Goal: Task Accomplishment & Management: Use online tool/utility

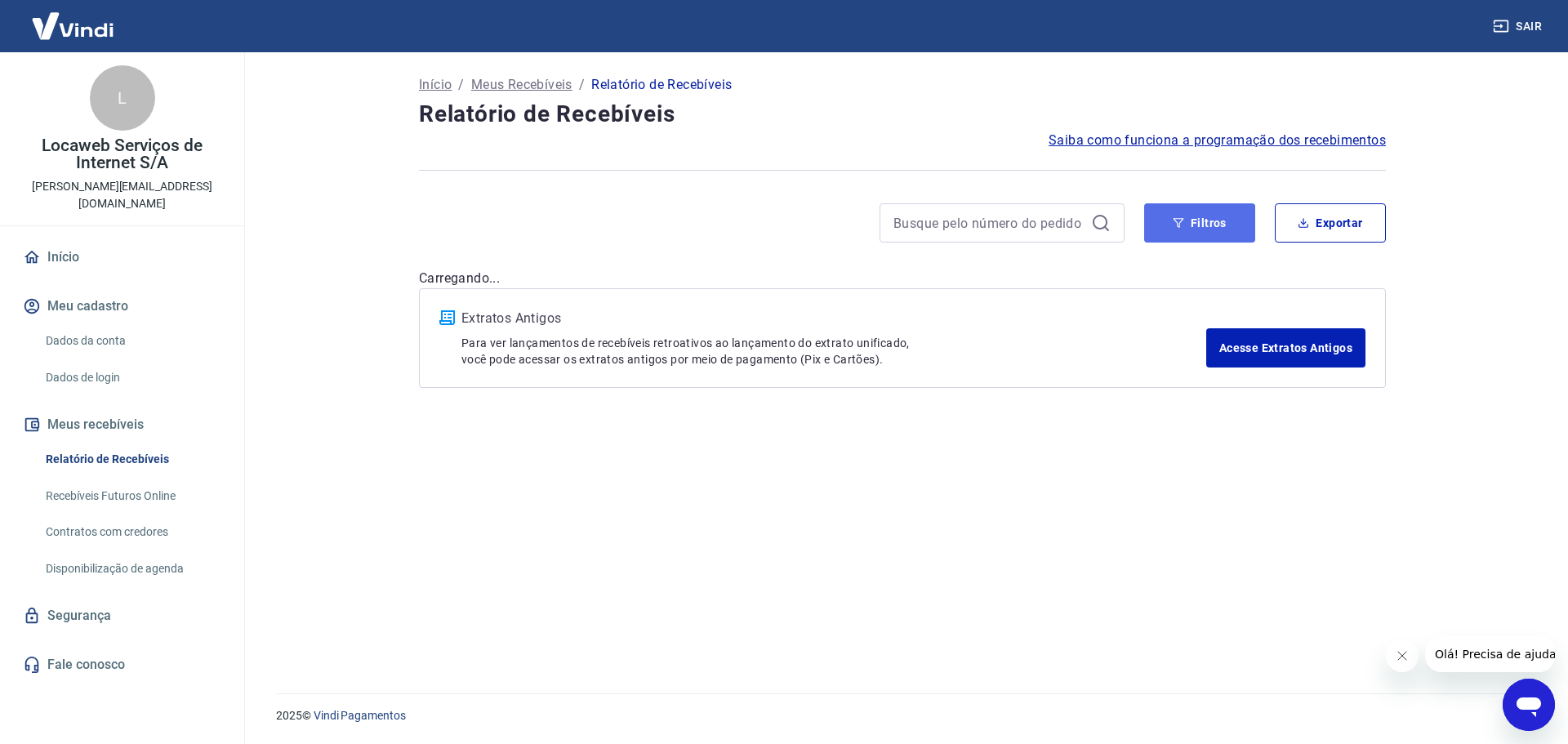
click at [1194, 218] on button "Filtros" at bounding box center [1200, 223] width 111 height 40
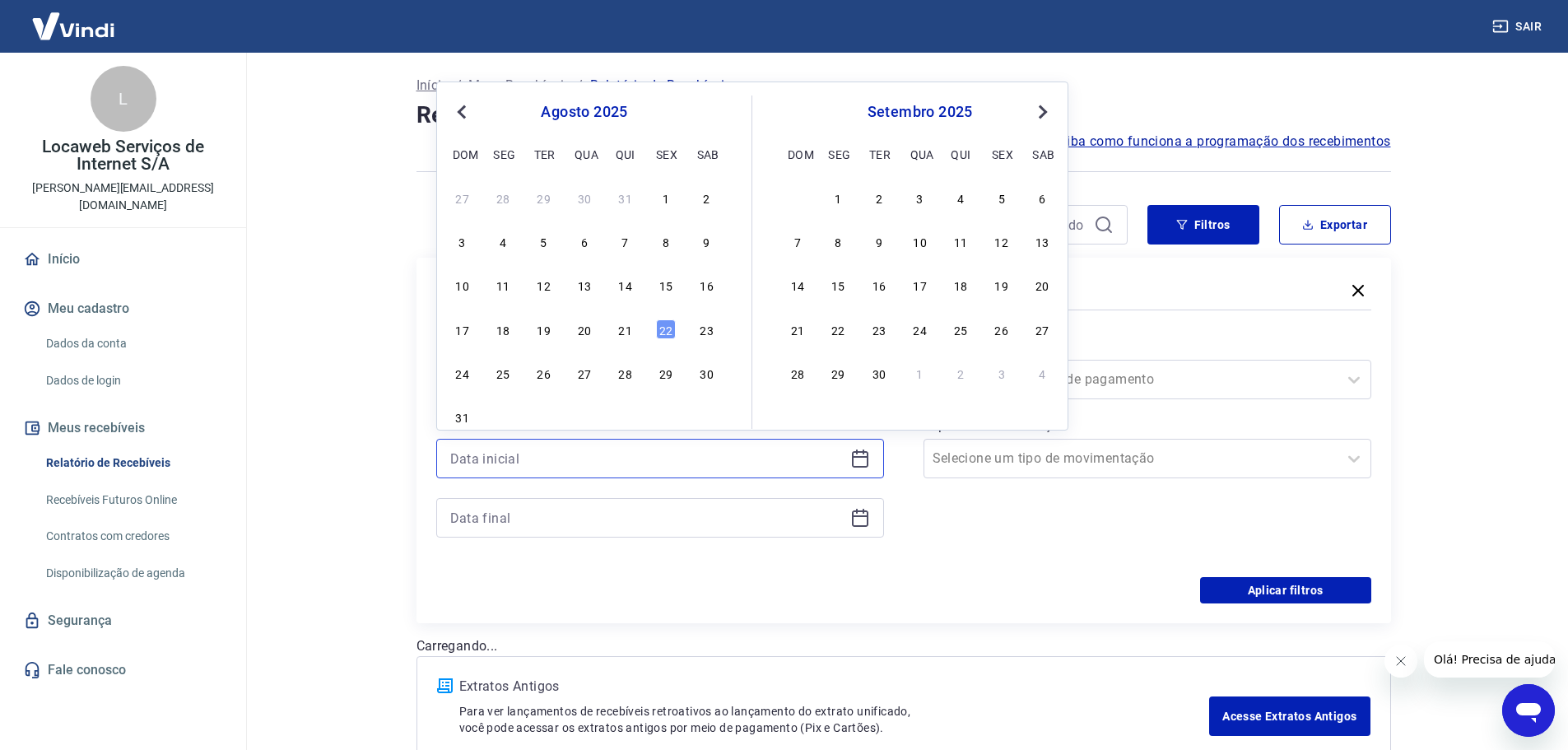
click at [595, 461] on input at bounding box center [646, 458] width 393 height 25
click at [630, 332] on div "21" at bounding box center [625, 329] width 20 height 20
type input "[DATE]"
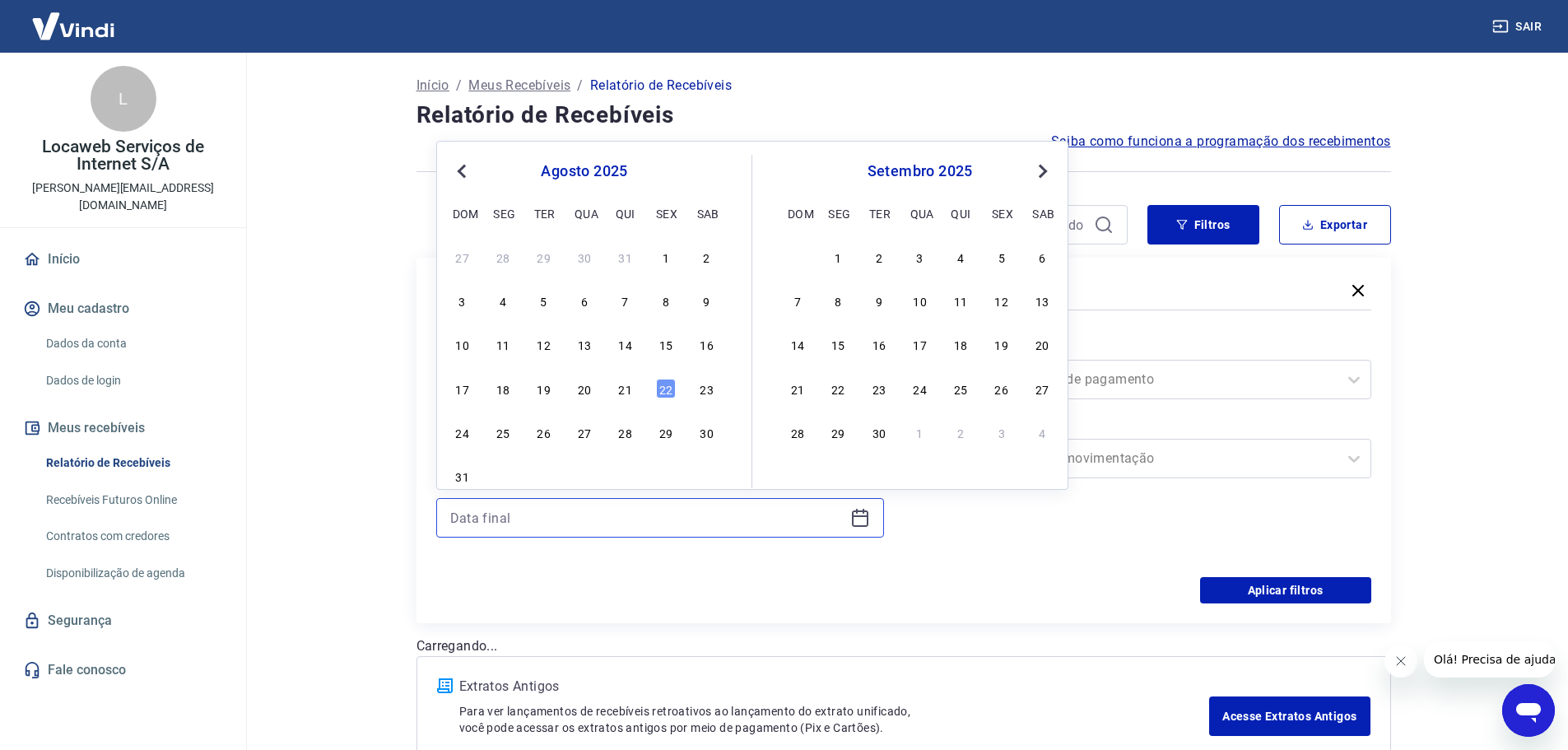
click at [565, 516] on input at bounding box center [646, 518] width 393 height 25
click at [661, 391] on div "22" at bounding box center [666, 389] width 20 height 20
type input "[DATE]"
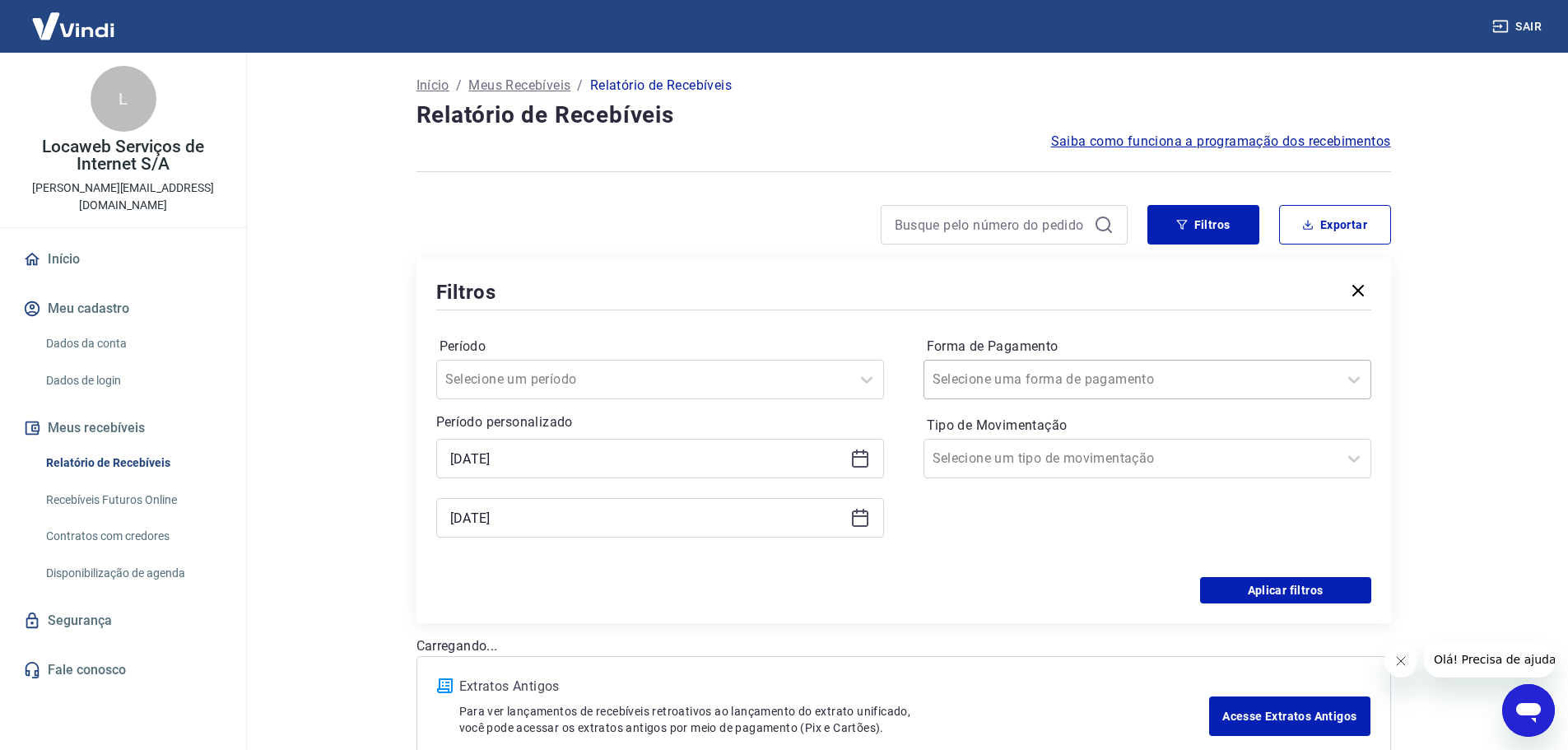
click at [1018, 388] on input "Forma de Pagamento" at bounding box center [1015, 380] width 167 height 20
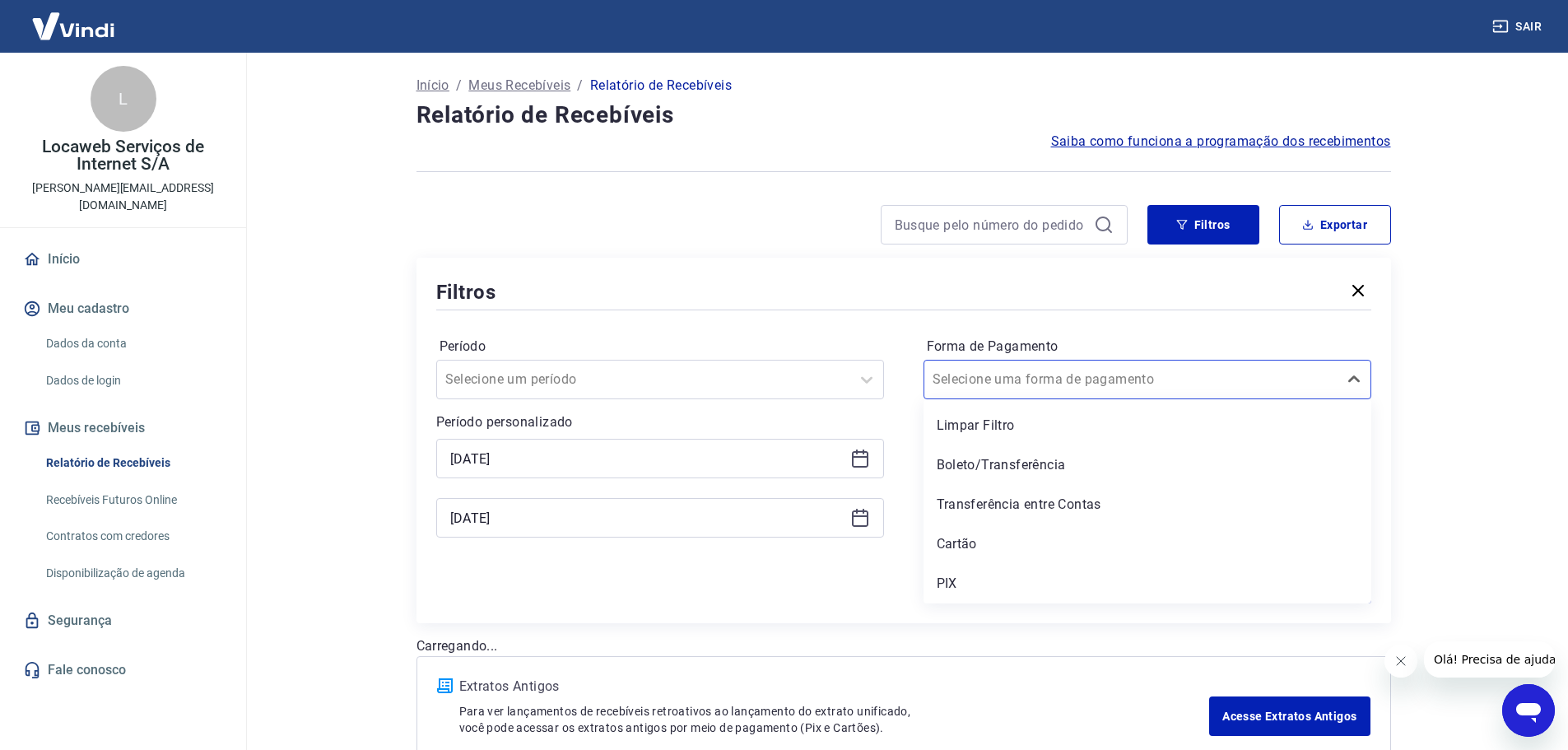
click at [971, 580] on div "PIX" at bounding box center [1147, 583] width 448 height 33
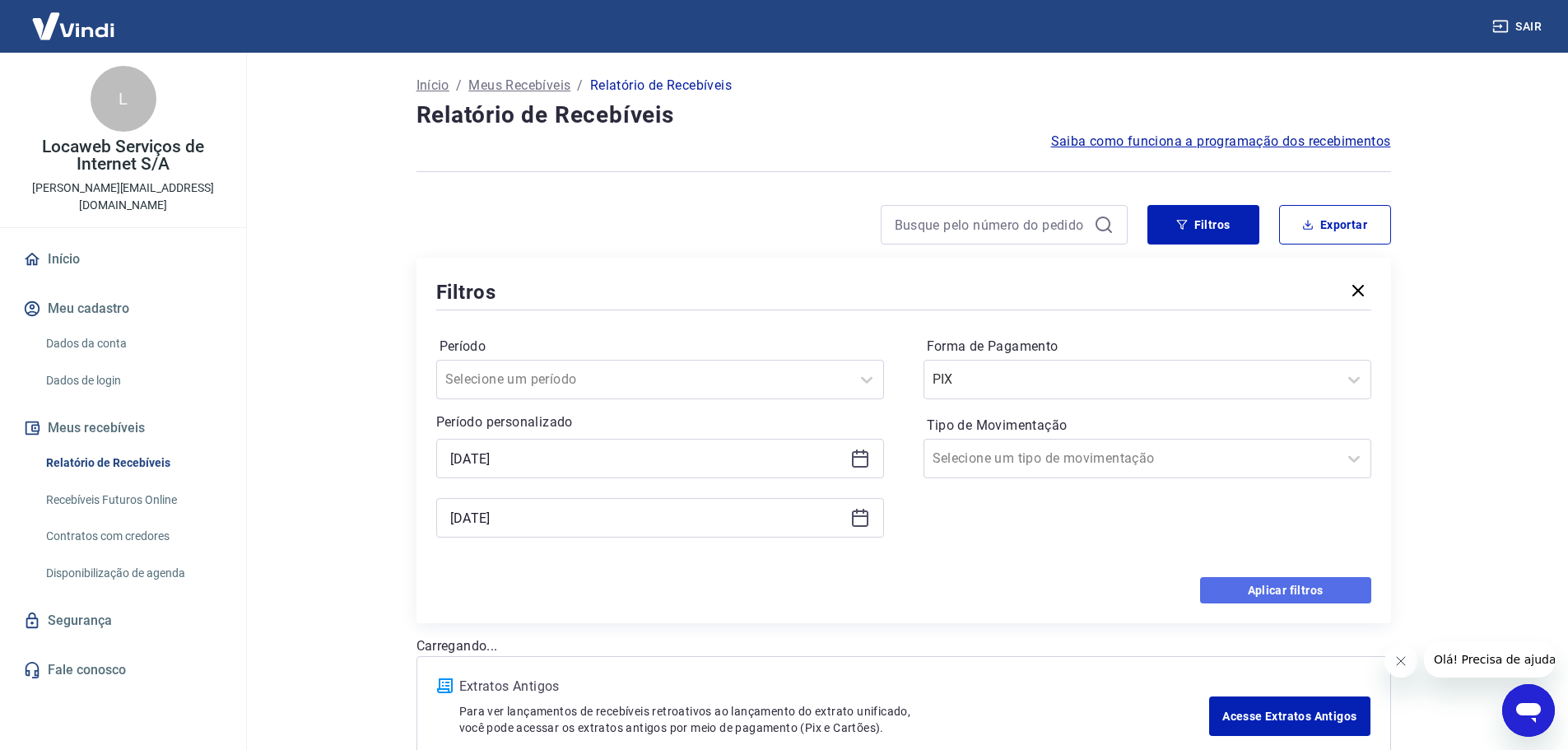
click at [1233, 578] on button "Aplicar filtros" at bounding box center [1286, 589] width 172 height 26
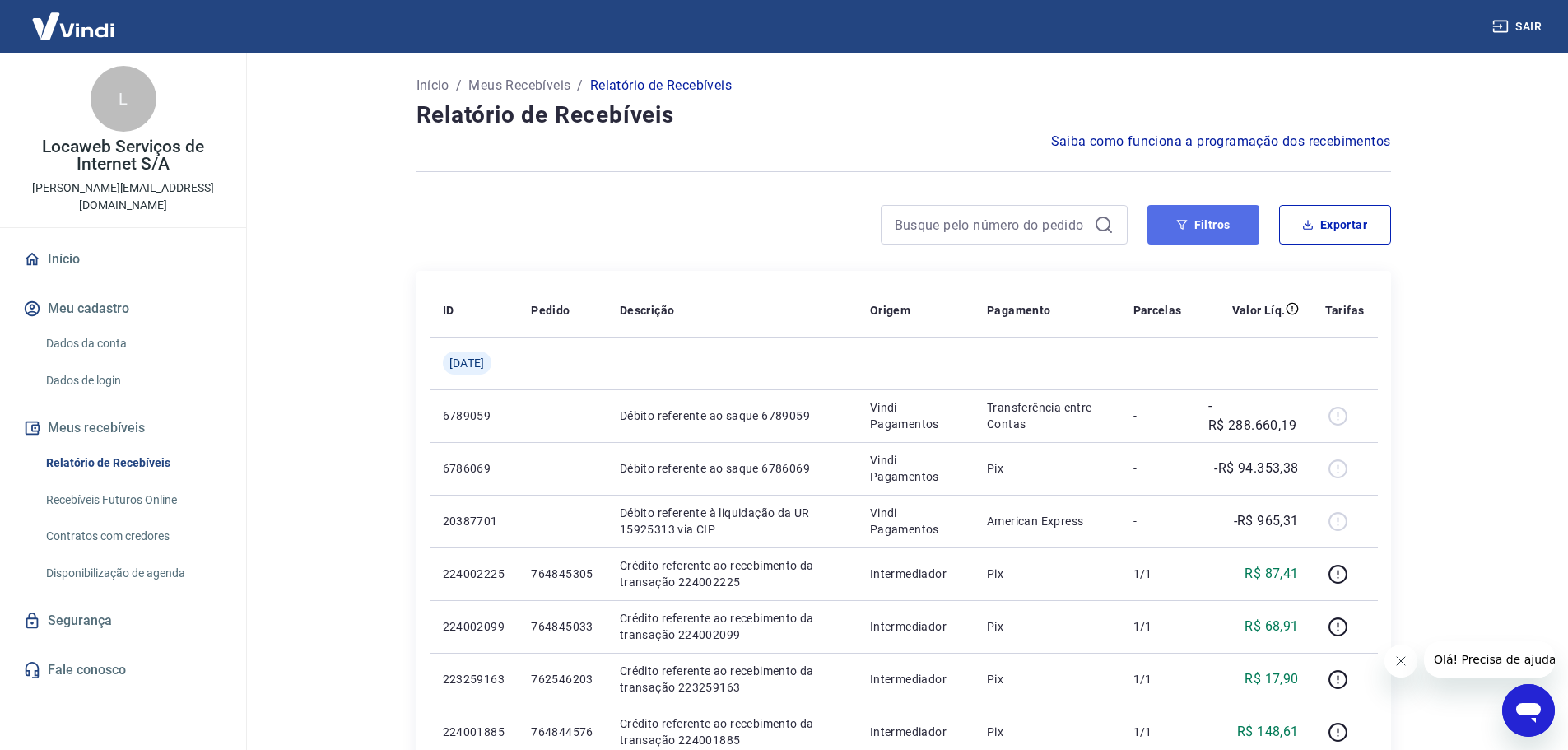
click at [1213, 224] on button "Filtros" at bounding box center [1203, 224] width 112 height 40
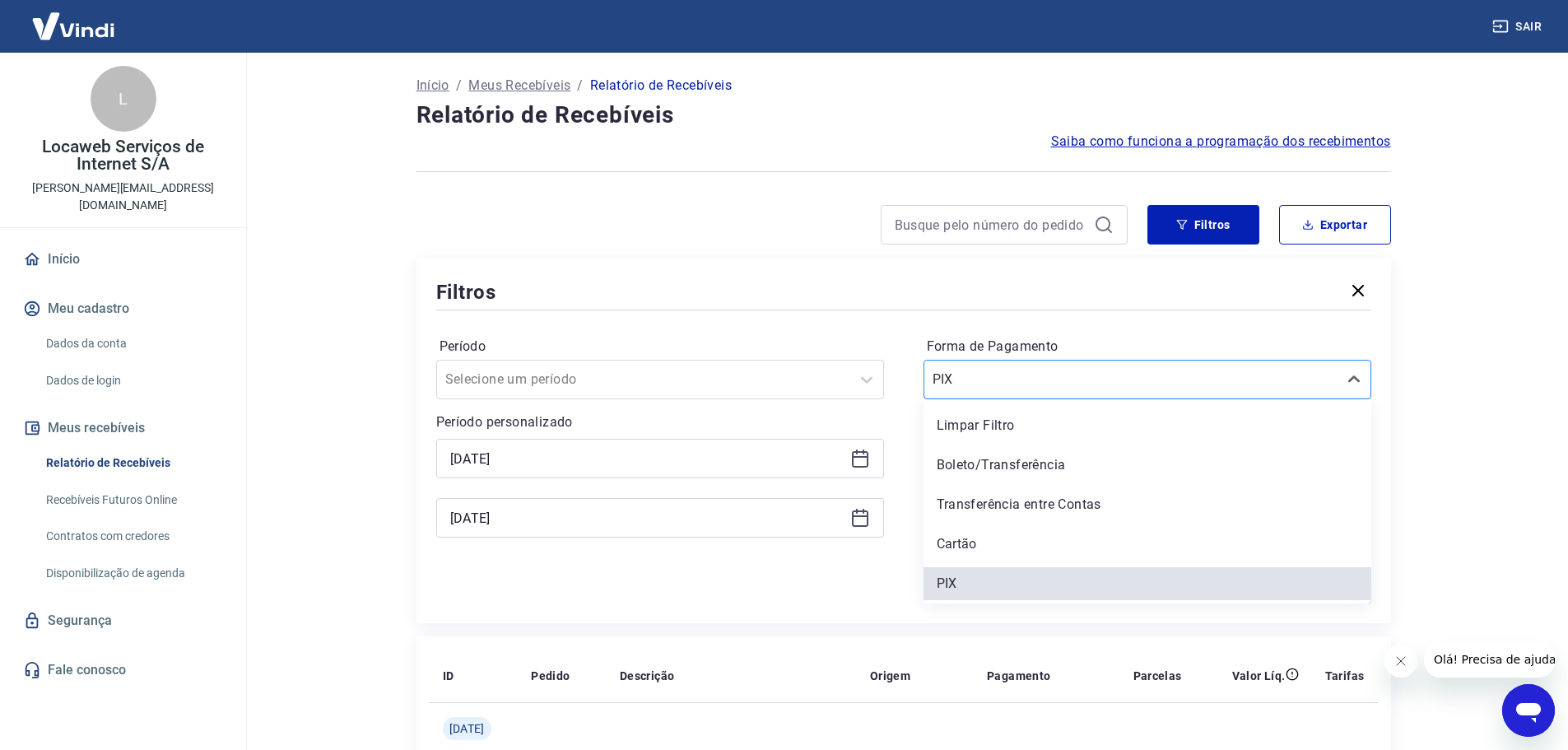
click at [1135, 387] on div at bounding box center [1131, 379] width 397 height 23
click at [957, 588] on div "PIX" at bounding box center [1147, 583] width 448 height 33
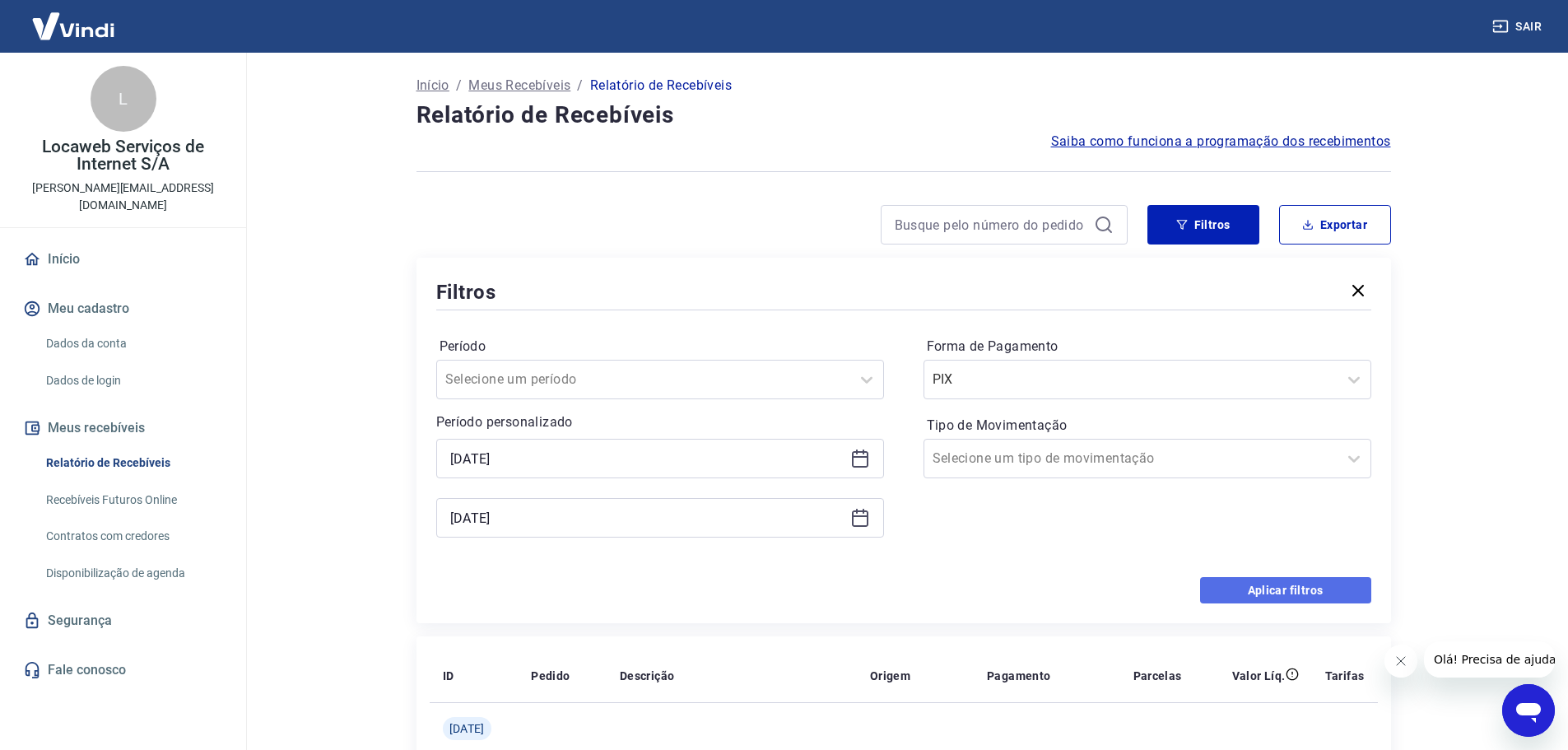
click at [1326, 583] on button "Aplicar filtros" at bounding box center [1286, 589] width 172 height 26
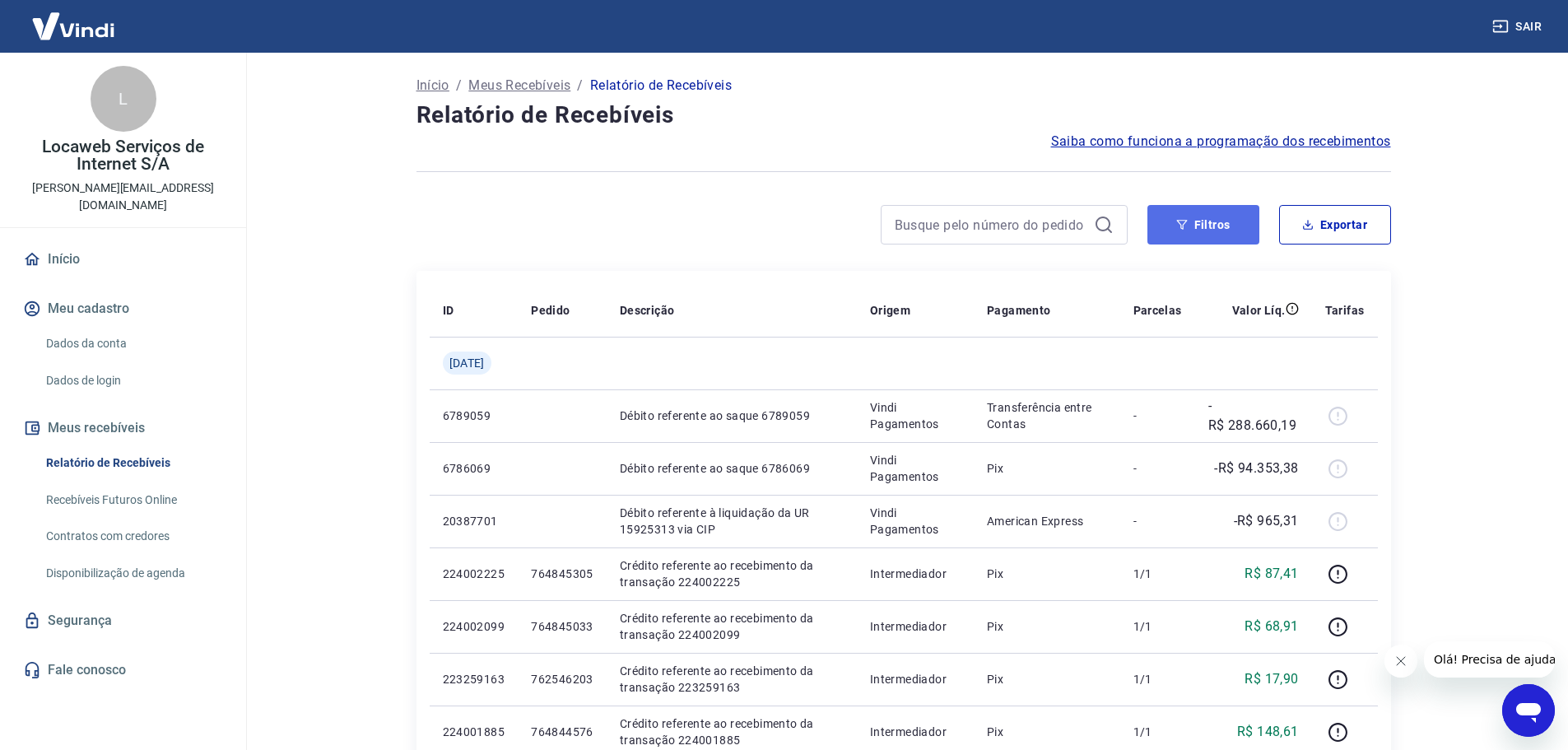
click at [1181, 209] on button "Filtros" at bounding box center [1203, 224] width 112 height 40
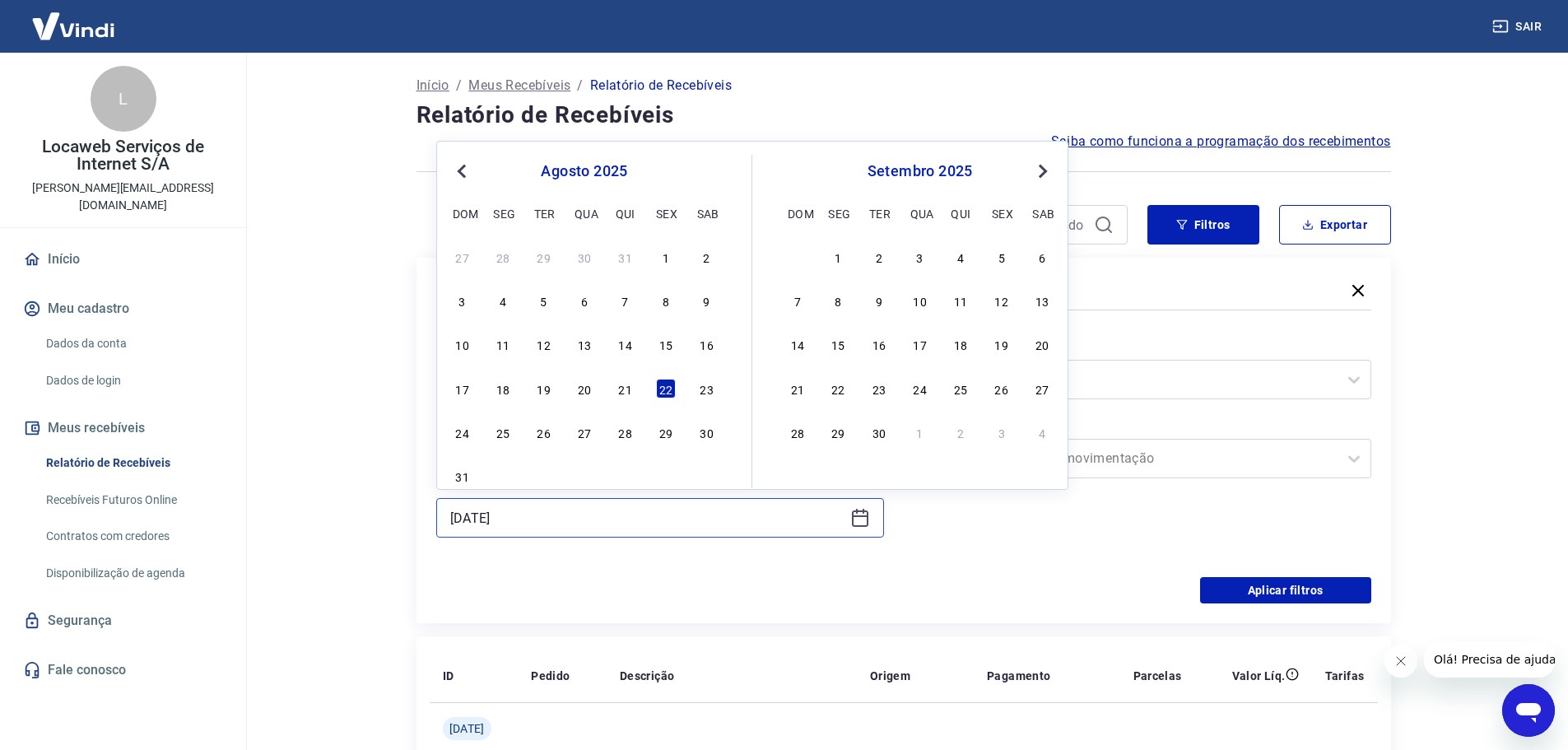
click at [586, 527] on input "[DATE]" at bounding box center [646, 518] width 393 height 25
click at [628, 390] on div "21" at bounding box center [625, 389] width 20 height 20
type input "[DATE]"
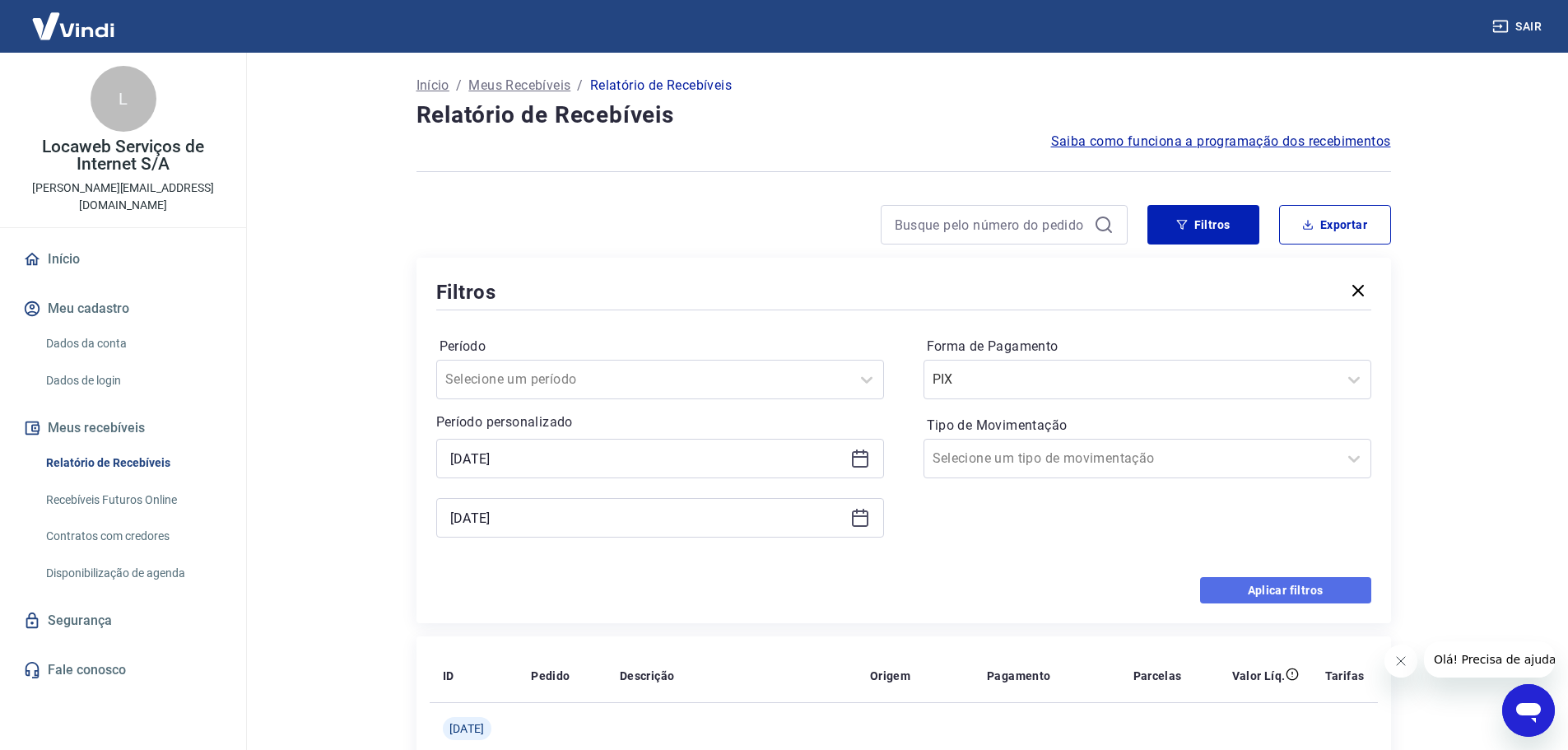
click at [1286, 585] on button "Aplicar filtros" at bounding box center [1286, 589] width 172 height 26
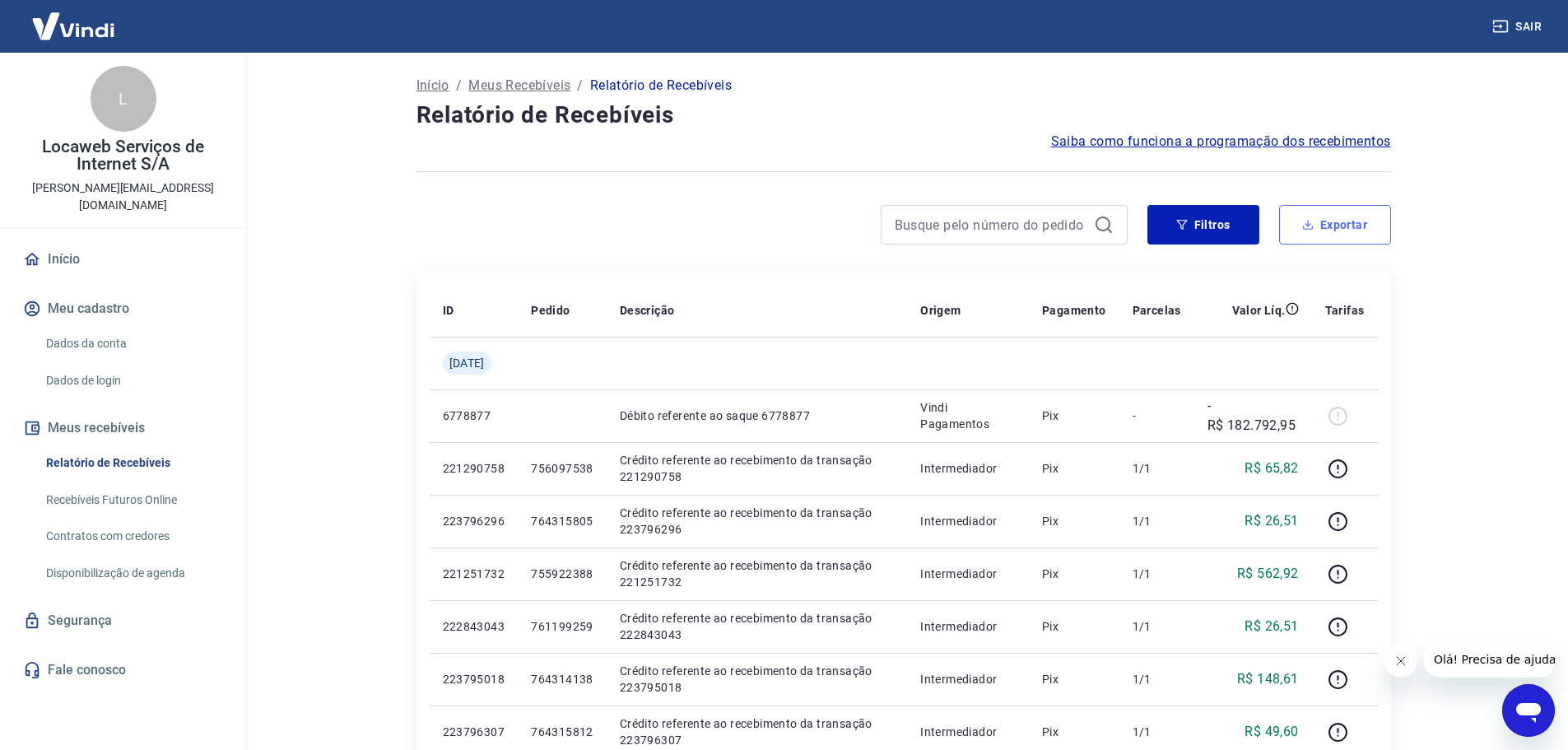
click at [1335, 222] on button "Exportar" at bounding box center [1335, 224] width 112 height 40
type input "[DATE]"
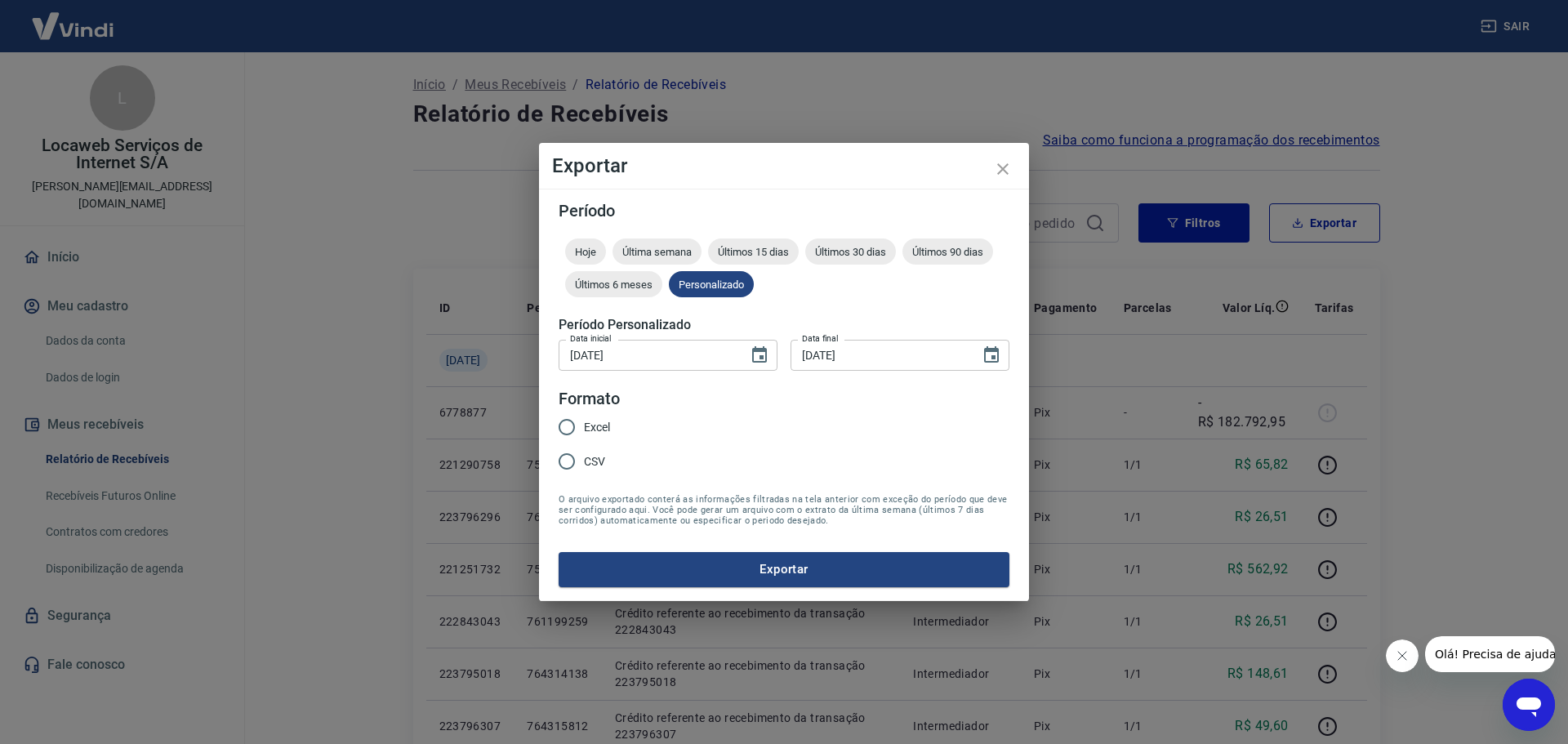
click at [556, 430] on input "Excel" at bounding box center [566, 426] width 35 height 35
radio input "true"
drag, startPoint x: 730, startPoint y: 570, endPoint x: 777, endPoint y: 519, distance: 69.4
click at [732, 570] on button "Exportar" at bounding box center [784, 569] width 451 height 35
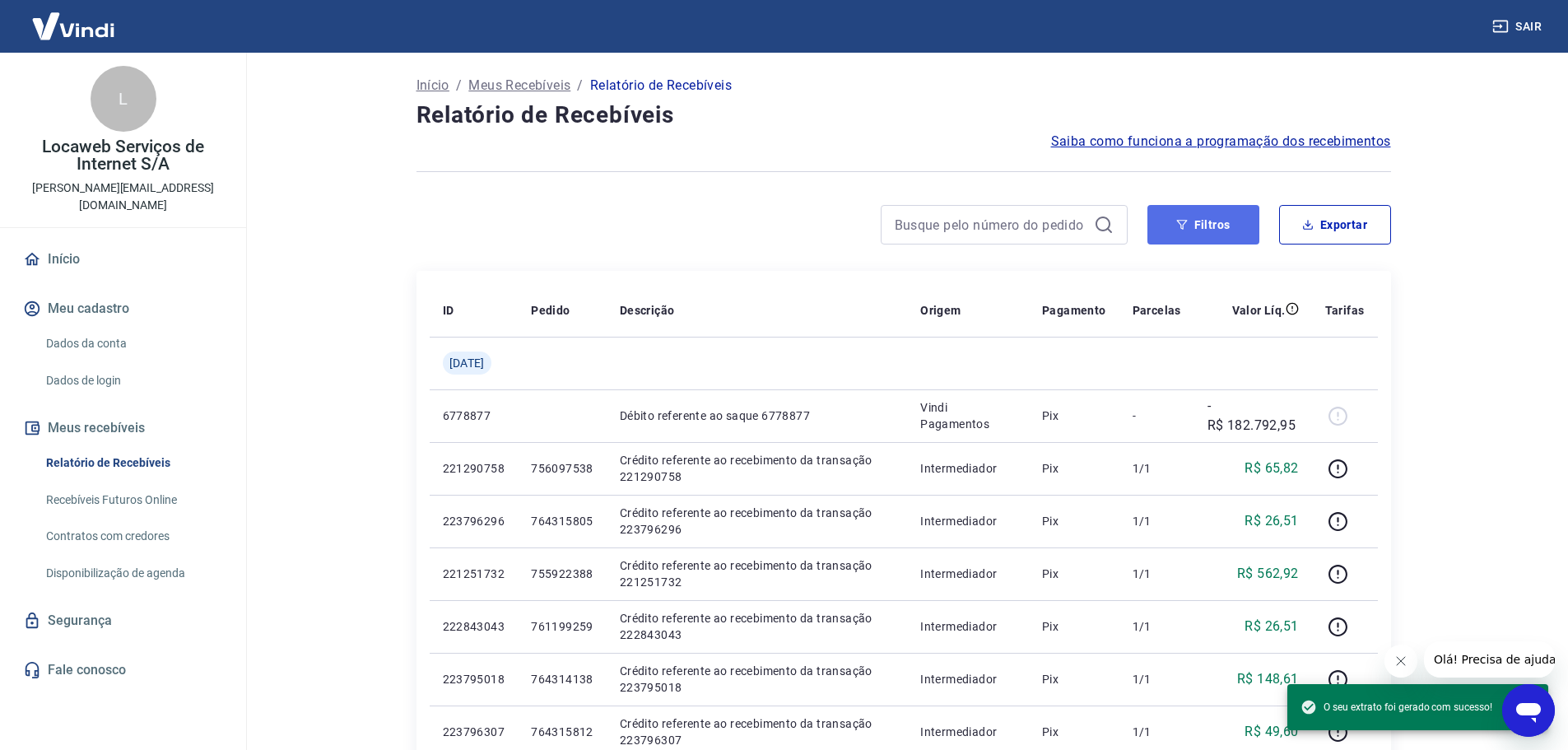
click at [1217, 219] on button "Filtros" at bounding box center [1203, 224] width 112 height 40
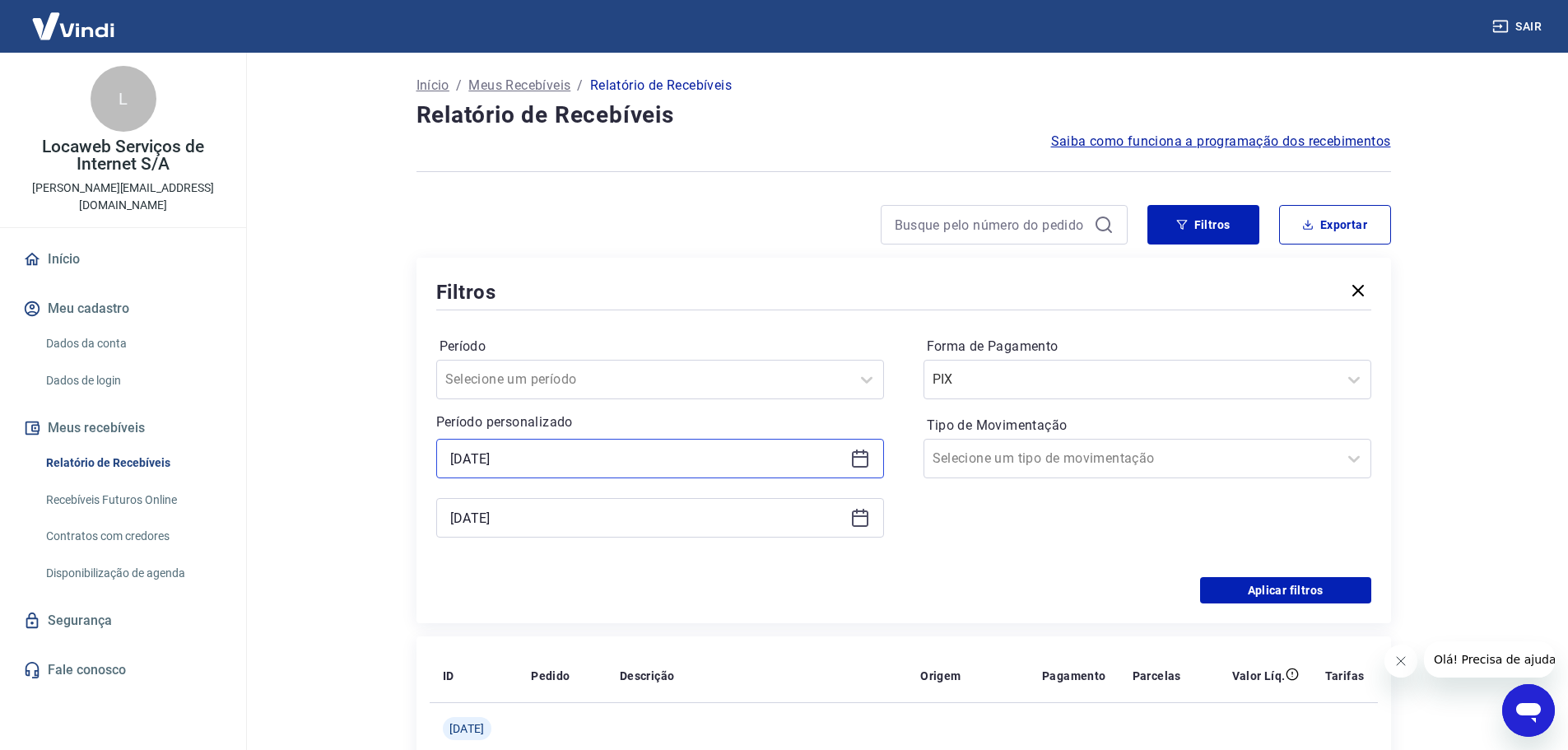
click at [633, 464] on input "[DATE]" at bounding box center [646, 458] width 393 height 25
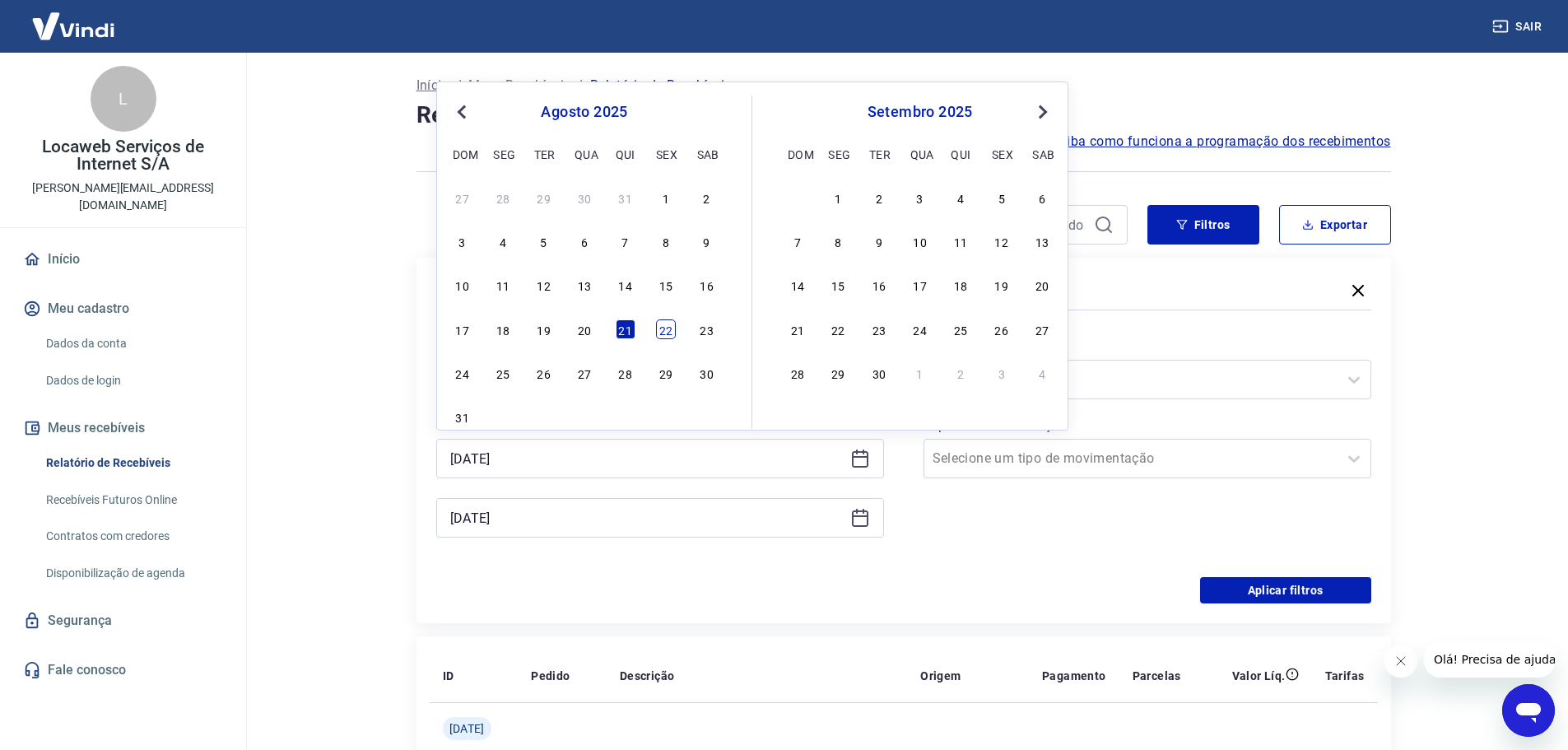
click at [665, 332] on div "22" at bounding box center [666, 329] width 20 height 20
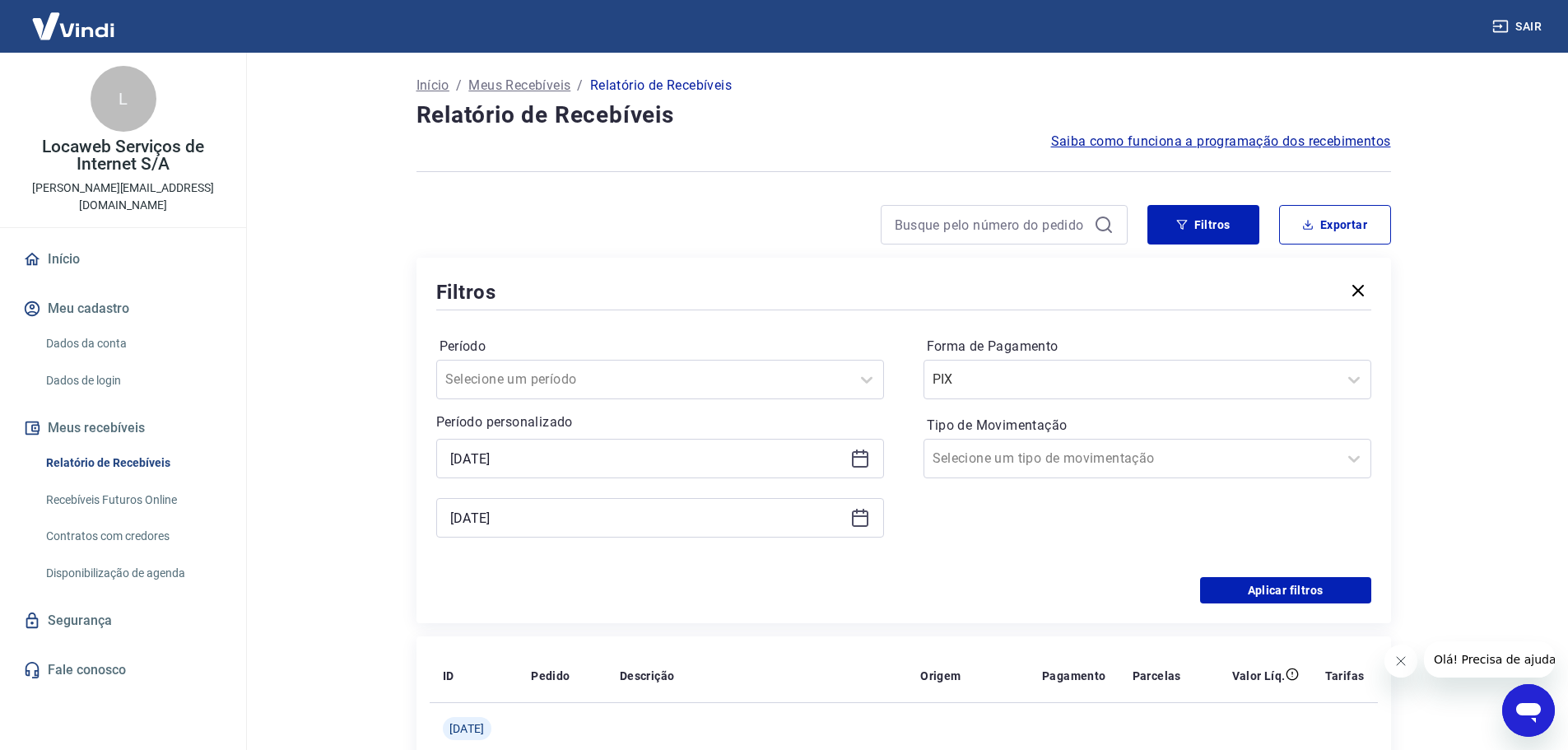
type input "[DATE]"
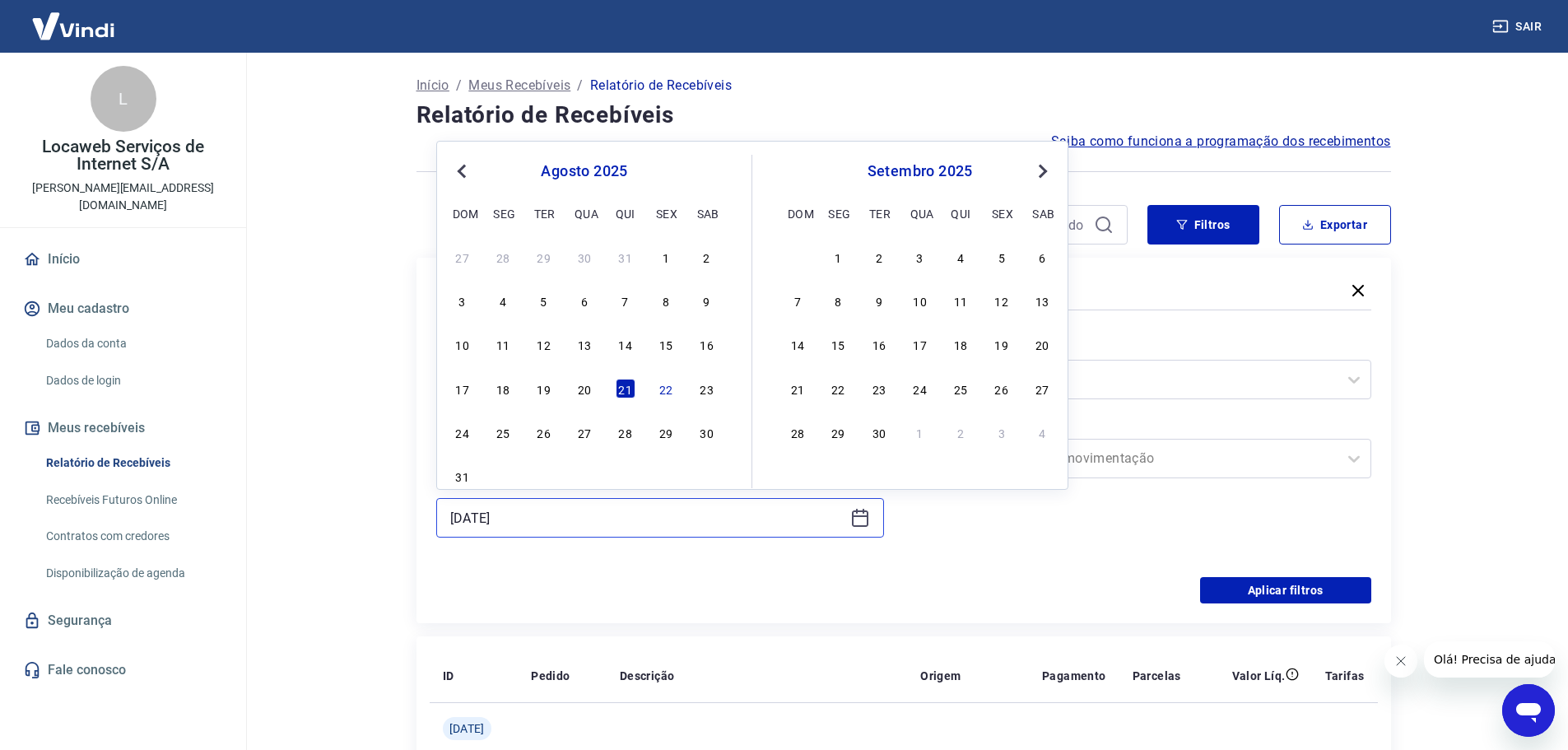
click at [547, 520] on input "[DATE]" at bounding box center [646, 518] width 393 height 25
click at [673, 389] on div "22" at bounding box center [666, 389] width 20 height 20
type input "[DATE]"
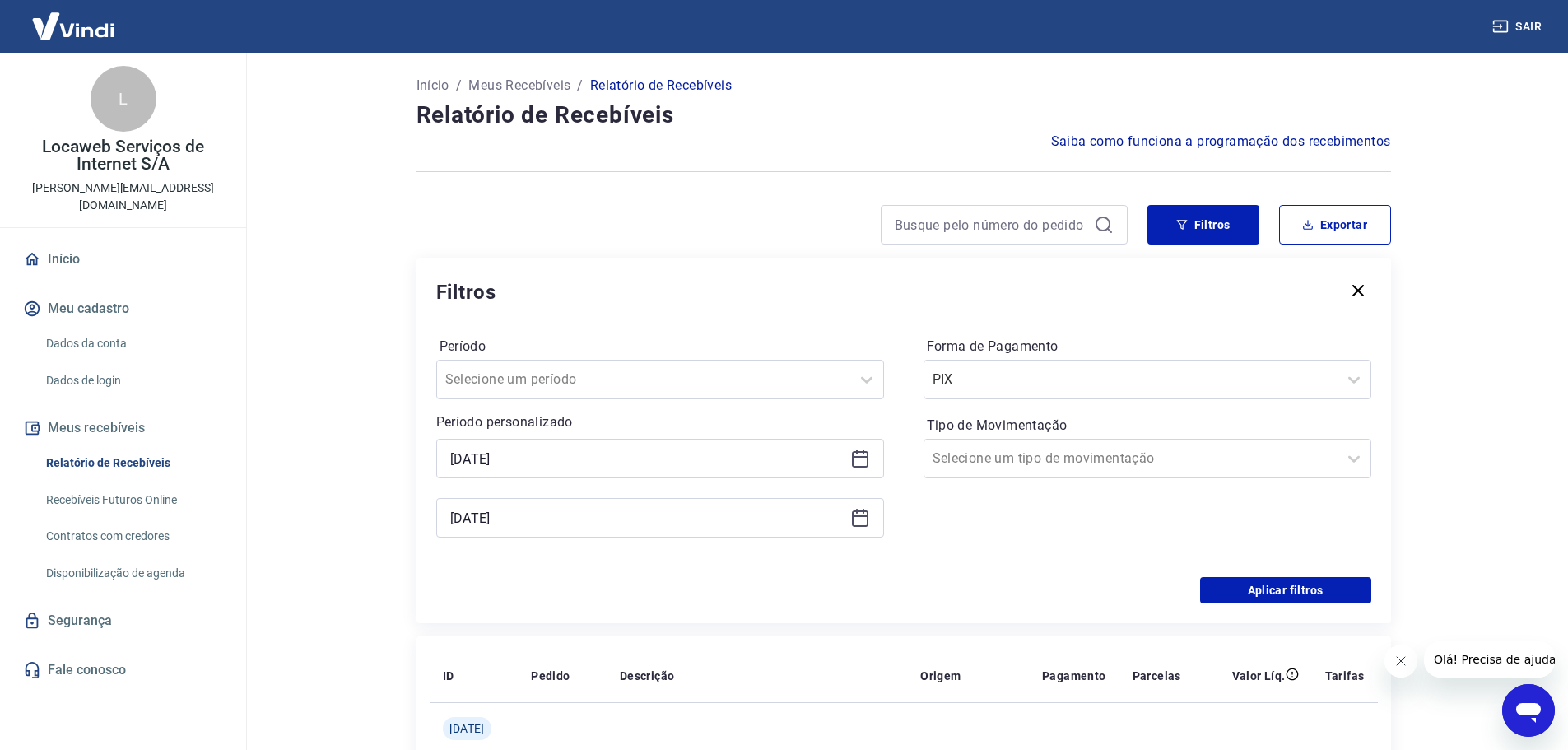
click at [1003, 560] on div "Período Selecione um período Período personalizado Selected date: [DATE] [DATE]…" at bounding box center [903, 445] width 935 height 263
click at [1294, 592] on button "Aplicar filtros" at bounding box center [1286, 589] width 172 height 26
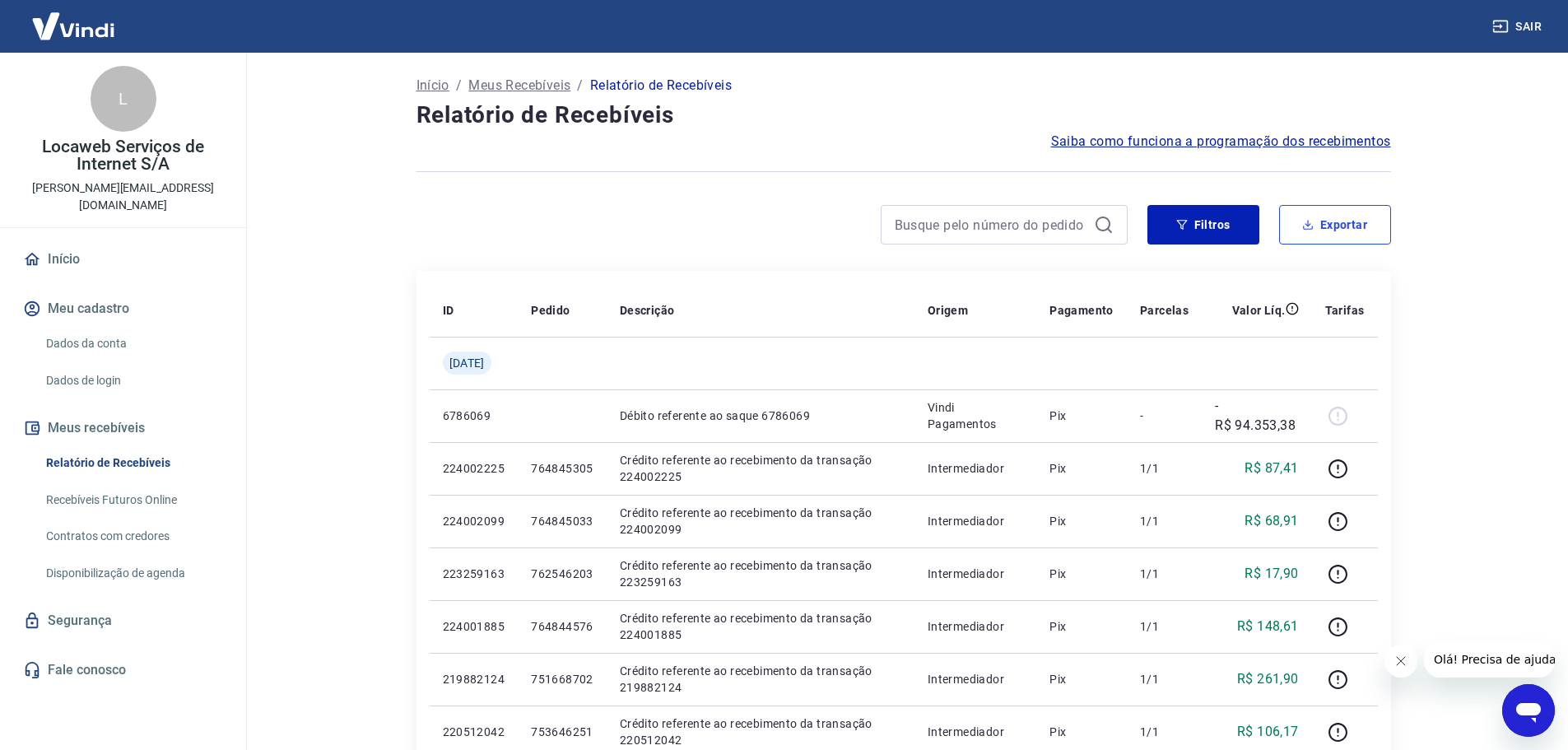
drag, startPoint x: 1330, startPoint y: 215, endPoint x: 1324, endPoint y: 238, distance: 23.8
click at [1330, 216] on button "Exportar" at bounding box center [1335, 224] width 112 height 40
type input "[DATE]"
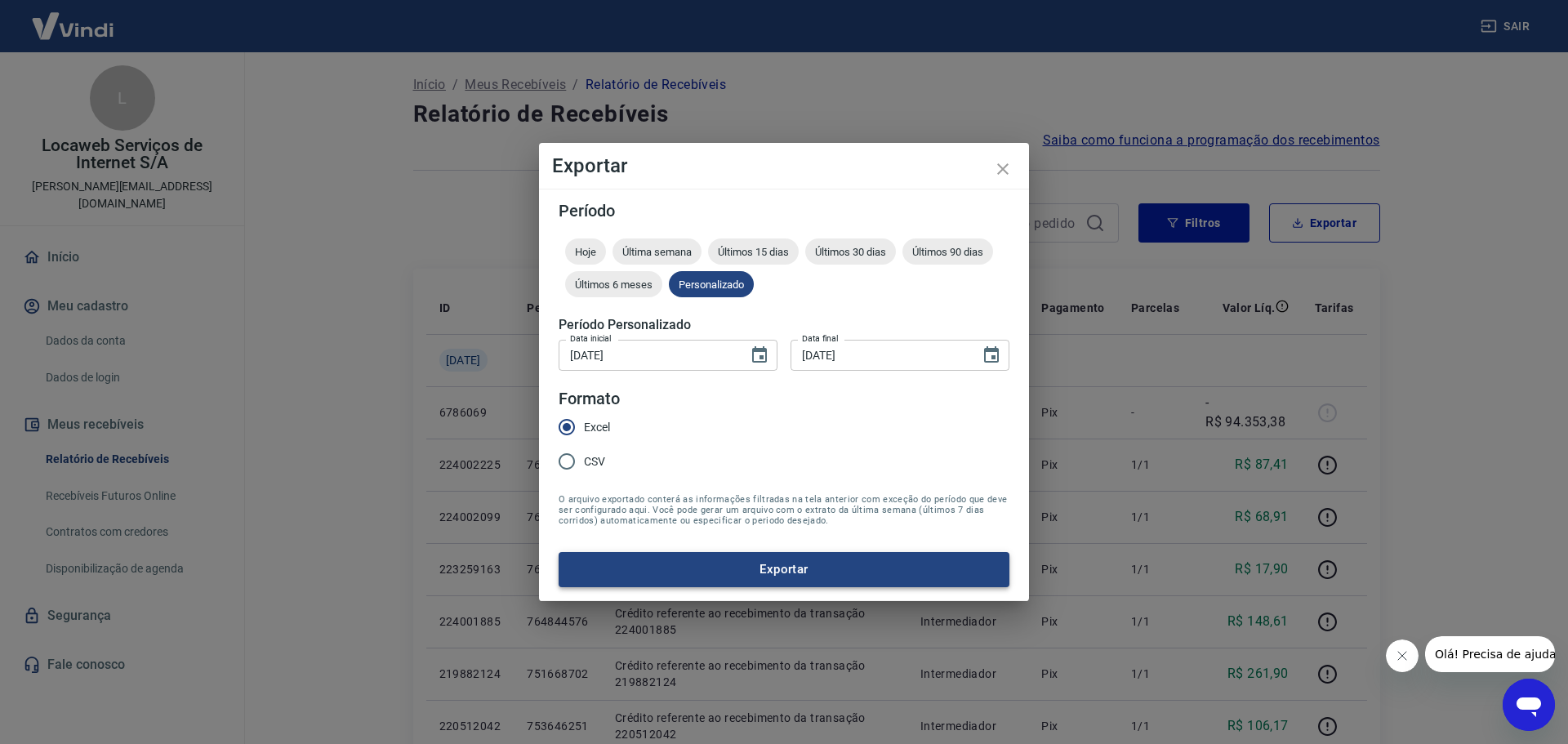
click at [825, 562] on button "Exportar" at bounding box center [784, 569] width 451 height 35
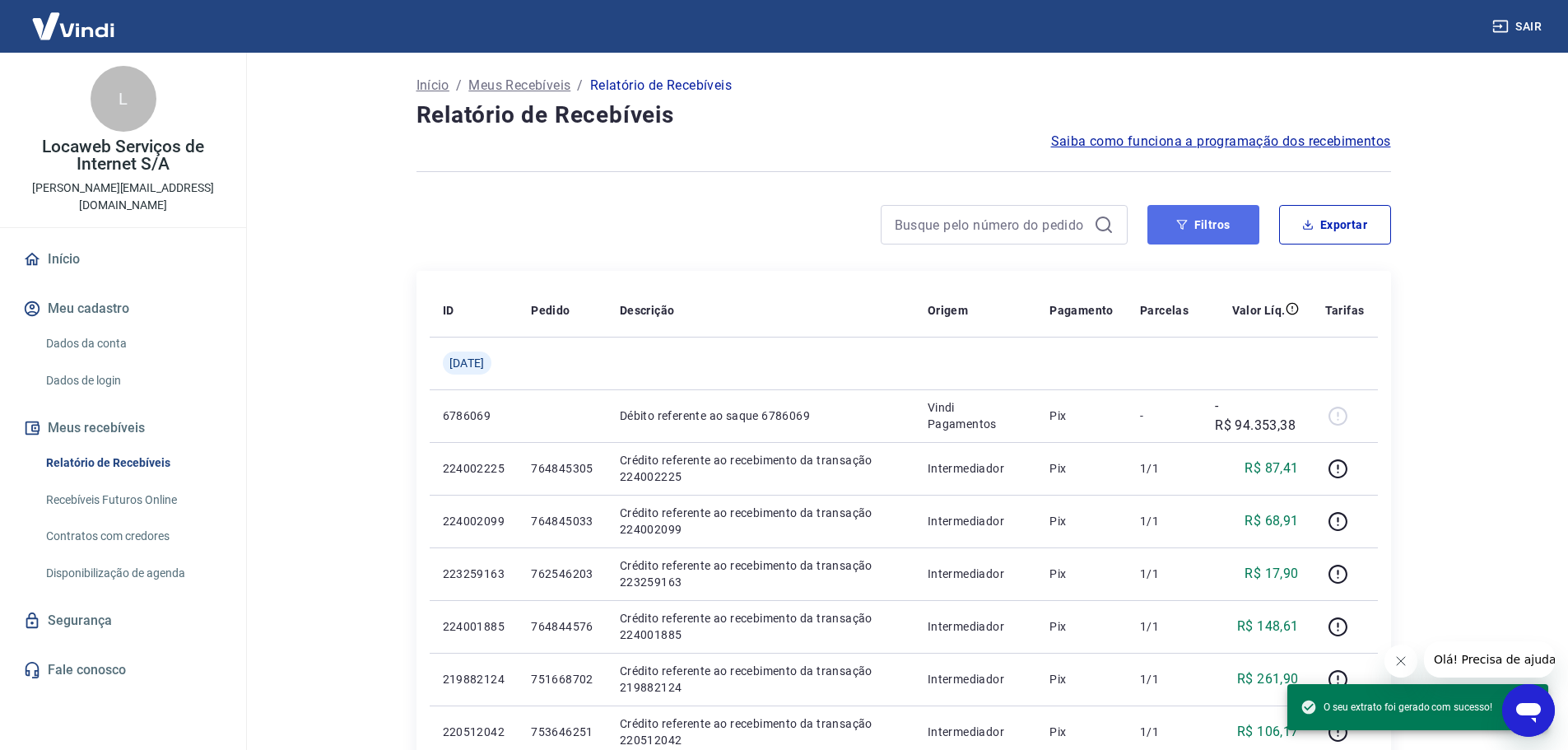
click at [1168, 224] on button "Filtros" at bounding box center [1203, 224] width 112 height 40
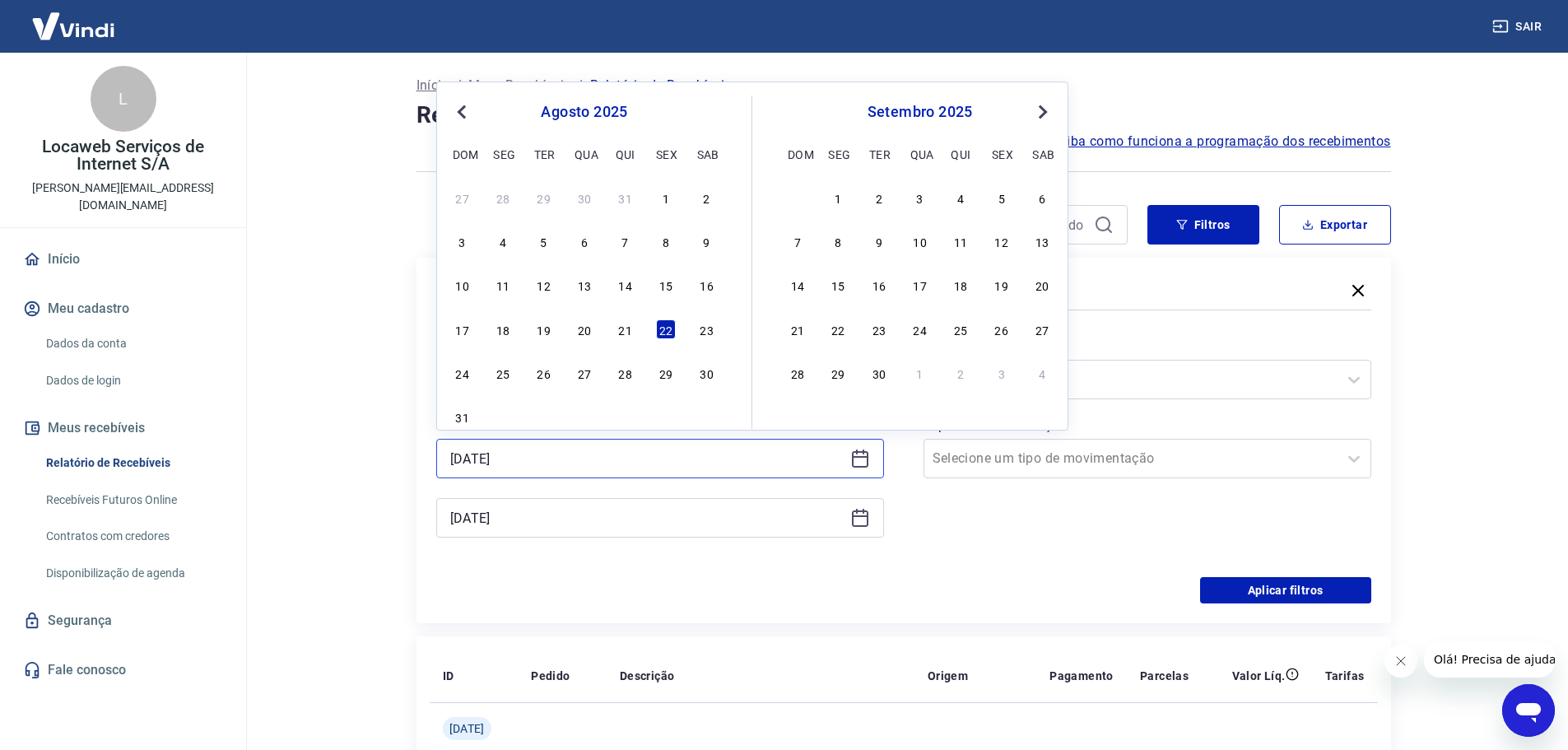
click at [575, 461] on input "[DATE]" at bounding box center [646, 458] width 393 height 25
click at [542, 327] on div "19" at bounding box center [545, 329] width 20 height 20
type input "[DATE]"
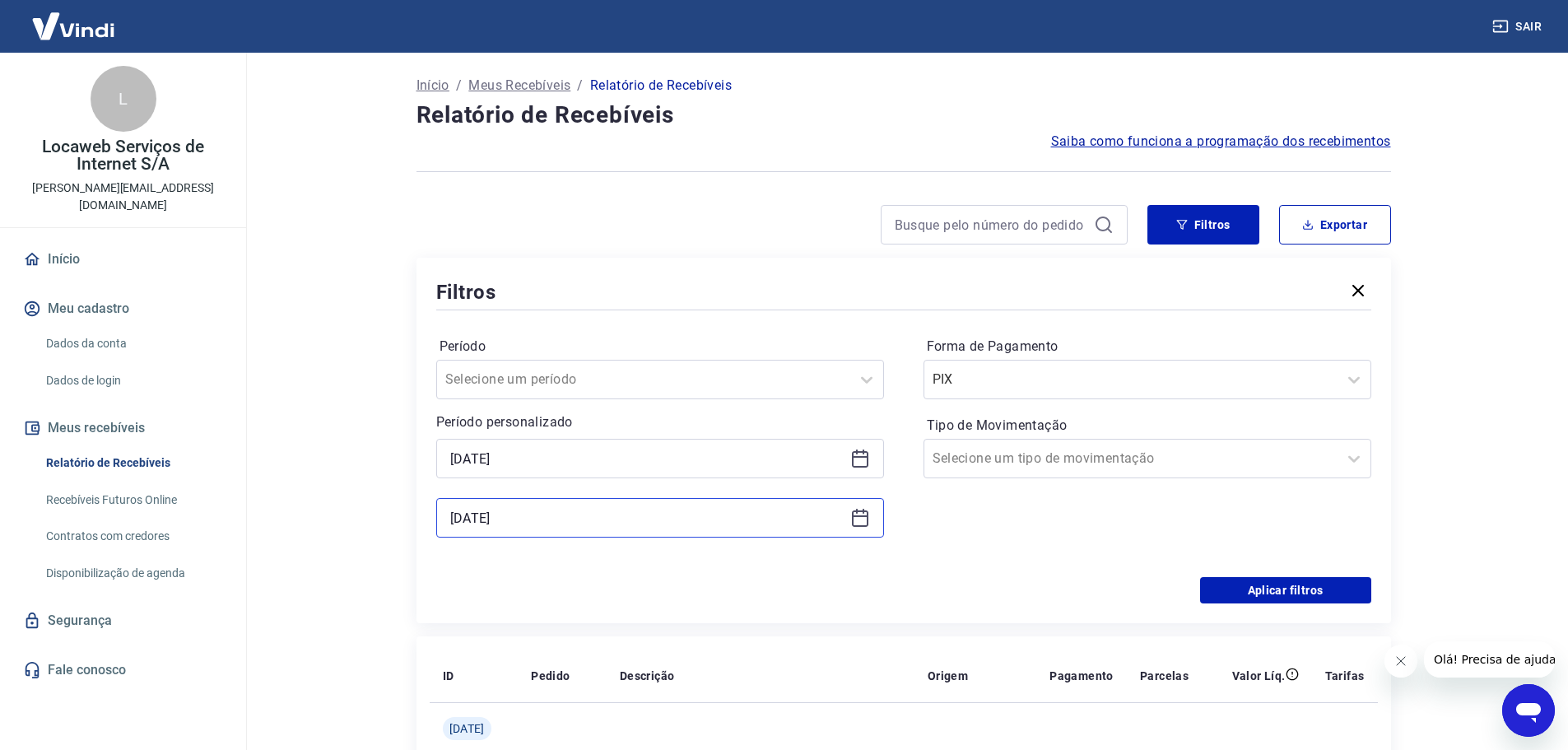
click at [533, 511] on input "[DATE]" at bounding box center [646, 518] width 393 height 25
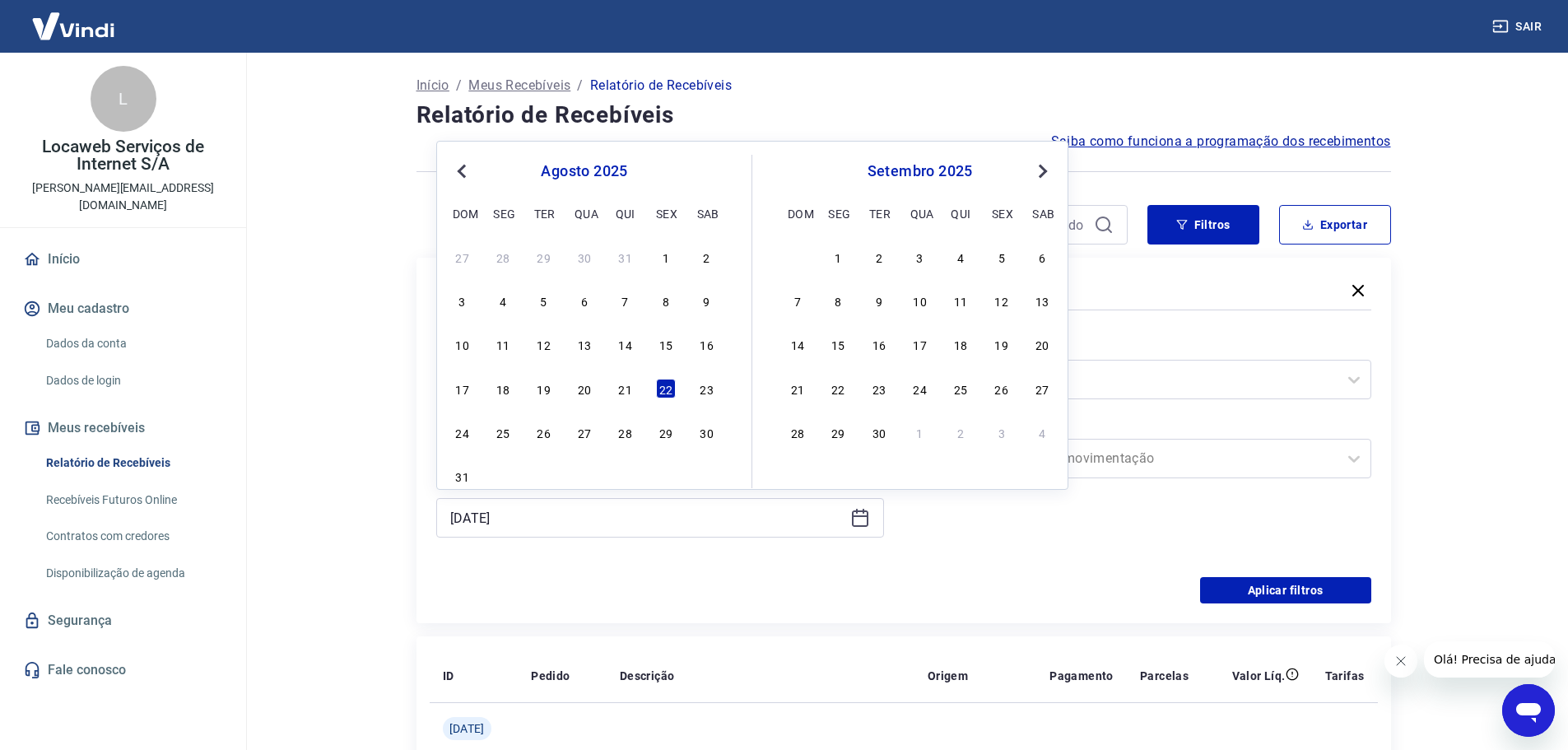
drag, startPoint x: 553, startPoint y: 389, endPoint x: 940, endPoint y: 569, distance: 426.8
click at [552, 389] on div "19" at bounding box center [545, 389] width 20 height 20
type input "[DATE]"
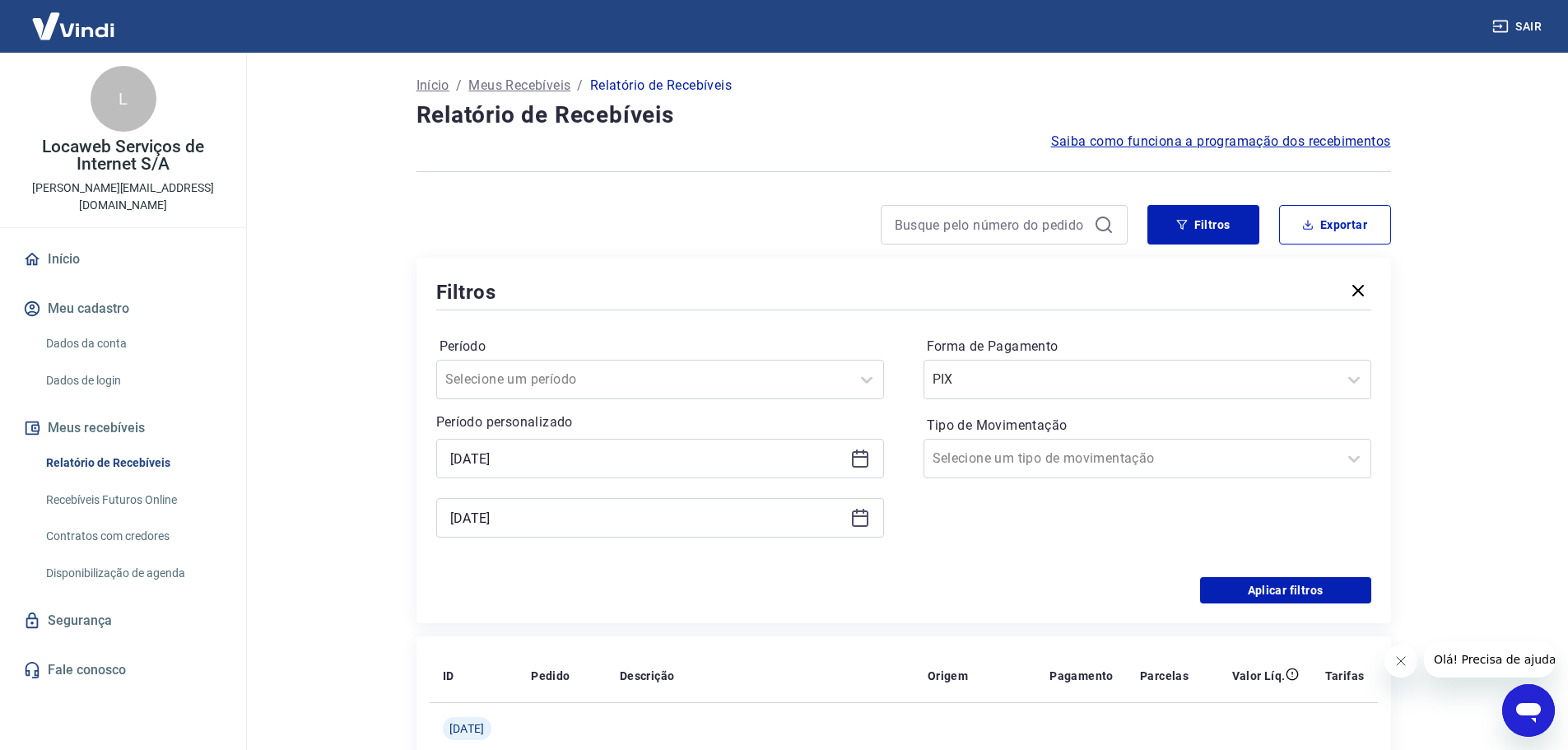
click at [942, 570] on div "Período Selecione um período Período personalizado Selected date: [DATE] [DATE]…" at bounding box center [903, 445] width 935 height 263
click at [1095, 374] on div at bounding box center [1131, 379] width 397 height 23
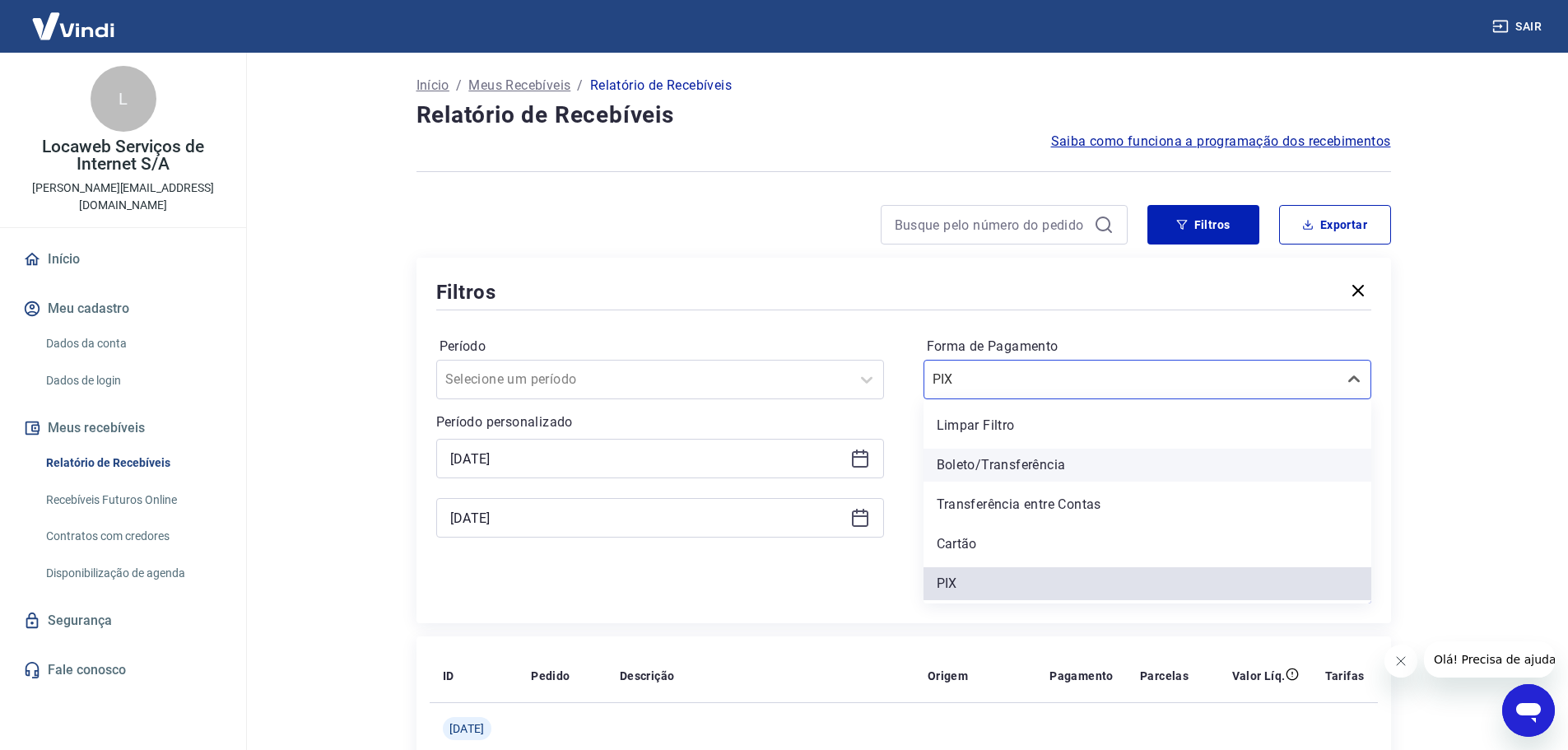
click at [1036, 472] on div "Boleto/Transferência" at bounding box center [1147, 465] width 448 height 33
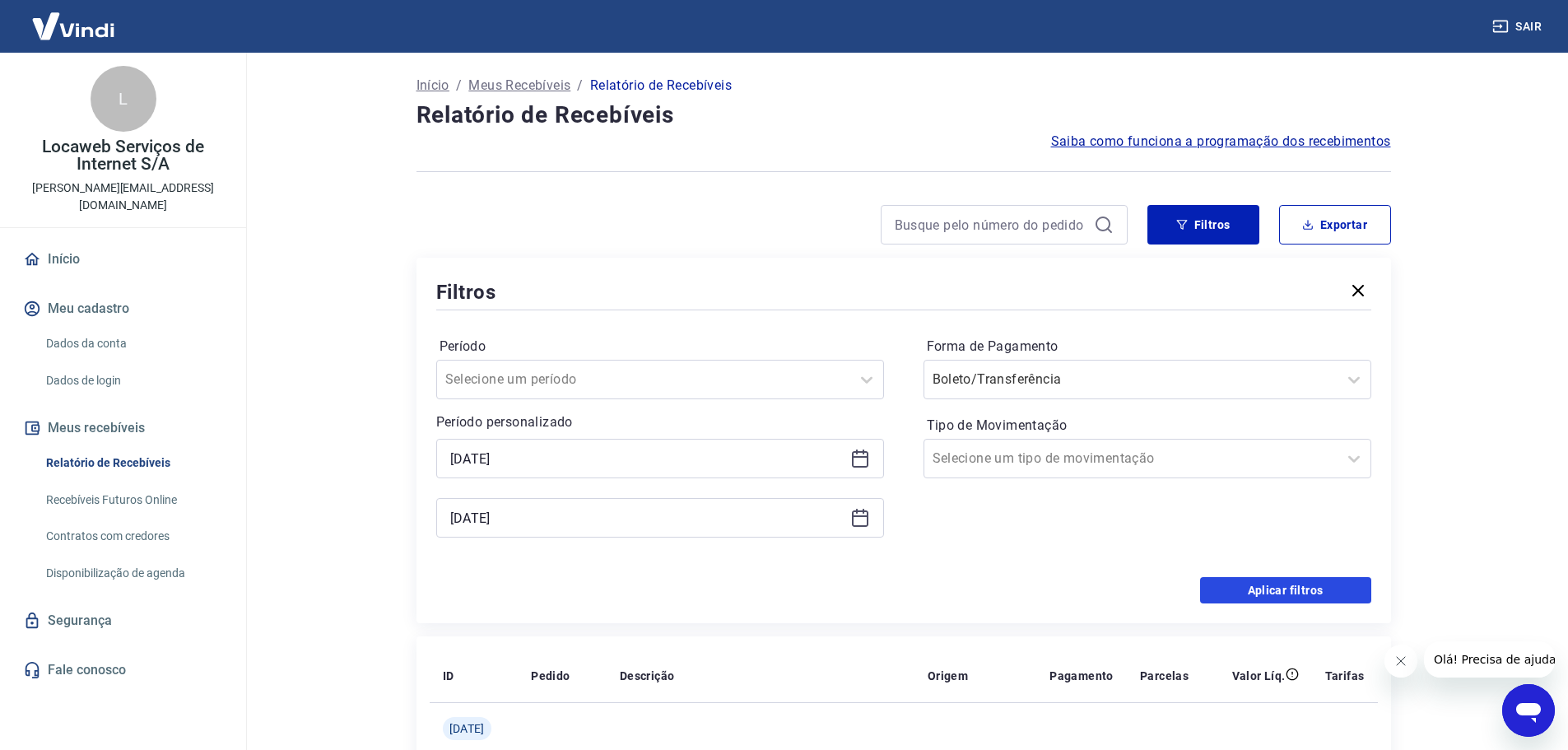
click at [1273, 591] on button "Aplicar filtros" at bounding box center [1286, 589] width 172 height 26
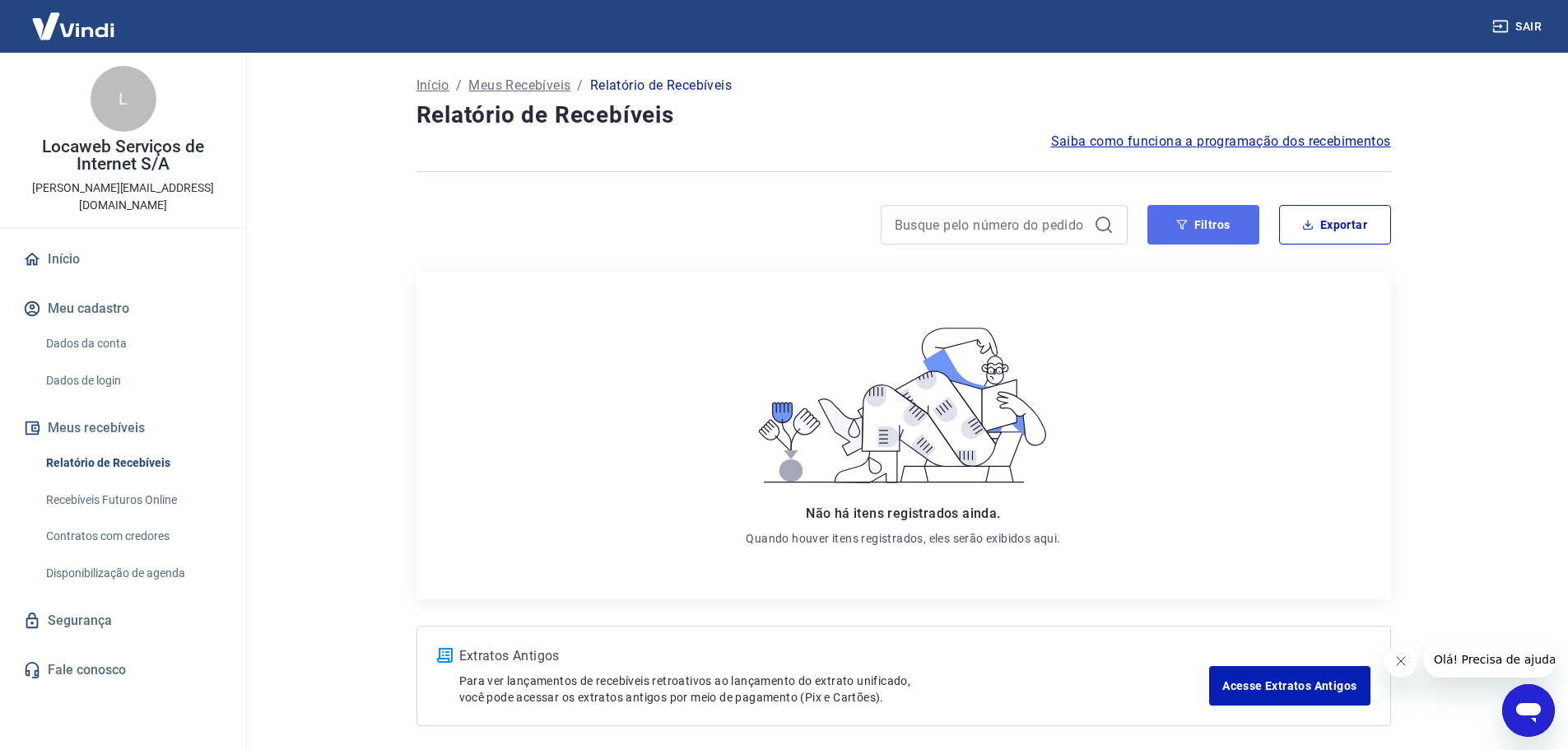
click at [1205, 238] on button "Filtros" at bounding box center [1203, 224] width 112 height 40
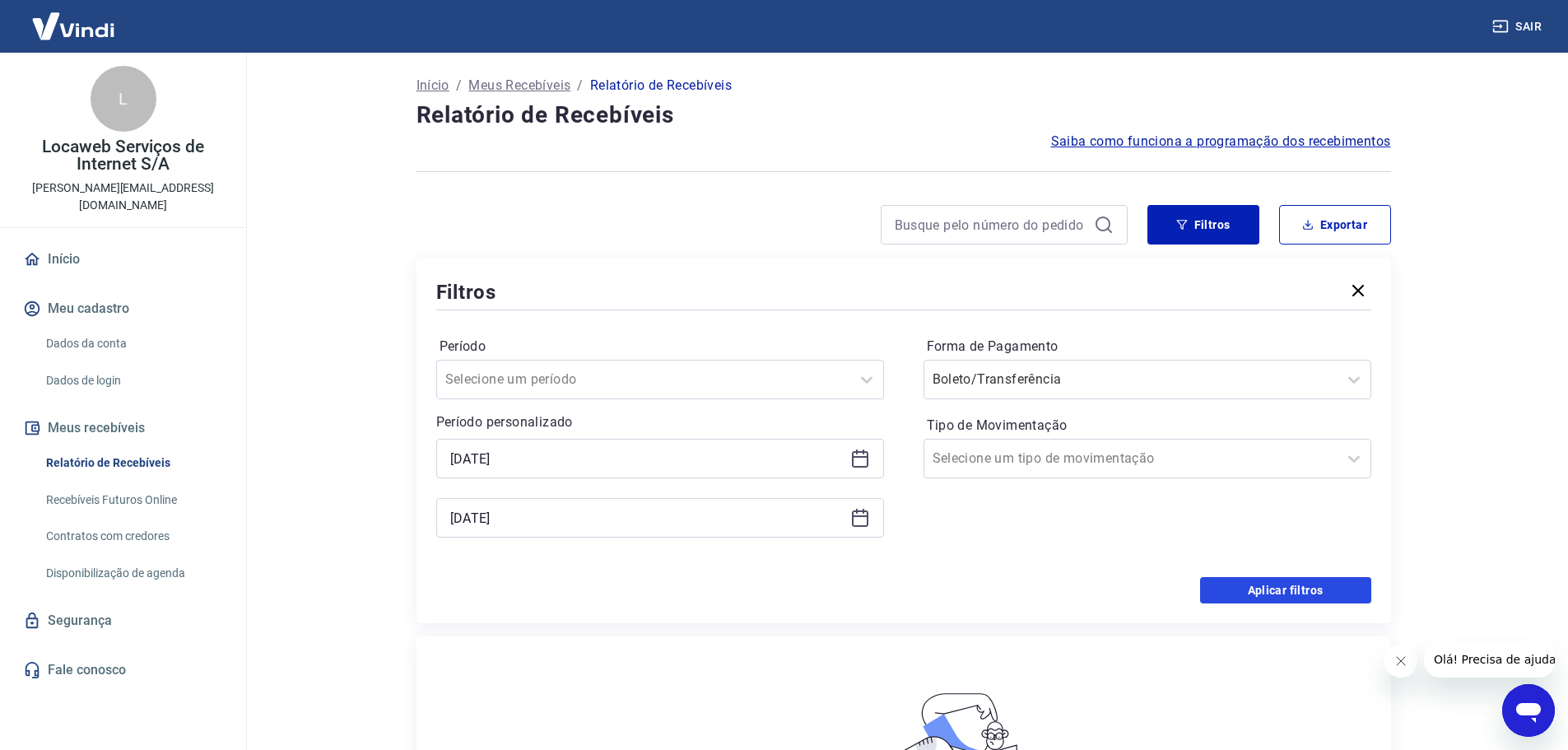
click at [1251, 584] on button "Aplicar filtros" at bounding box center [1286, 589] width 172 height 26
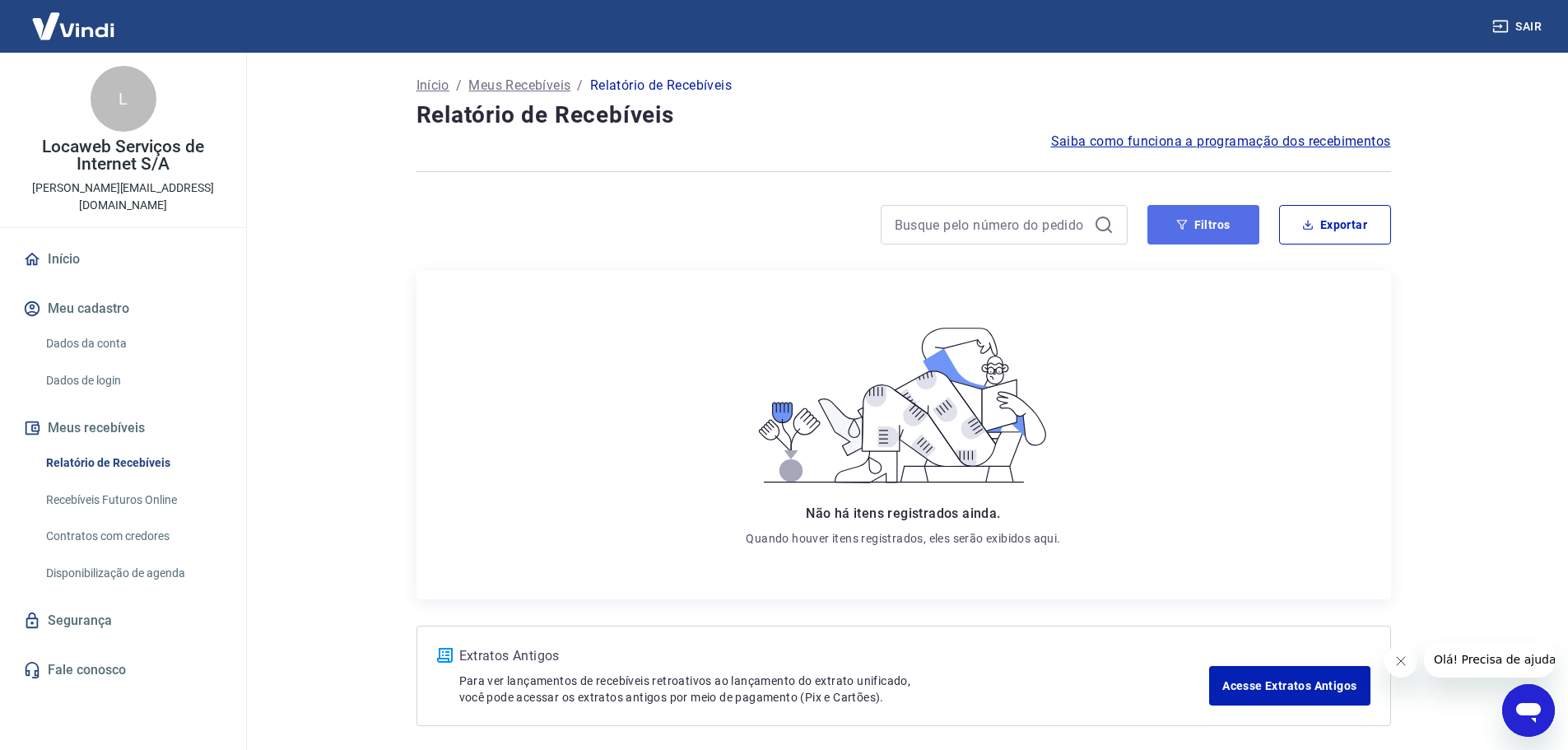
click at [1239, 225] on button "Filtros" at bounding box center [1203, 224] width 112 height 40
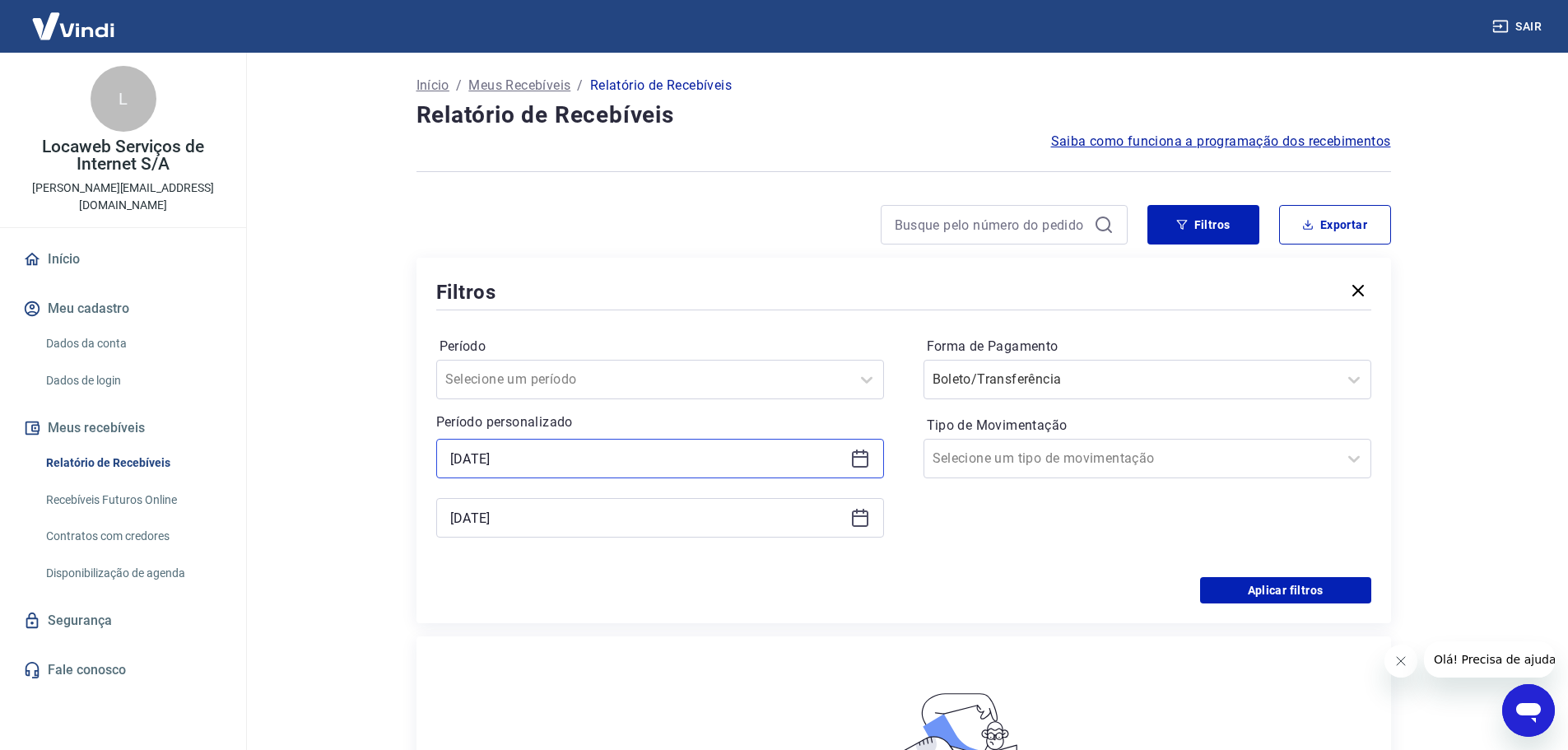
click at [474, 464] on input "[DATE]" at bounding box center [646, 458] width 393 height 25
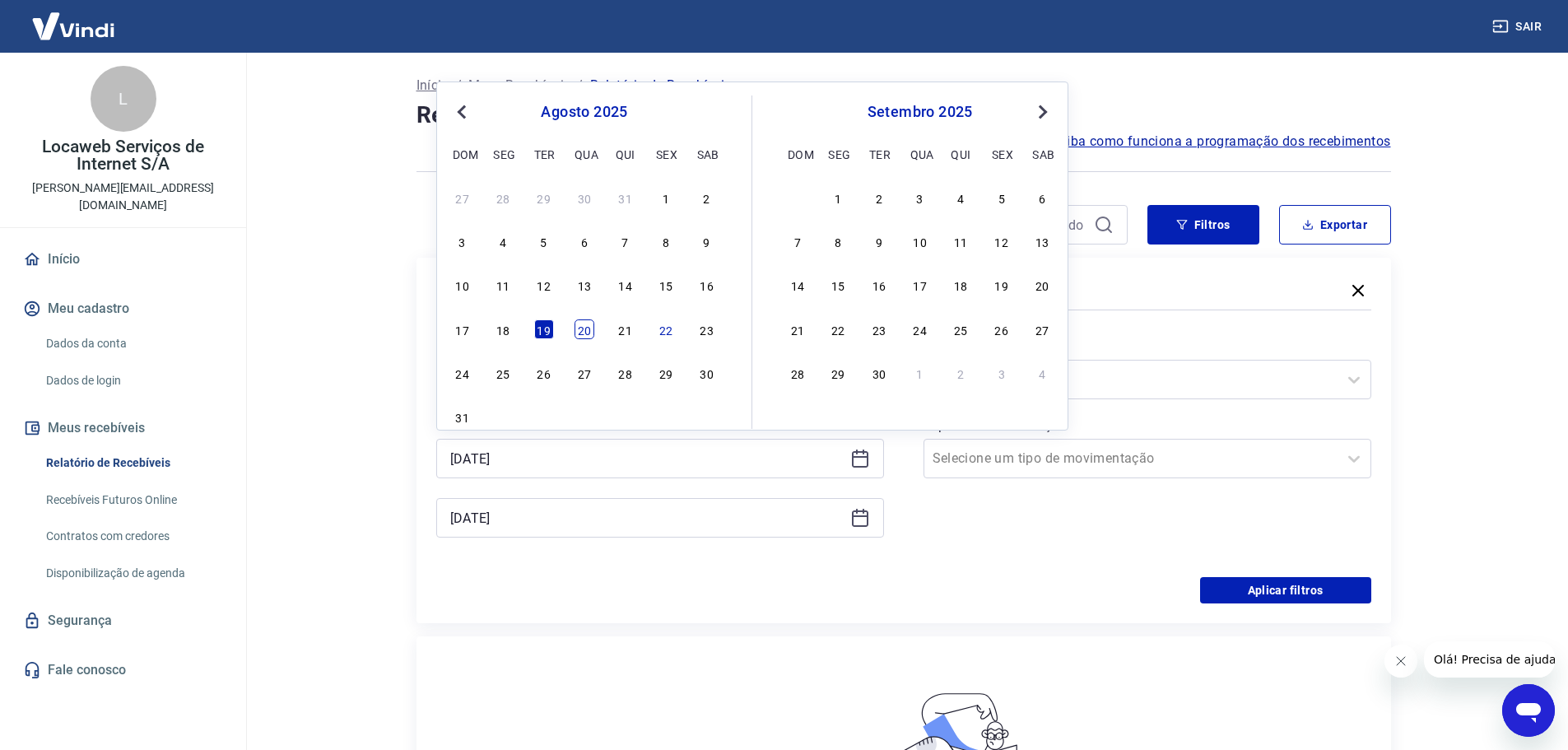
click at [587, 323] on div "20" at bounding box center [585, 329] width 20 height 20
type input "[DATE]"
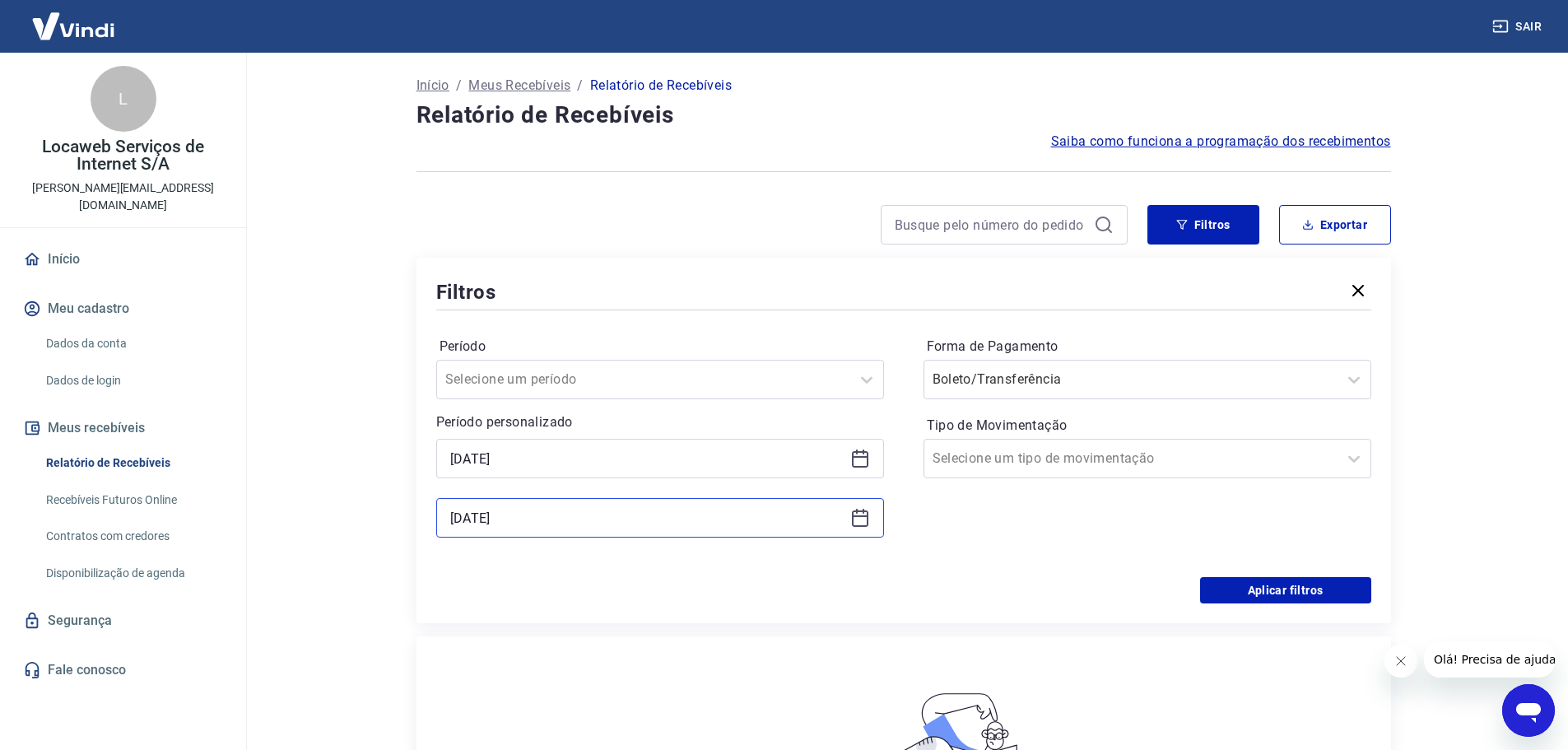
click at [551, 523] on input "[DATE]" at bounding box center [646, 518] width 393 height 25
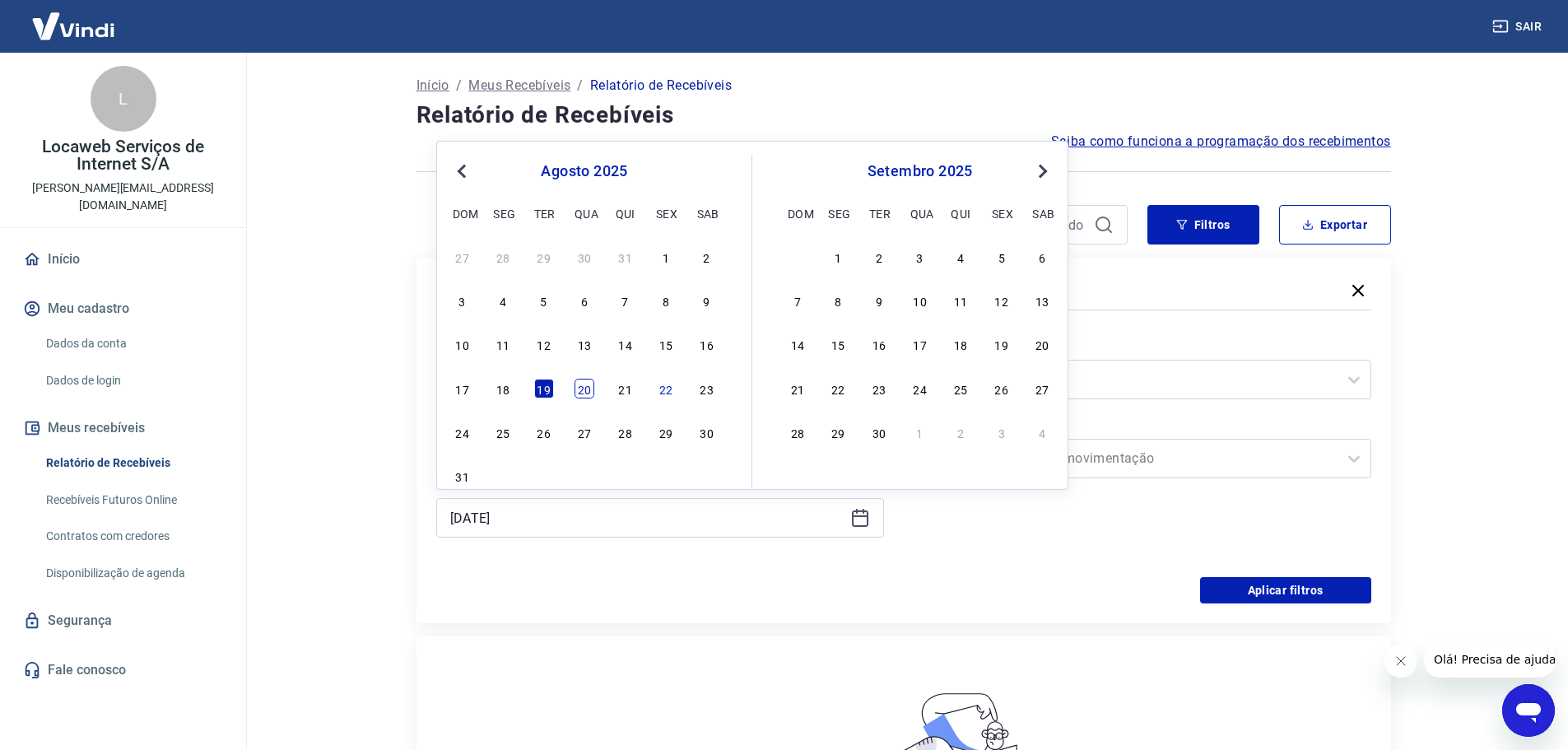
click at [595, 389] on div "17 18 19 20 21 22 23" at bounding box center [584, 388] width 268 height 24
click at [588, 389] on div "20" at bounding box center [585, 389] width 20 height 20
type input "[DATE]"
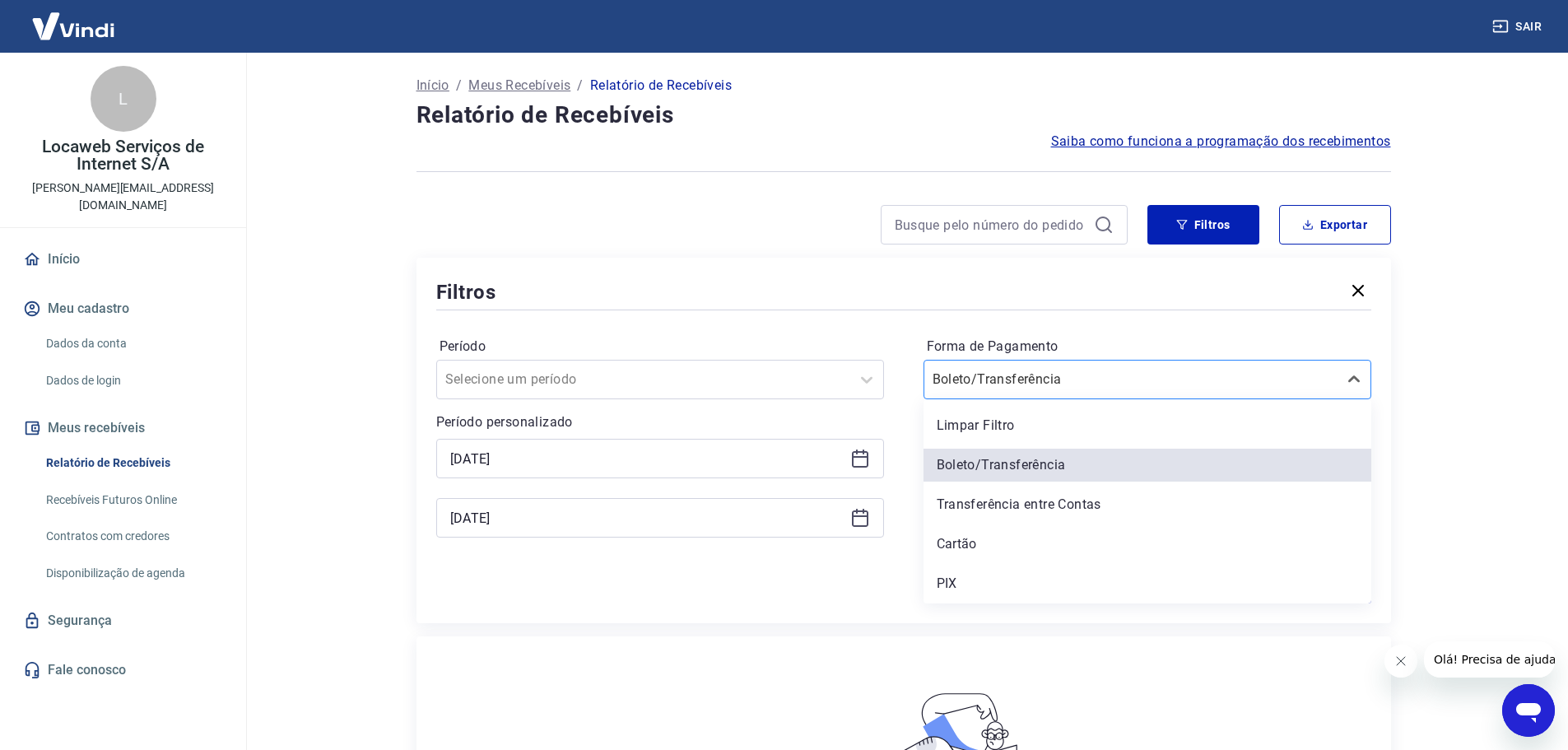
click at [1062, 364] on div "Boleto/Transferência" at bounding box center [1147, 380] width 448 height 40
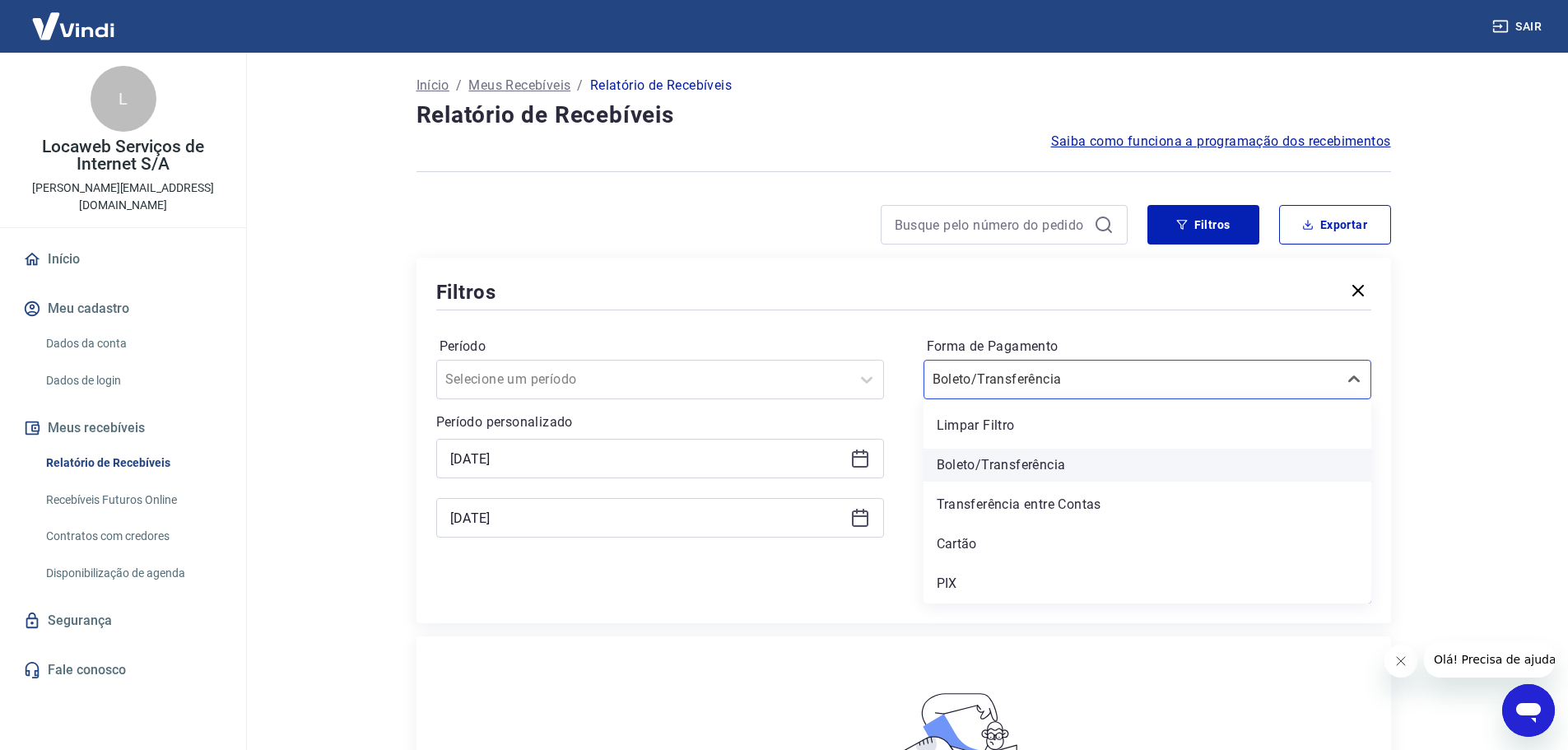
click at [1024, 466] on div "Boleto/Transferência" at bounding box center [1147, 465] width 448 height 33
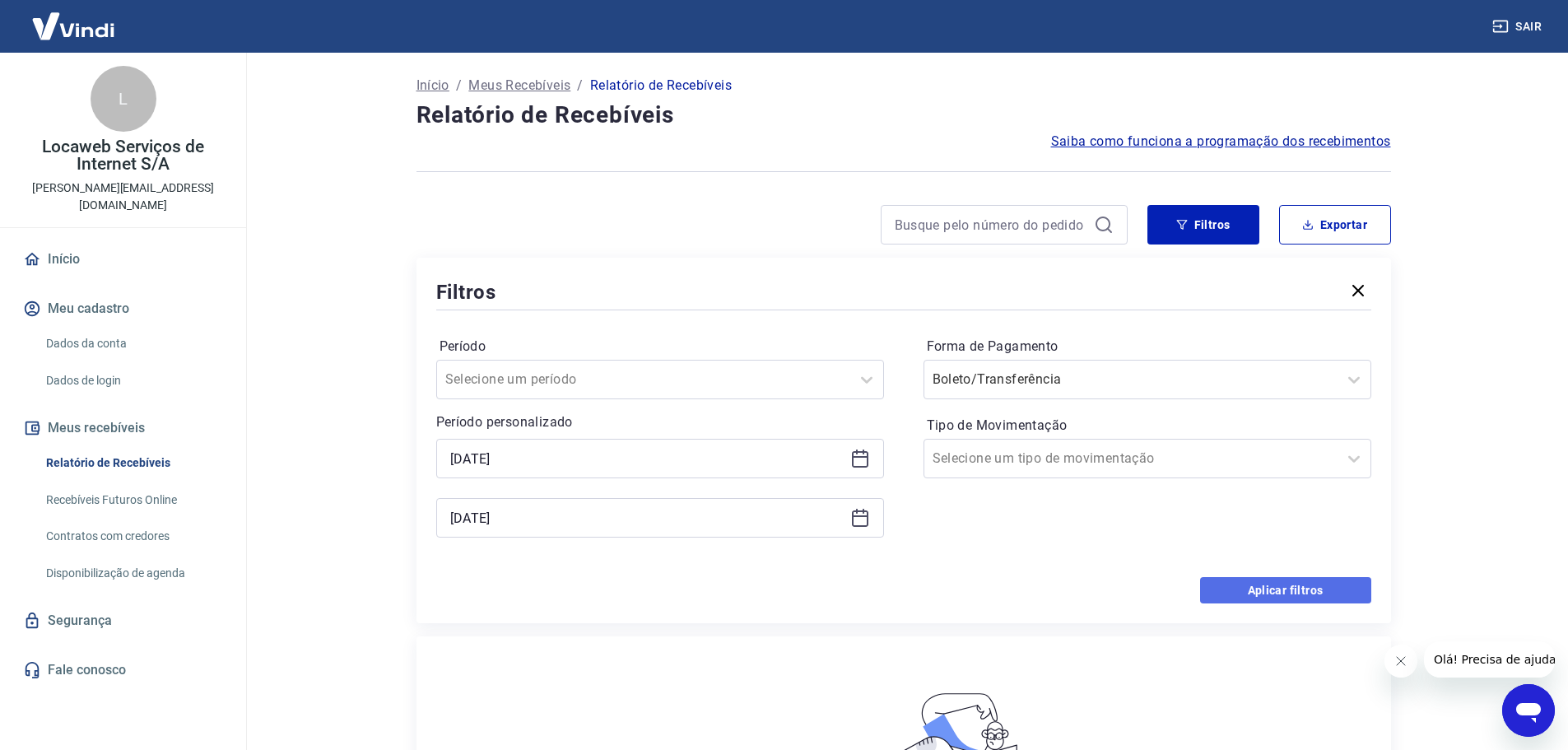
click at [1251, 577] on button "Aplicar filtros" at bounding box center [1286, 589] width 172 height 26
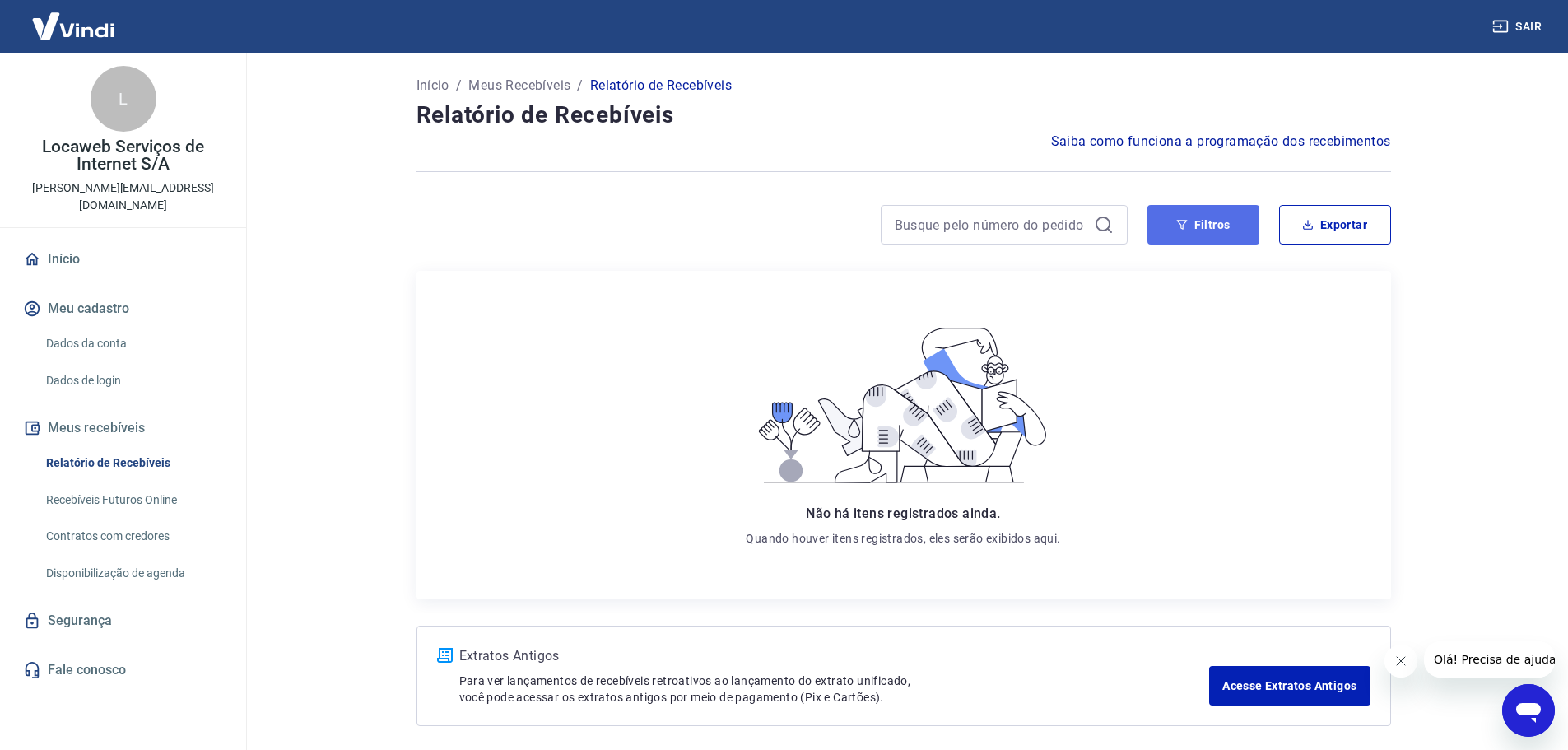
click at [1197, 233] on button "Filtros" at bounding box center [1203, 224] width 112 height 40
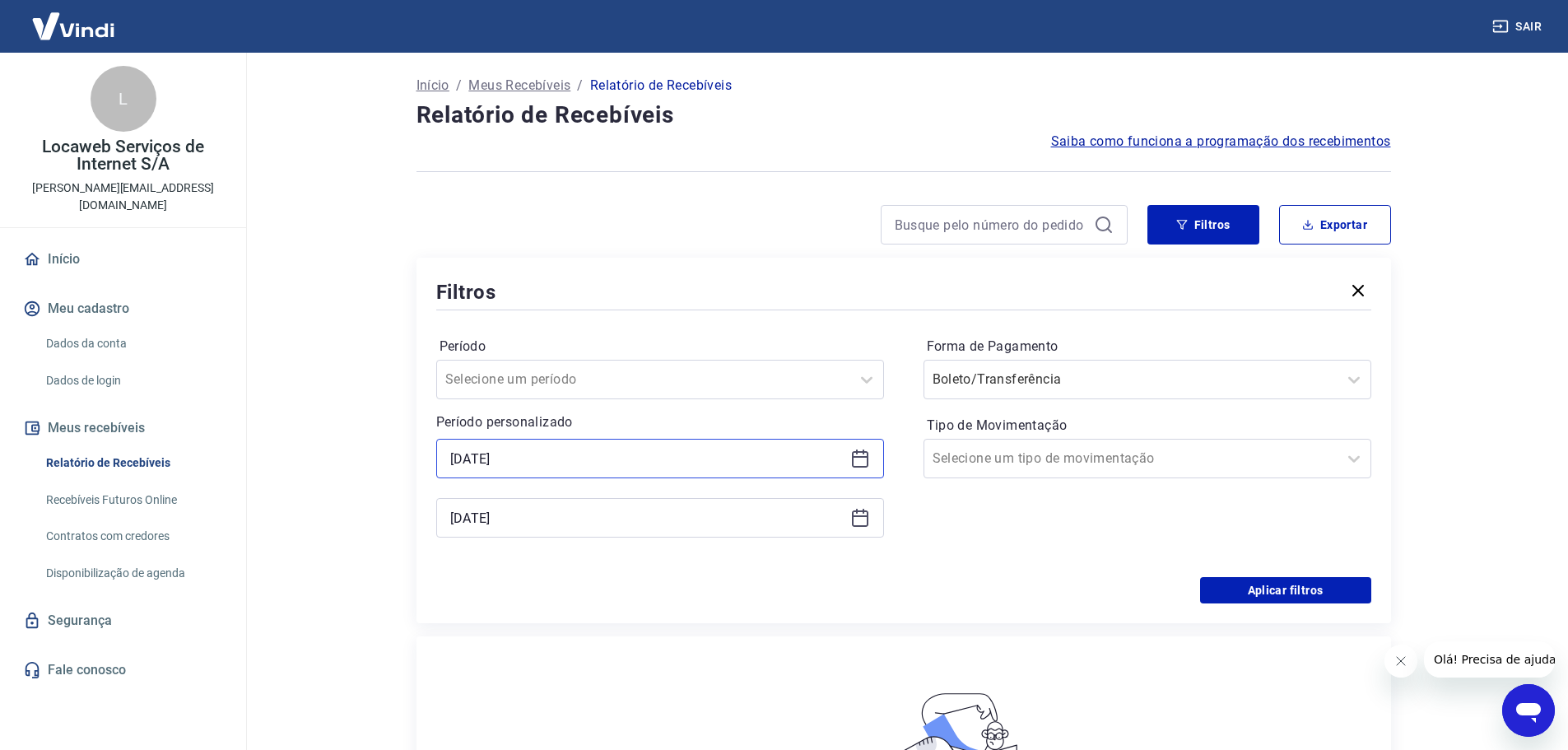
click at [661, 455] on input "[DATE]" at bounding box center [646, 458] width 393 height 25
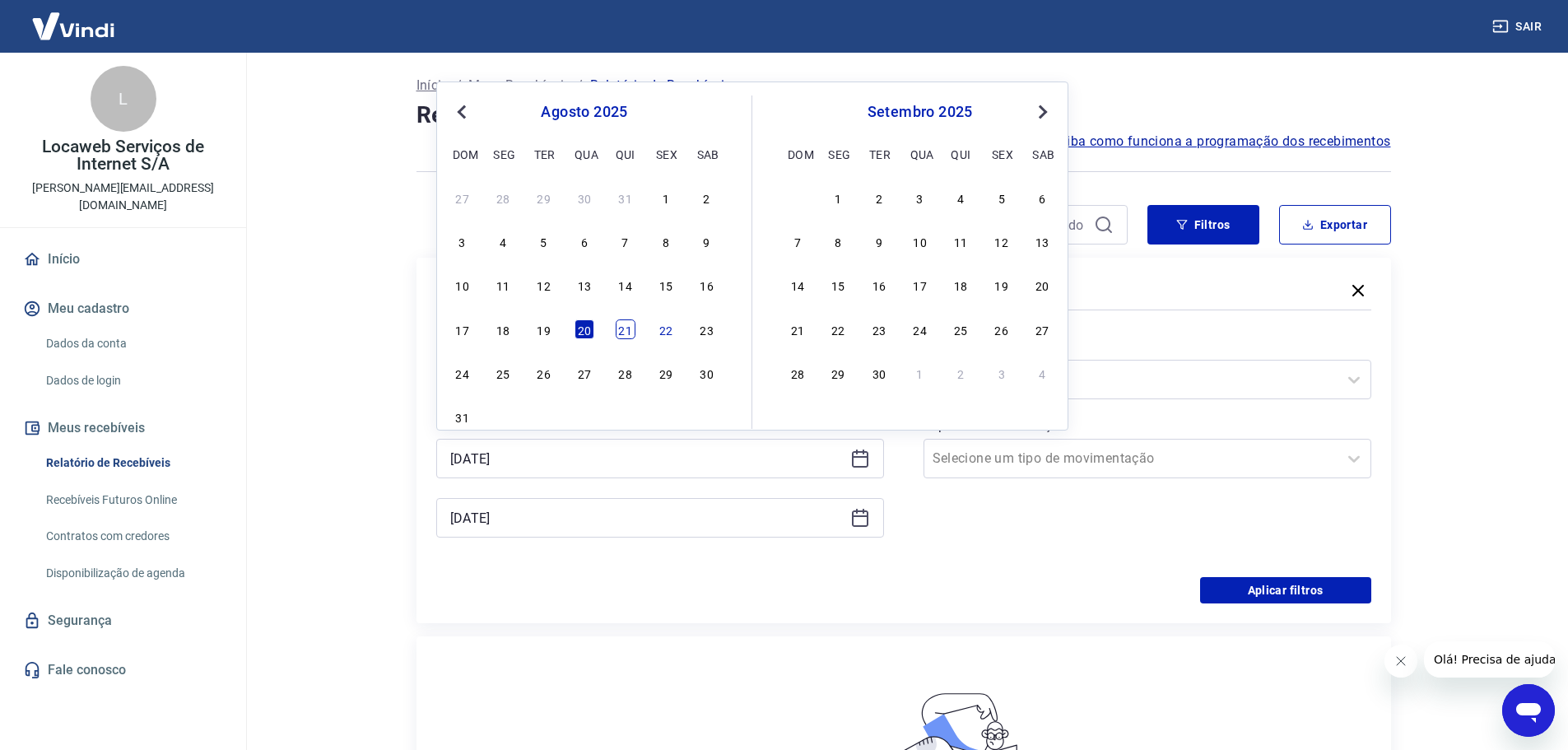
click at [625, 332] on div "21" at bounding box center [625, 329] width 20 height 20
type input "[DATE]"
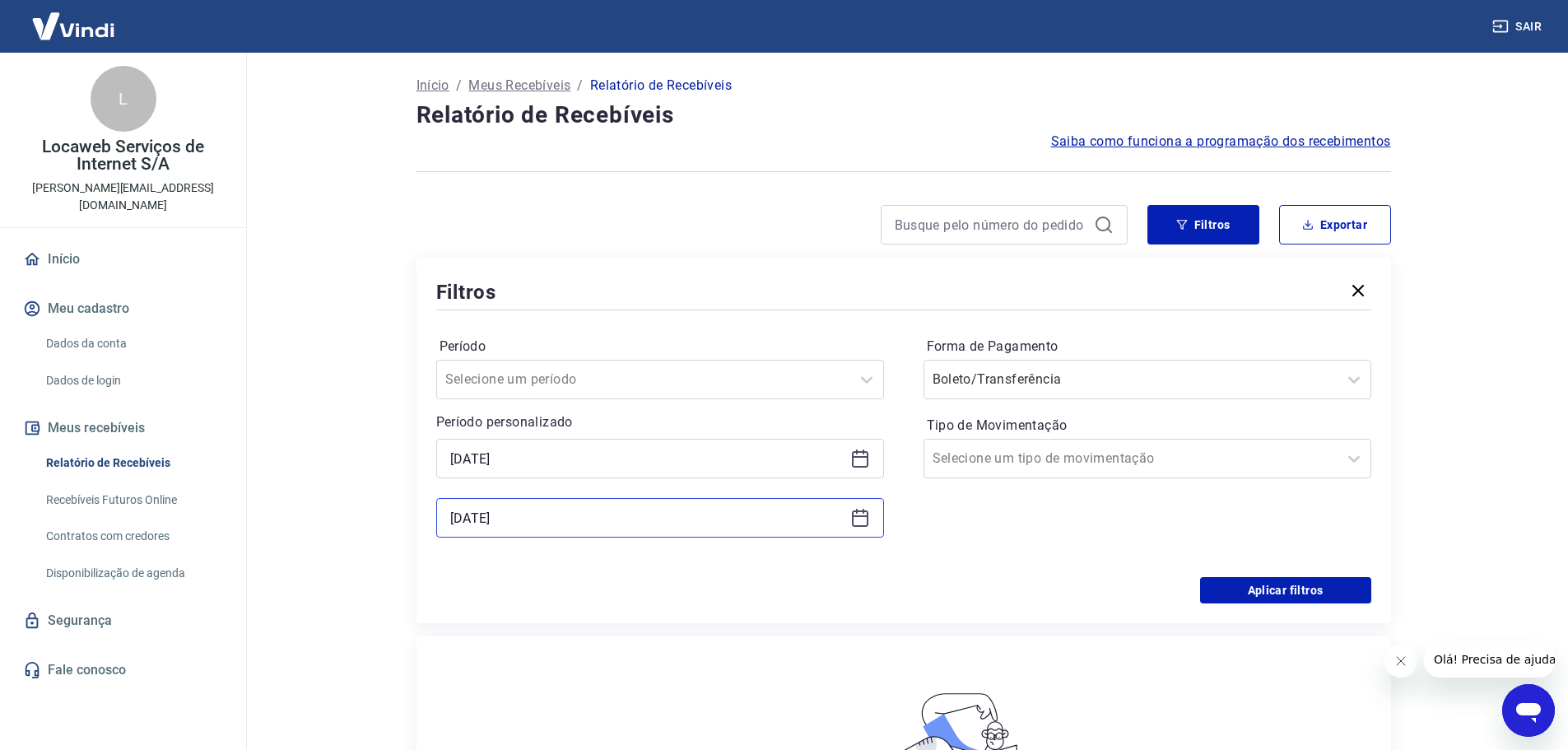
click at [559, 522] on input "[DATE]" at bounding box center [646, 518] width 393 height 25
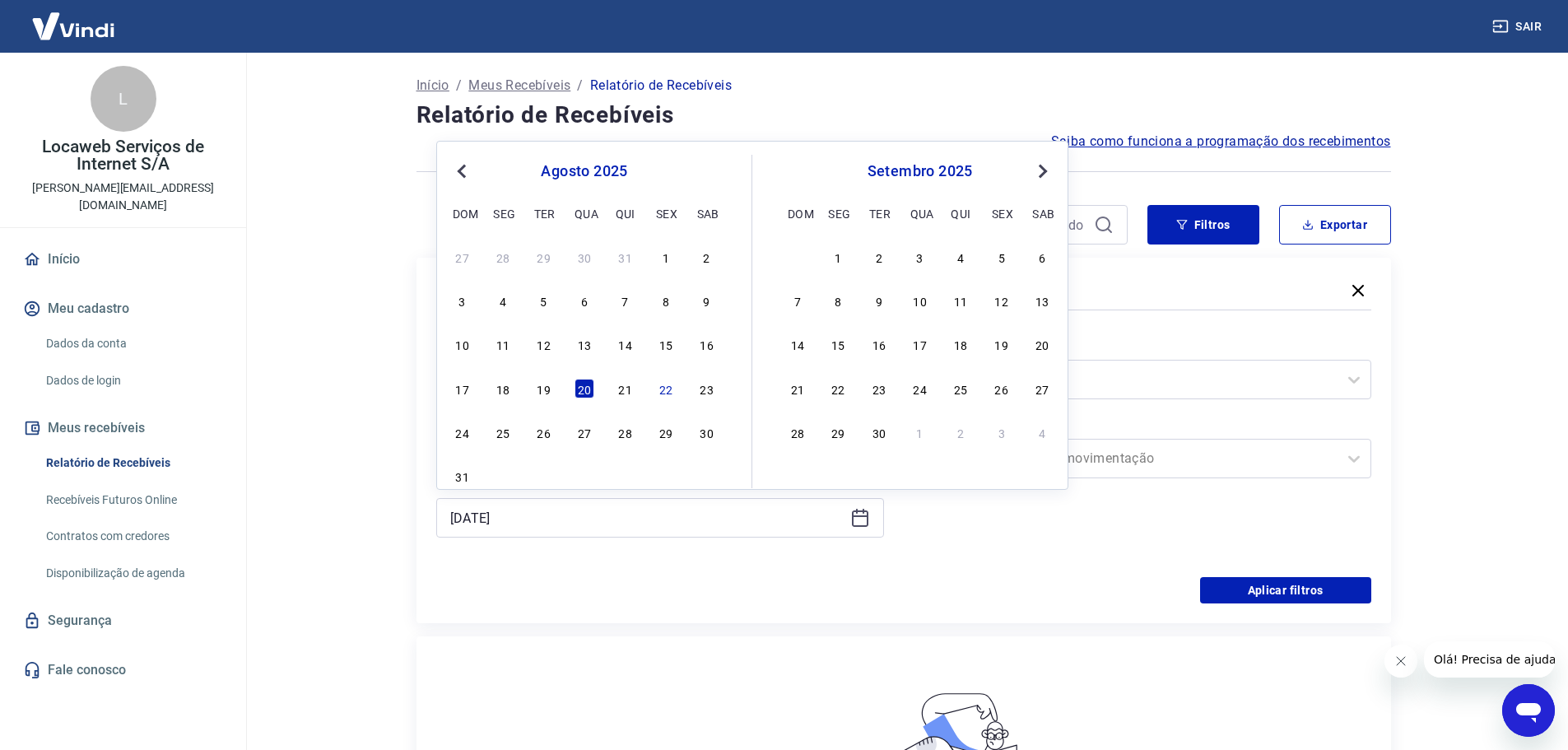
drag, startPoint x: 620, startPoint y: 385, endPoint x: 633, endPoint y: 389, distance: 13.6
click at [621, 385] on div "21" at bounding box center [625, 389] width 20 height 20
type input "[DATE]"
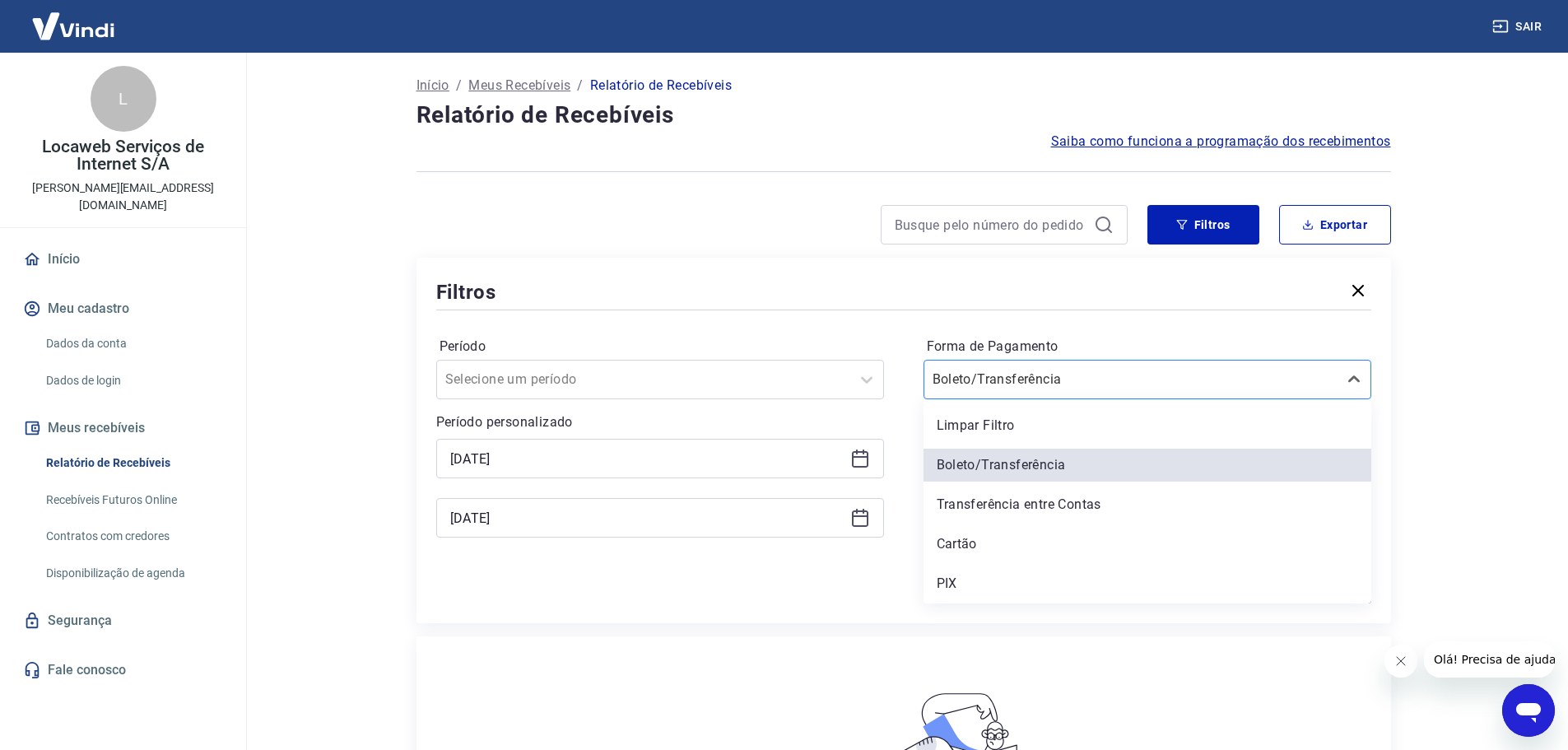
click at [1104, 382] on div at bounding box center [1131, 379] width 397 height 23
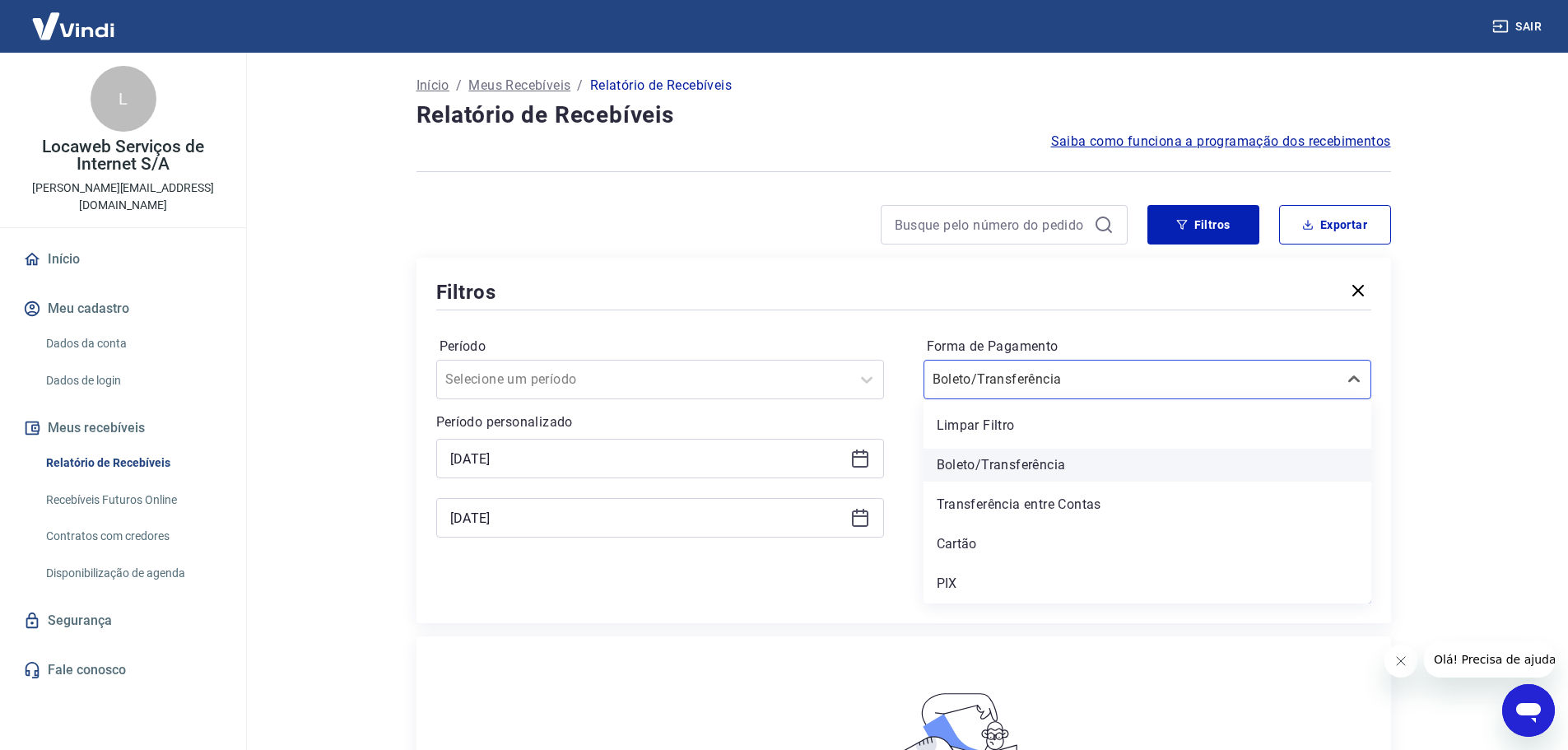
click at [1042, 470] on div "Boleto/Transferência" at bounding box center [1147, 465] width 448 height 33
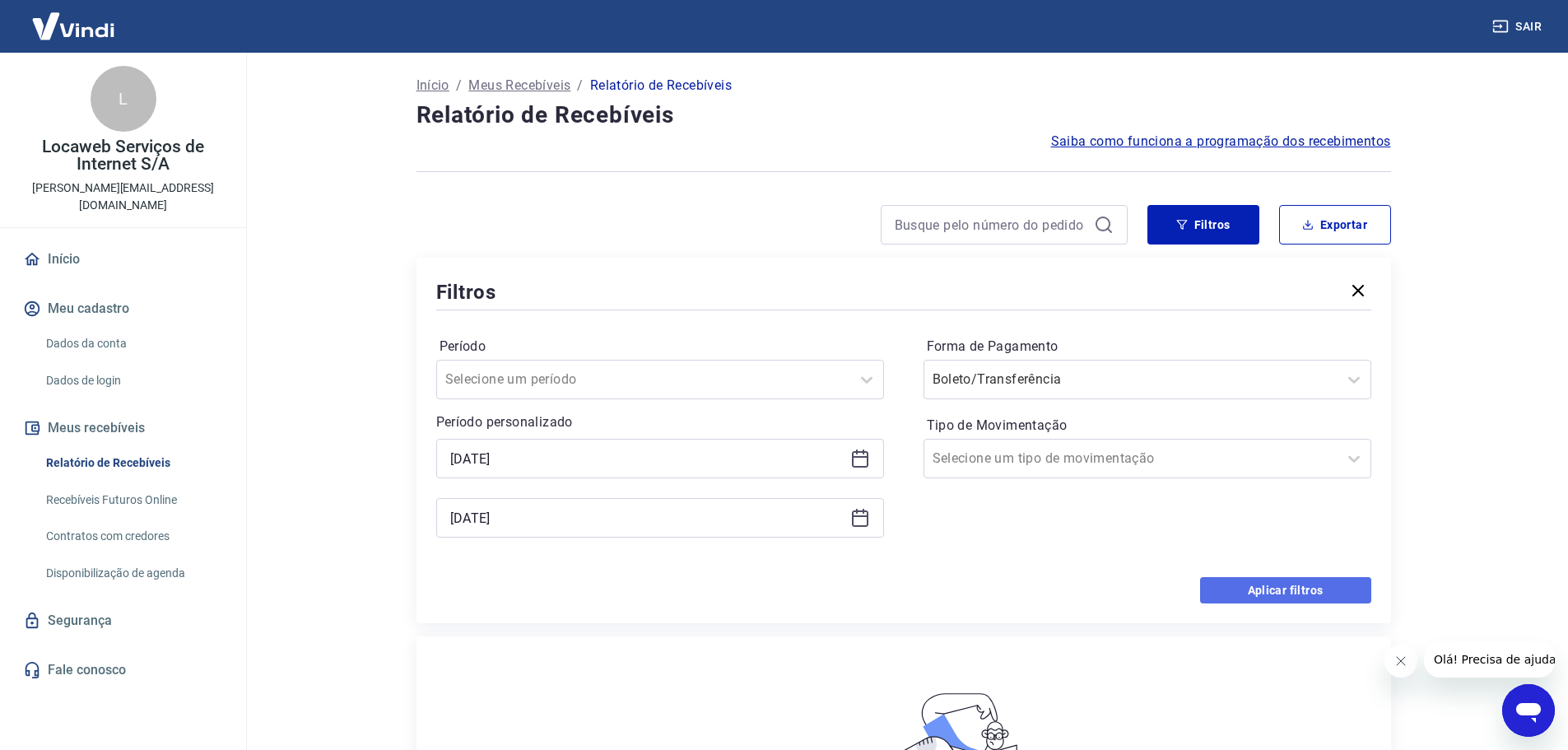
click at [1248, 583] on button "Aplicar filtros" at bounding box center [1286, 589] width 172 height 26
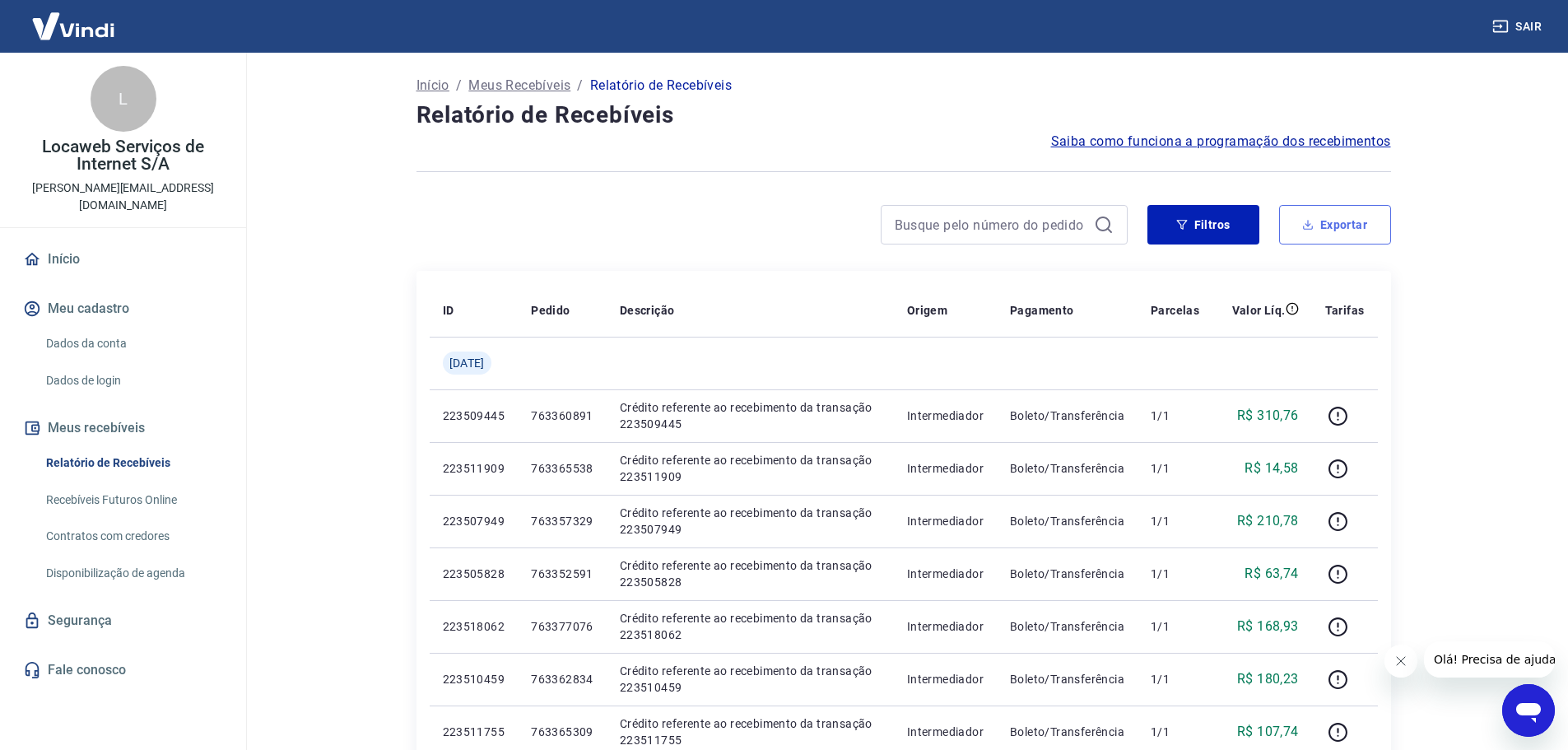
click at [1332, 230] on button "Exportar" at bounding box center [1335, 224] width 112 height 40
type input "[DATE]"
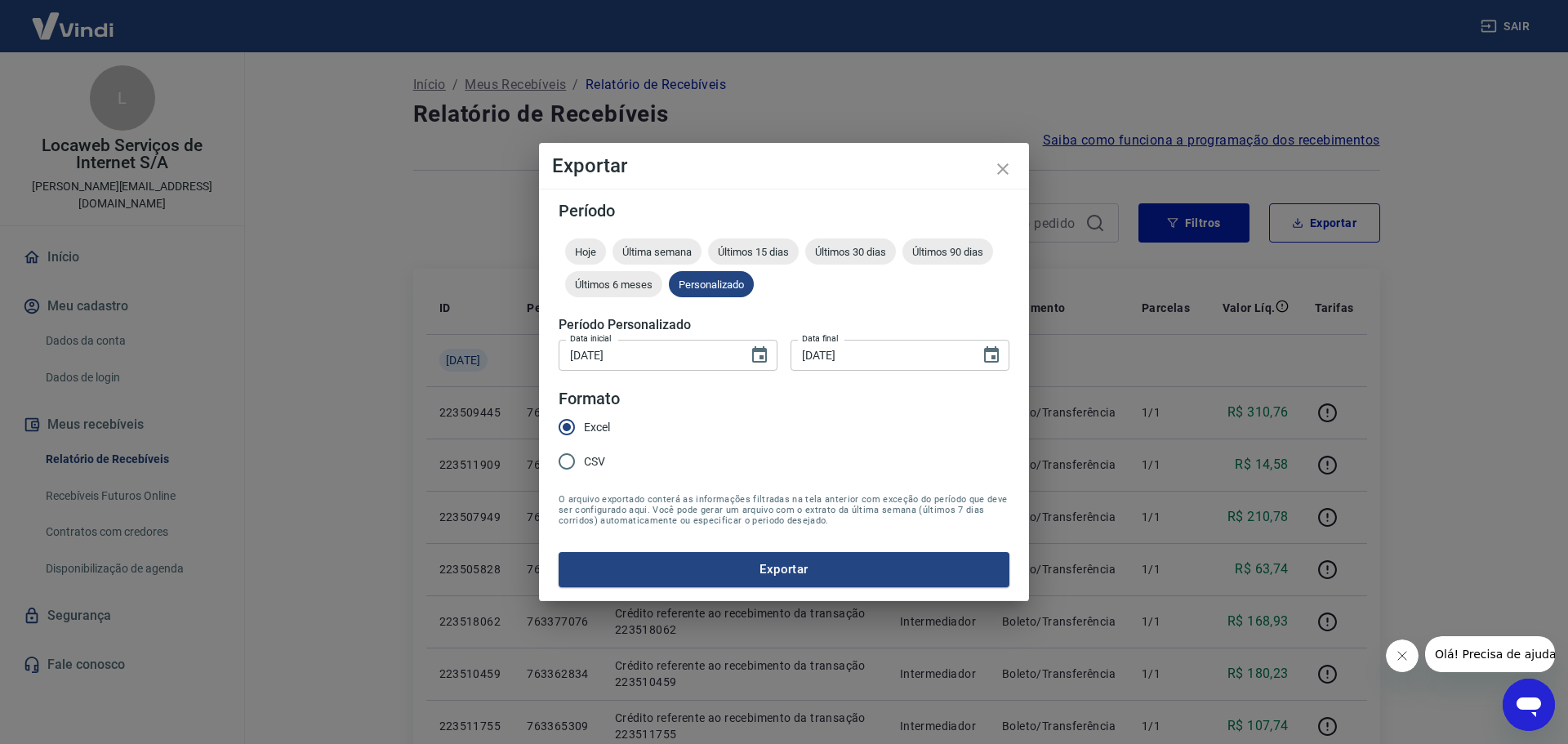
click at [724, 565] on button "Exportar" at bounding box center [784, 569] width 451 height 35
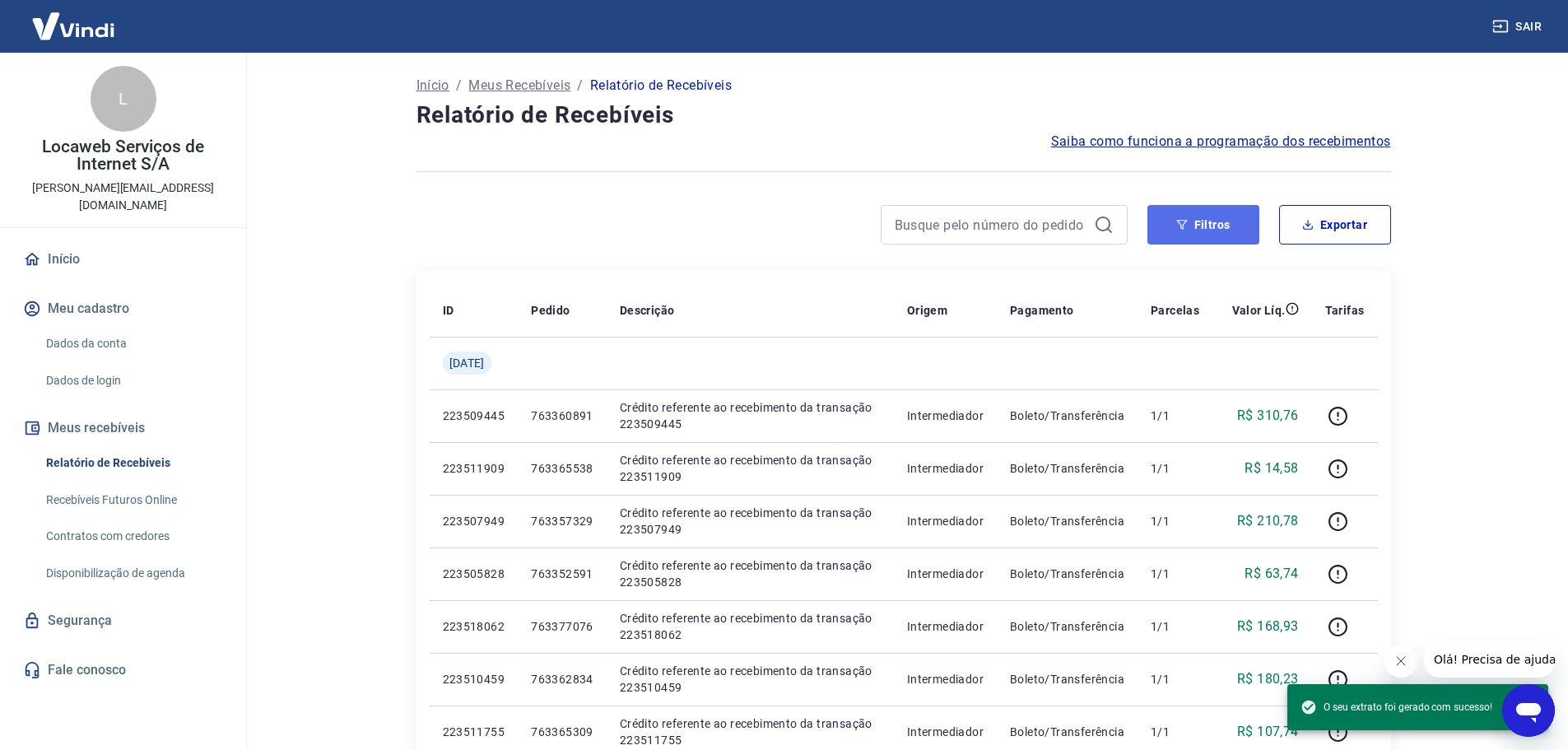
click at [1224, 234] on button "Filtros" at bounding box center [1203, 224] width 112 height 40
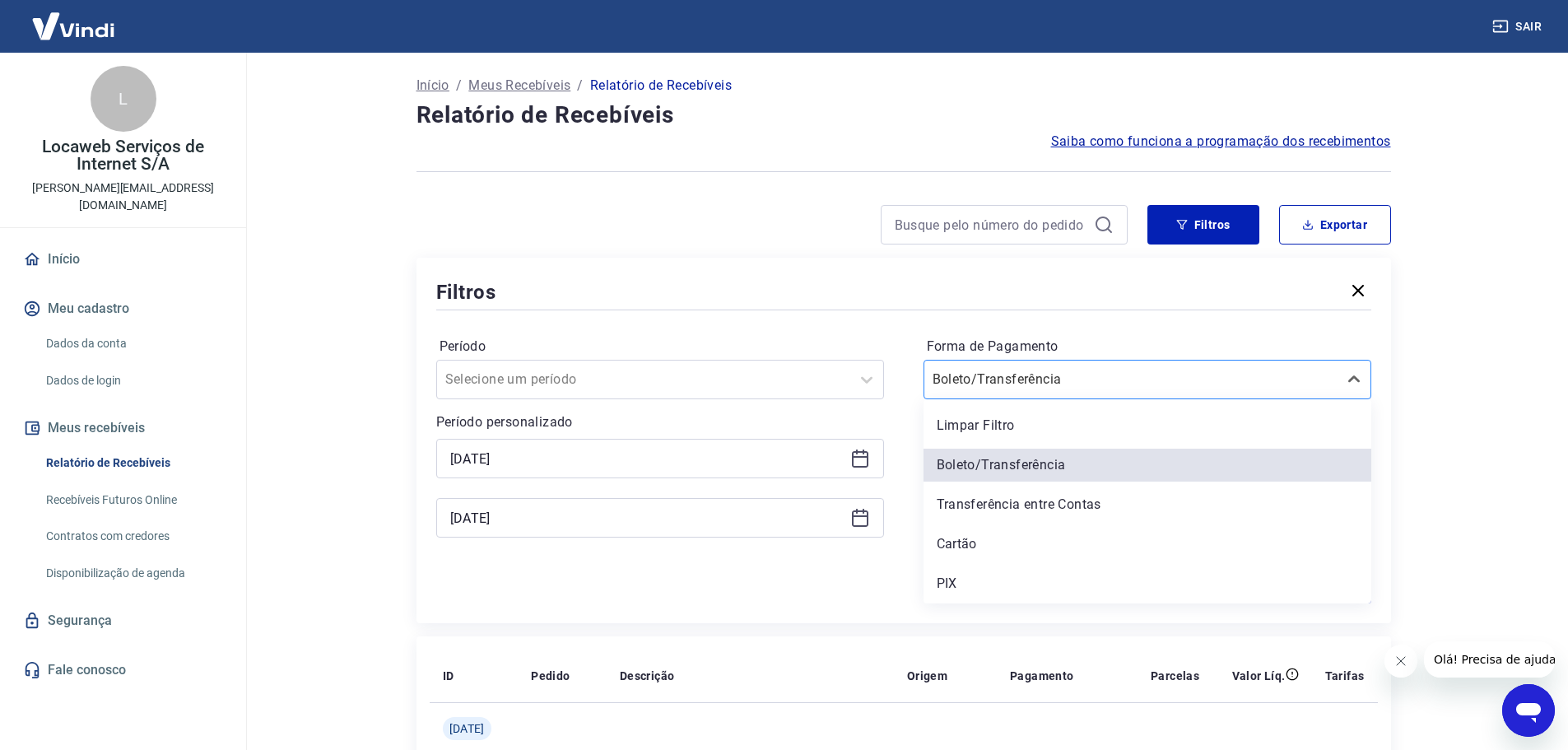
click at [1041, 380] on input "Forma de Pagamento" at bounding box center [1015, 380] width 167 height 20
click at [534, 459] on input "[DATE]" at bounding box center [646, 458] width 393 height 25
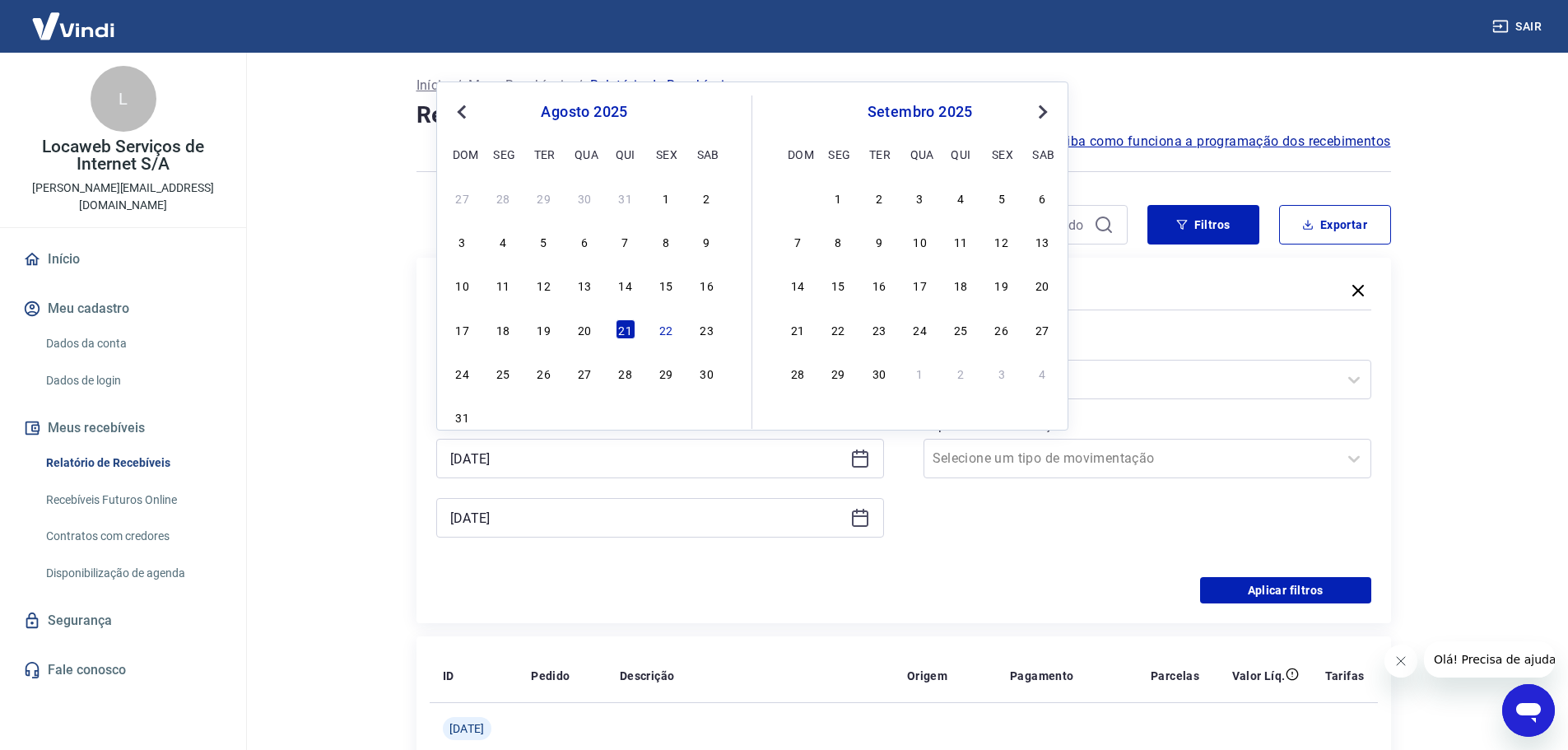
click at [654, 332] on div "17 18 19 20 21 22 23" at bounding box center [584, 329] width 268 height 24
click at [667, 335] on div "22" at bounding box center [666, 329] width 20 height 20
type input "[DATE]"
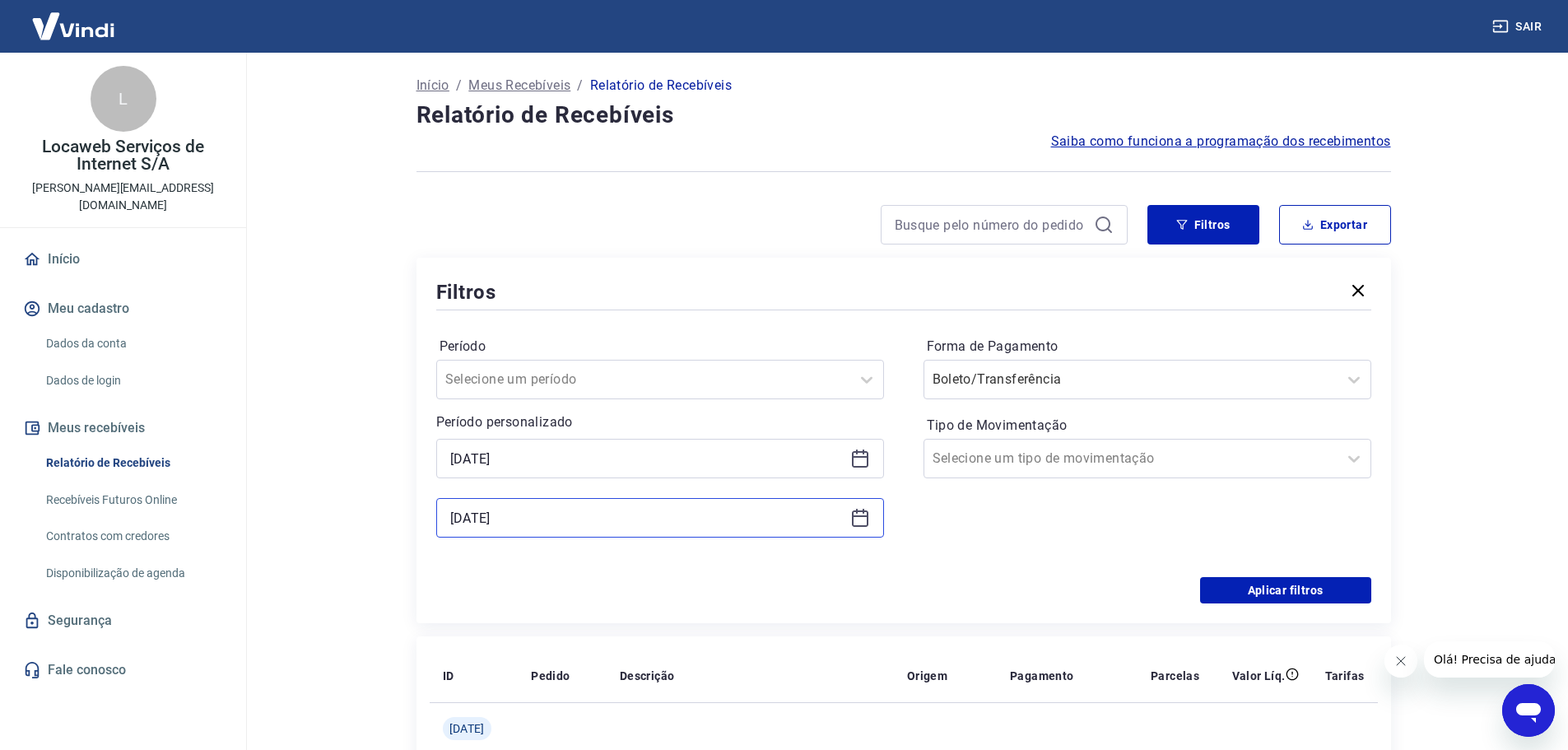
click at [549, 509] on input "[DATE]" at bounding box center [646, 518] width 393 height 25
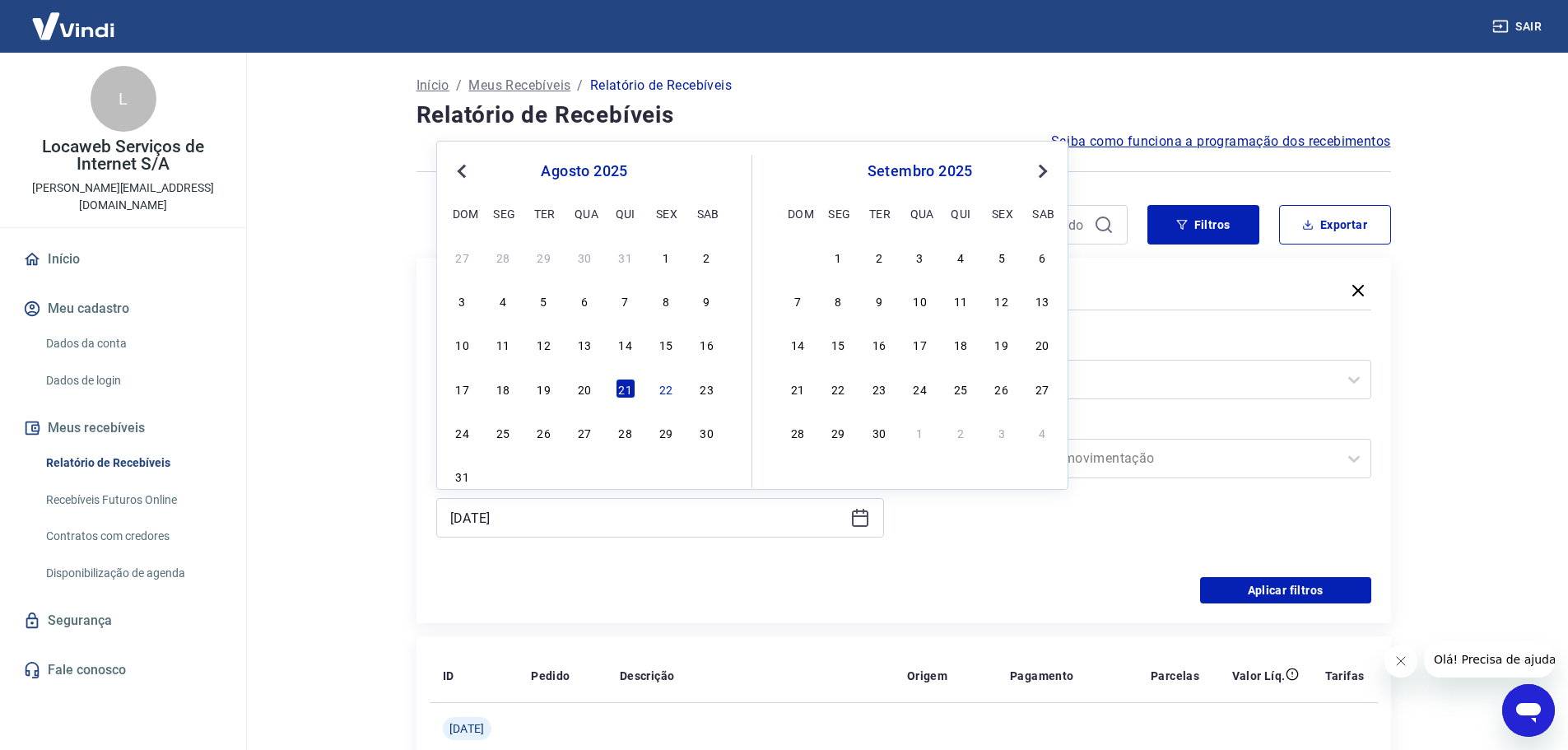
drag, startPoint x: 658, startPoint y: 383, endPoint x: 1163, endPoint y: 597, distance: 548.5
click at [659, 382] on div "22" at bounding box center [666, 389] width 20 height 20
type input "[DATE]"
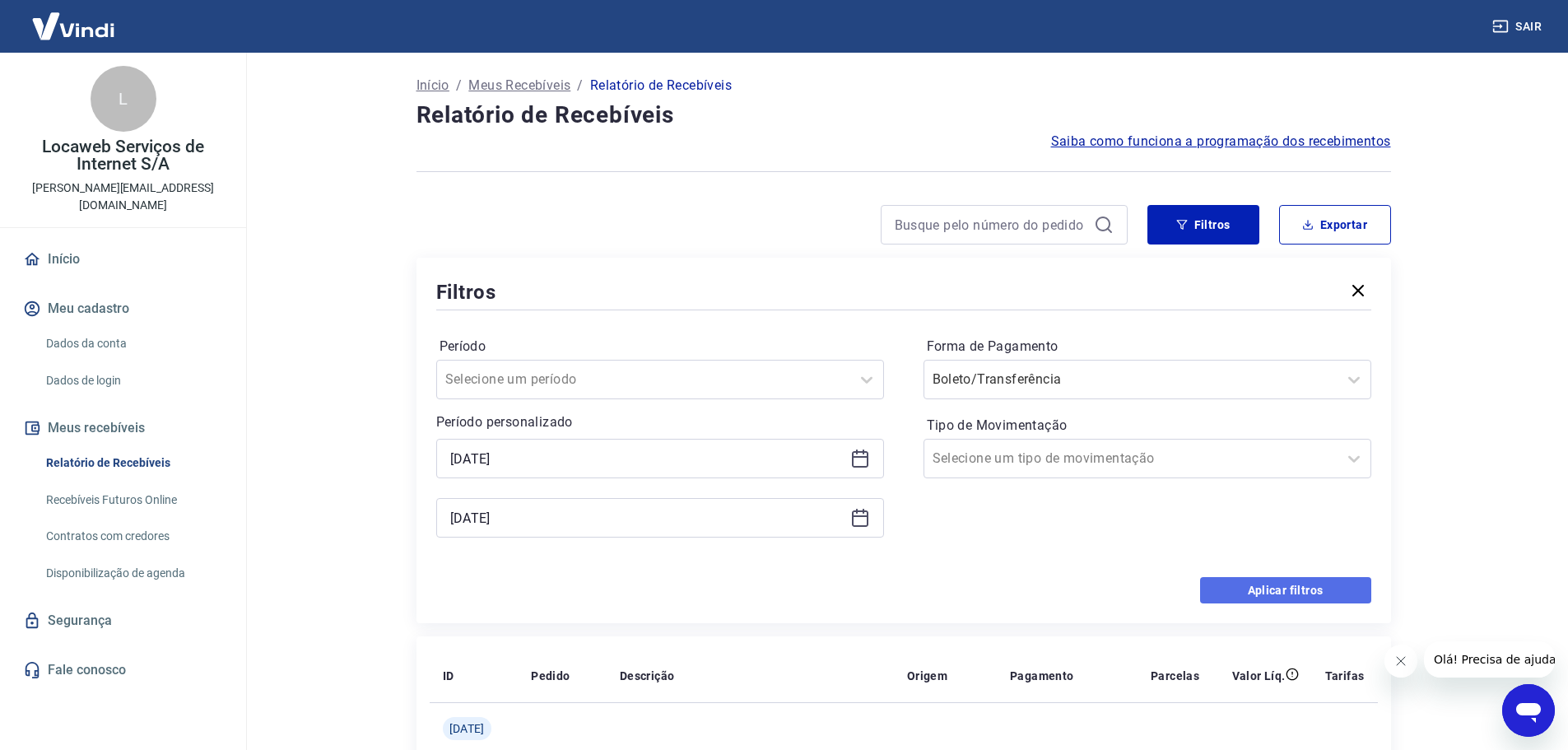
click at [1297, 592] on button "Aplicar filtros" at bounding box center [1286, 589] width 172 height 26
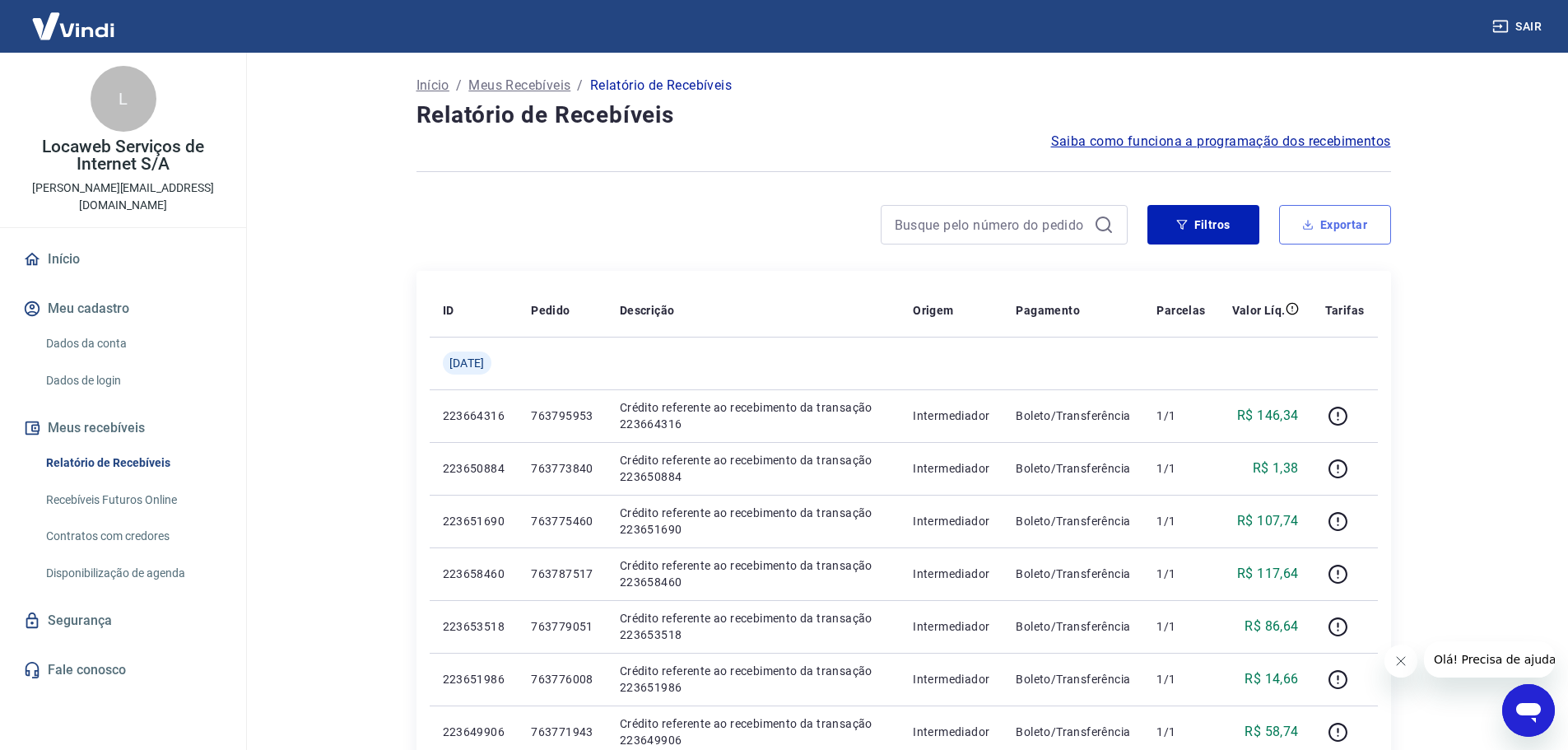
click at [1360, 216] on button "Exportar" at bounding box center [1335, 224] width 112 height 40
type input "[DATE]"
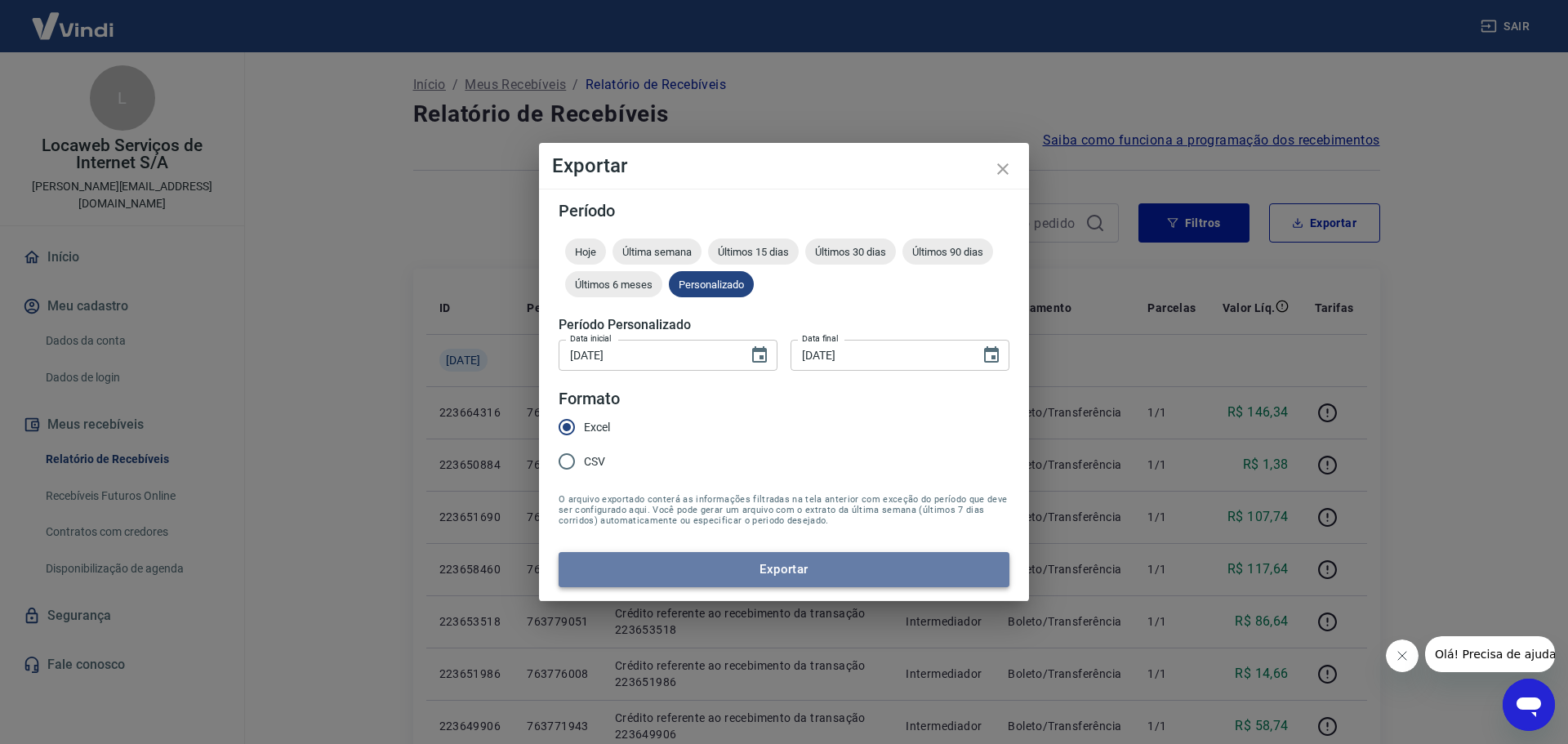
click at [694, 553] on button "Exportar" at bounding box center [784, 569] width 451 height 35
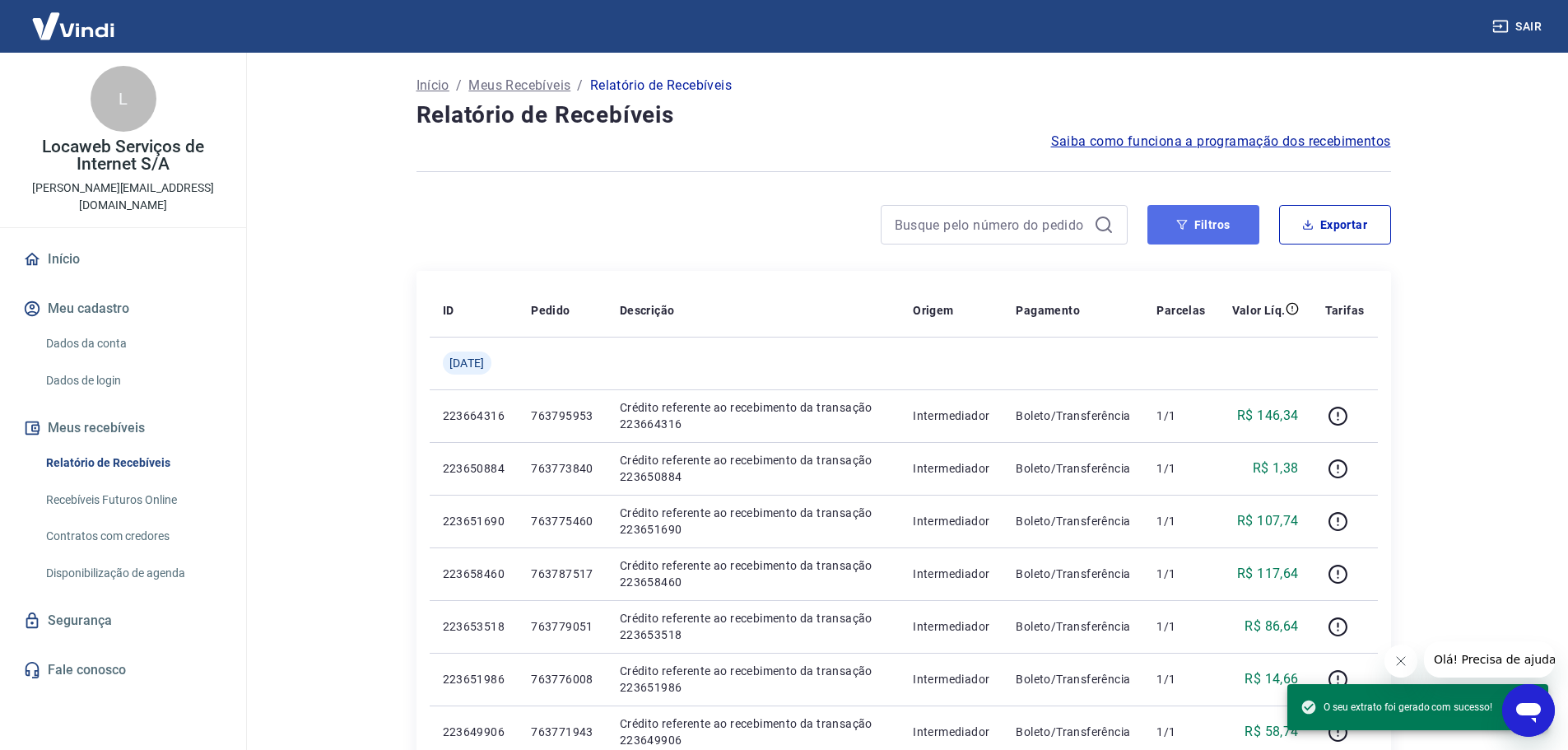
click at [1199, 223] on button "Filtros" at bounding box center [1203, 224] width 112 height 40
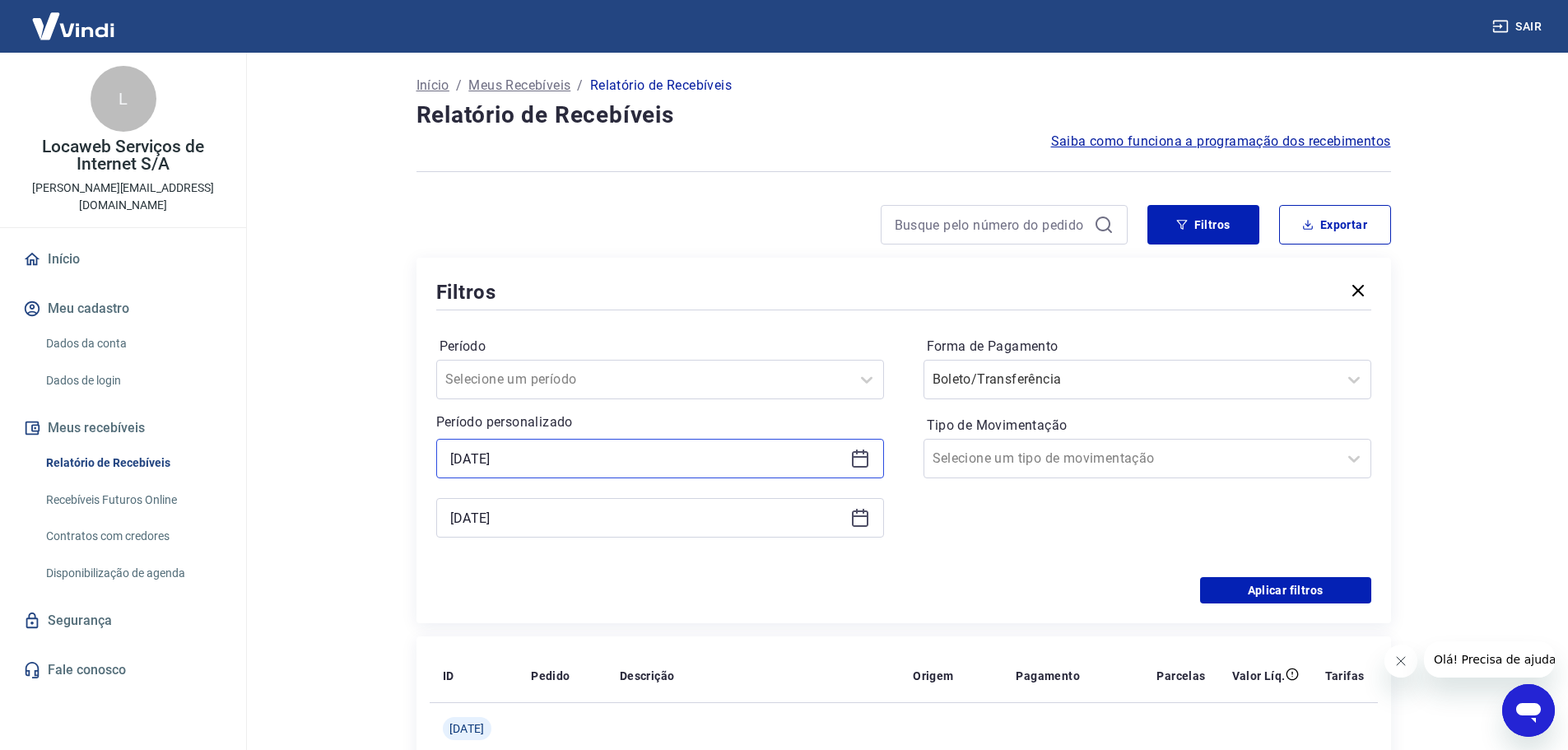
click at [574, 447] on input "[DATE]" at bounding box center [646, 458] width 393 height 25
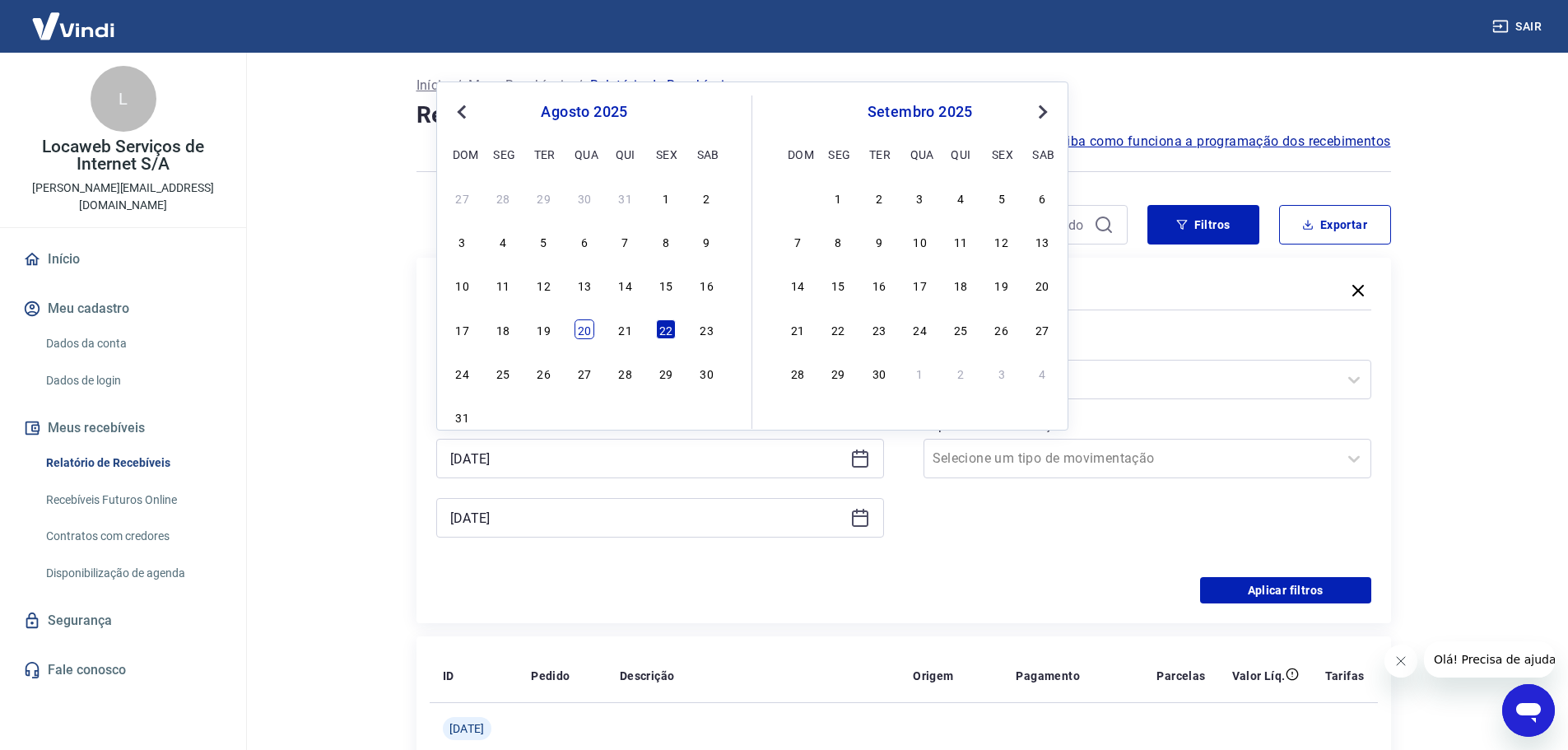
click at [584, 332] on div "20" at bounding box center [585, 329] width 20 height 20
type input "[DATE]"
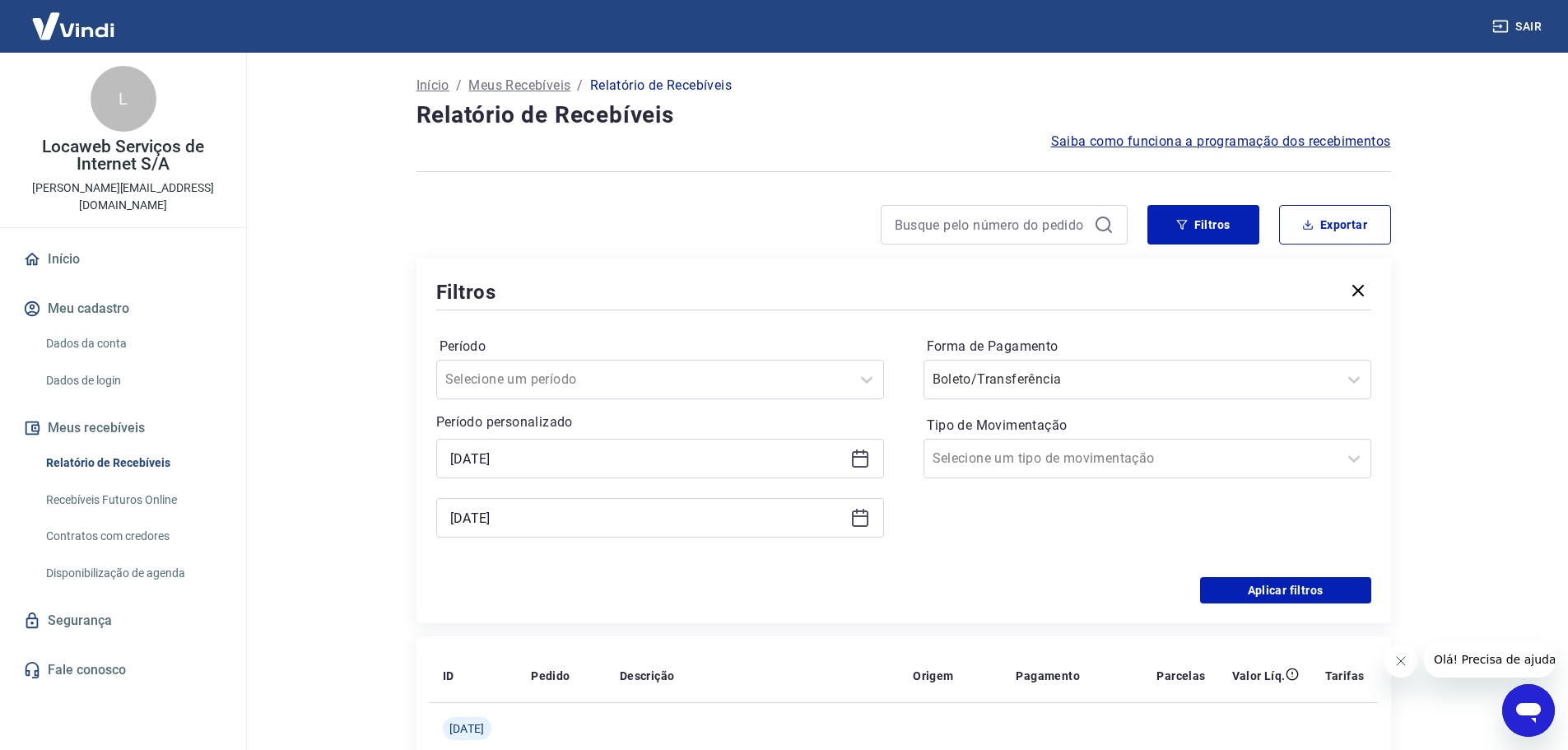
click at [616, 504] on div "[DATE]" at bounding box center [659, 518] width 448 height 40
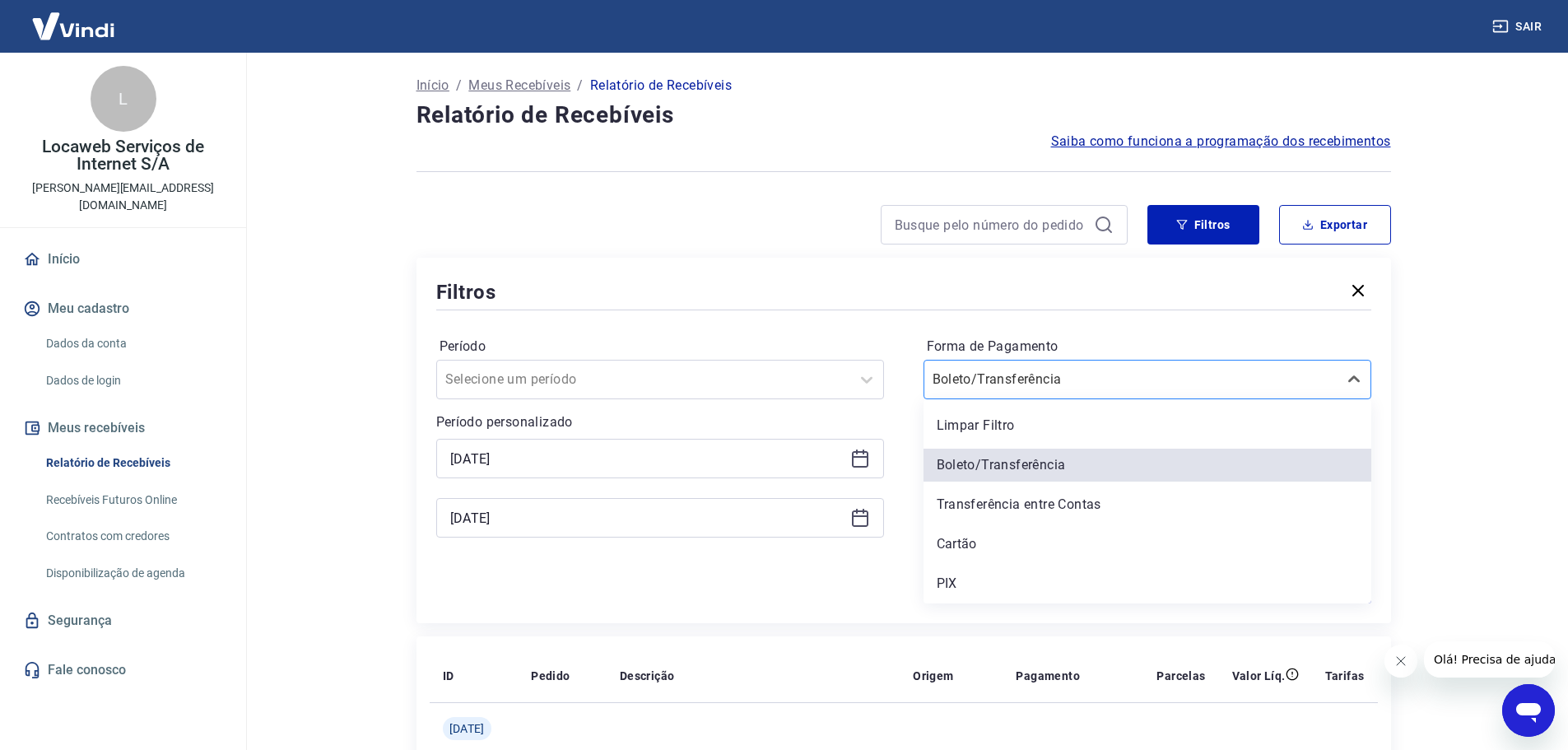
click at [1081, 379] on input "Forma de Pagamento" at bounding box center [1015, 380] width 167 height 20
click at [1052, 515] on div "Transferência entre Contas" at bounding box center [1147, 504] width 448 height 33
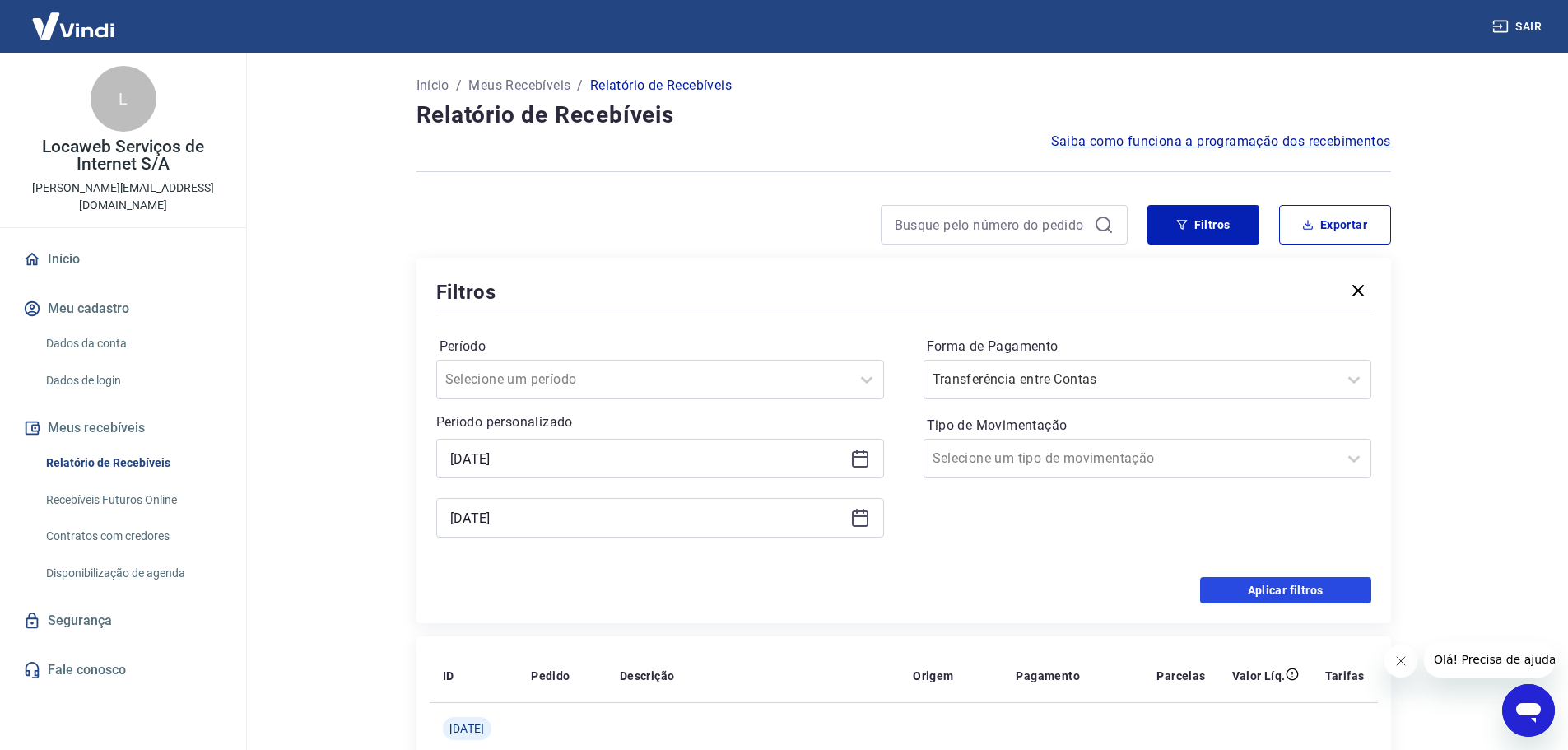
drag, startPoint x: 1330, startPoint y: 591, endPoint x: 1374, endPoint y: 507, distance: 94.8
click at [1332, 590] on button "Aplicar filtros" at bounding box center [1286, 589] width 172 height 26
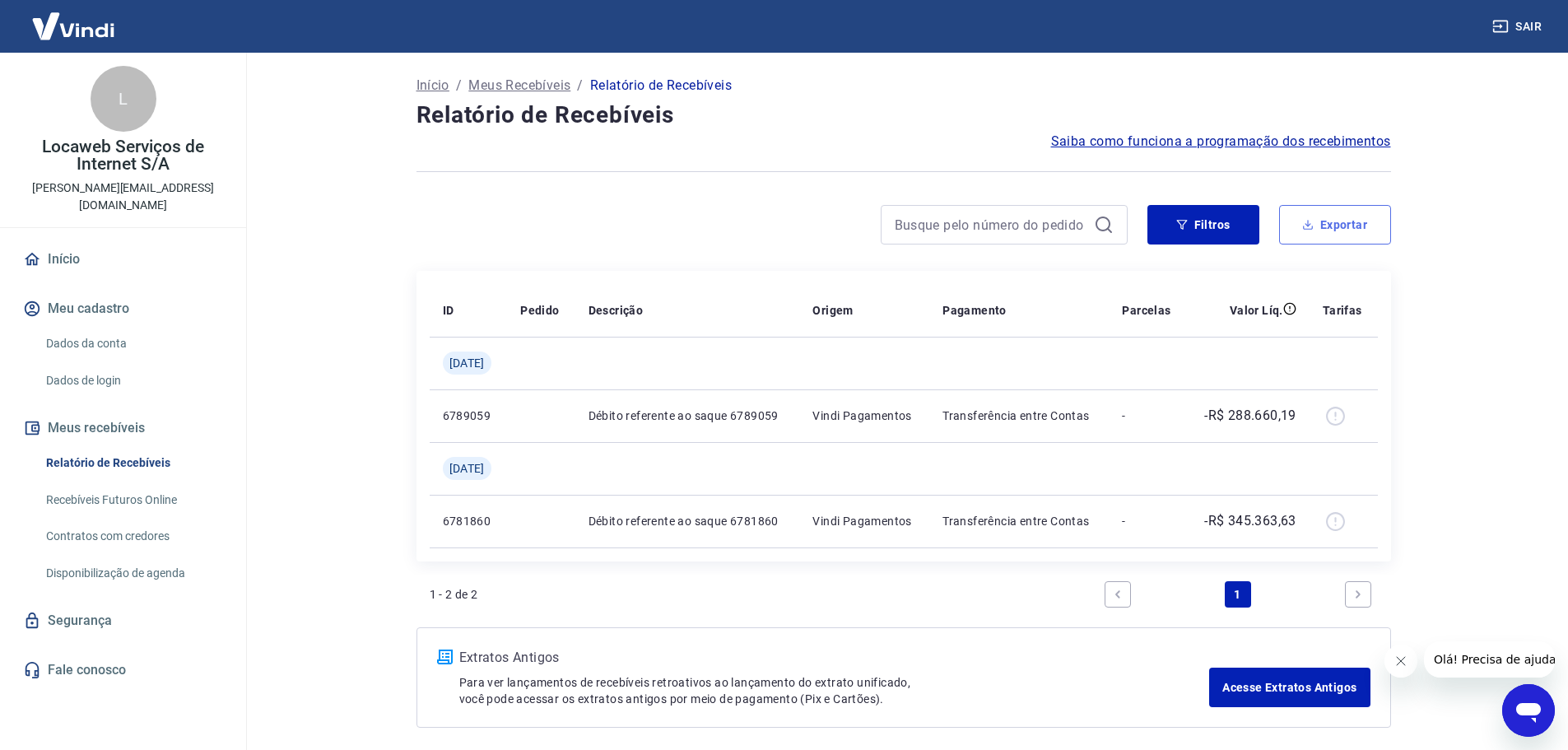
click at [1316, 214] on button "Exportar" at bounding box center [1335, 224] width 112 height 40
type input "[DATE]"
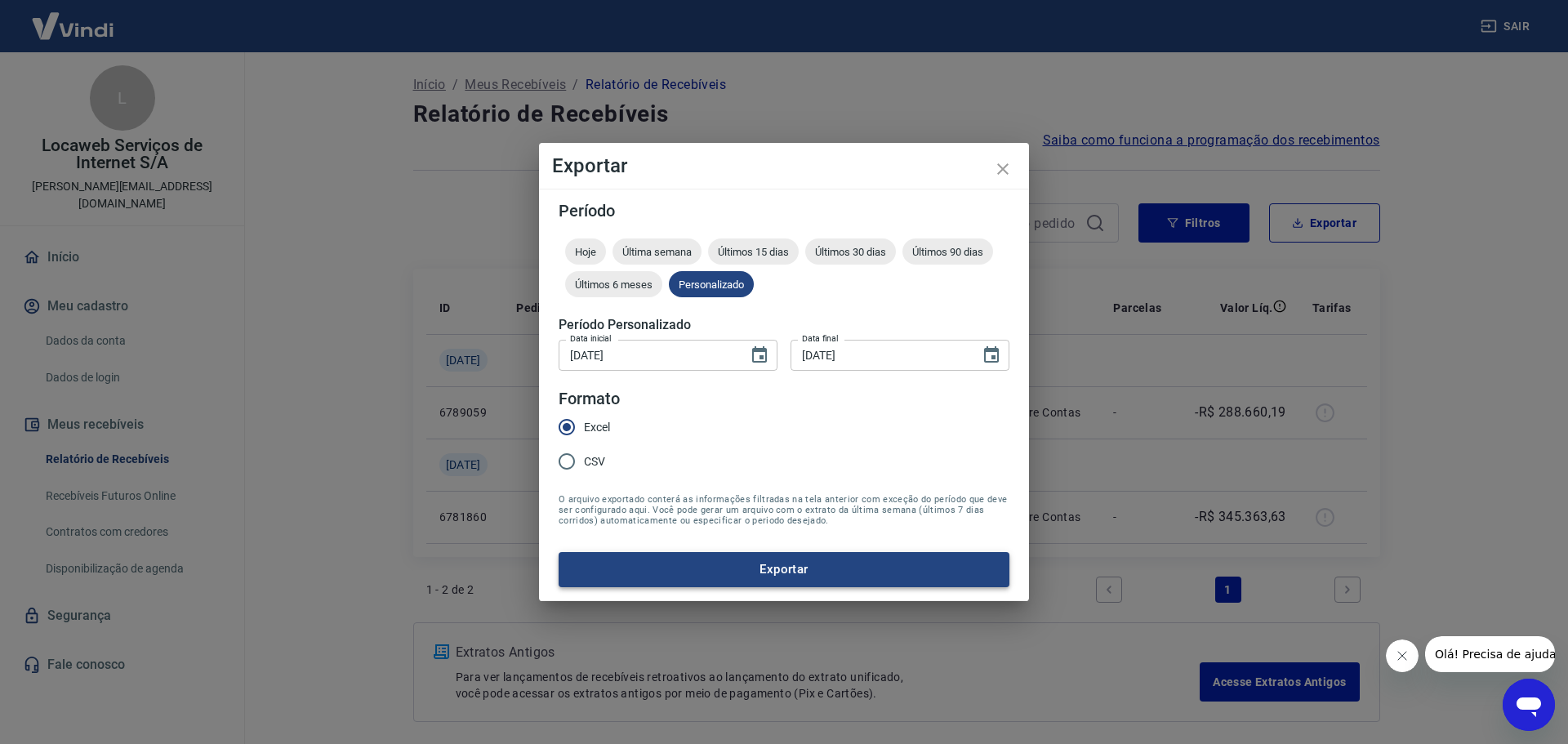
click at [708, 567] on button "Exportar" at bounding box center [784, 569] width 451 height 35
